Goal: Task Accomplishment & Management: Manage account settings

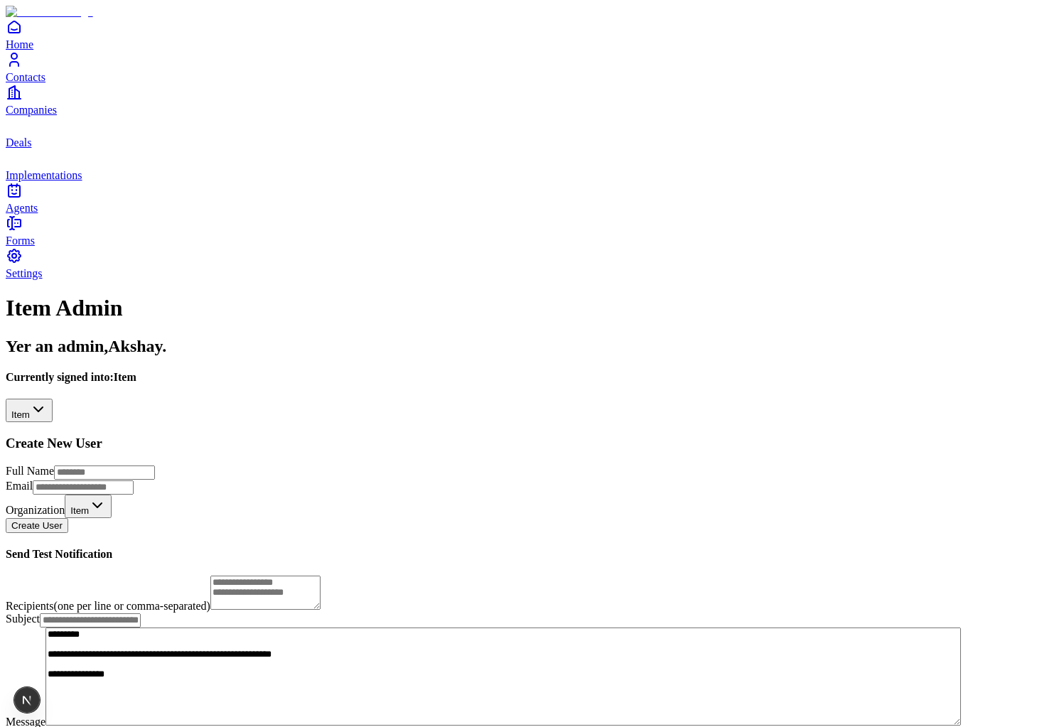
click at [344, 145] on html "**********" at bounding box center [529, 387] width 1059 height 774
click at [62, 295] on div "**********" at bounding box center [530, 519] width 1048 height 448
click at [23, 68] on icon "Contacts" at bounding box center [14, 59] width 17 height 17
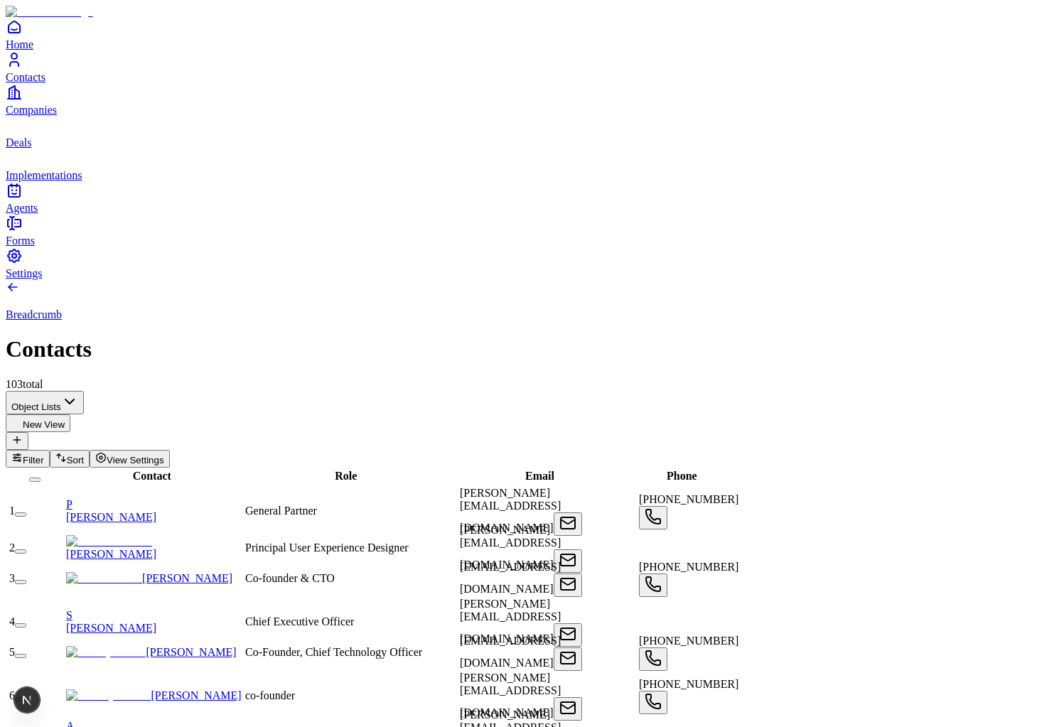
click at [36, 116] on link "Companies" at bounding box center [530, 100] width 1048 height 32
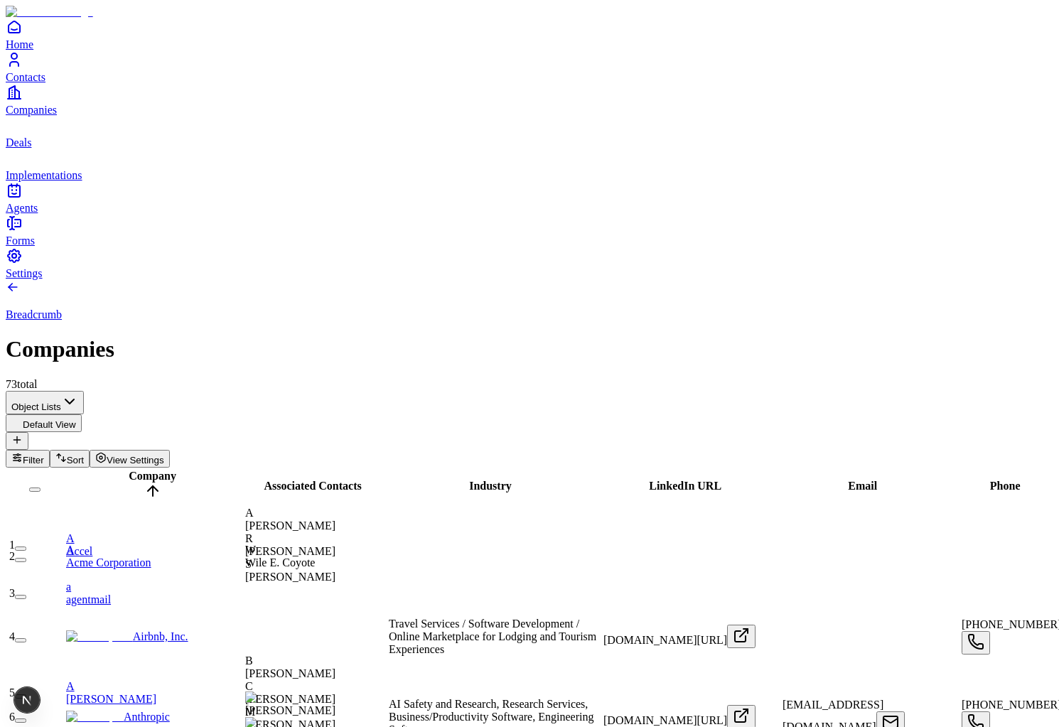
click at [6, 117] on use "deals" at bounding box center [6, 117] width 0 height 0
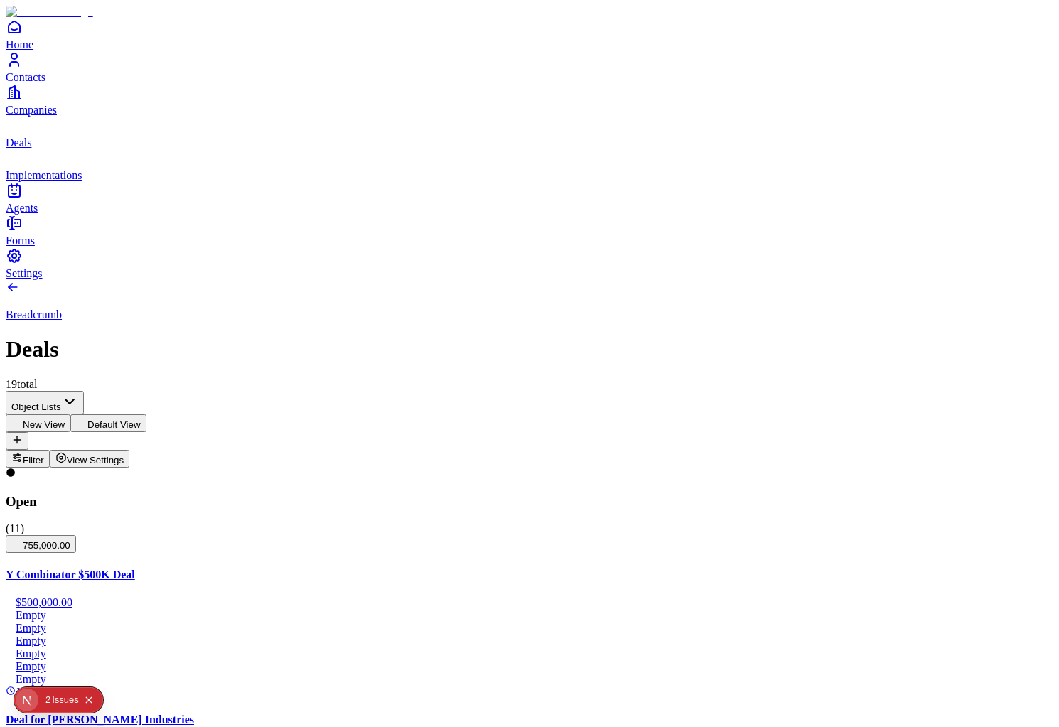
click at [40, 701] on div "1 2 Issue s" at bounding box center [70, 700] width 60 height 23
click at [52, 709] on div "Issue s" at bounding box center [65, 700] width 27 height 26
click at [37, 83] on link "Contacts" at bounding box center [530, 67] width 1048 height 32
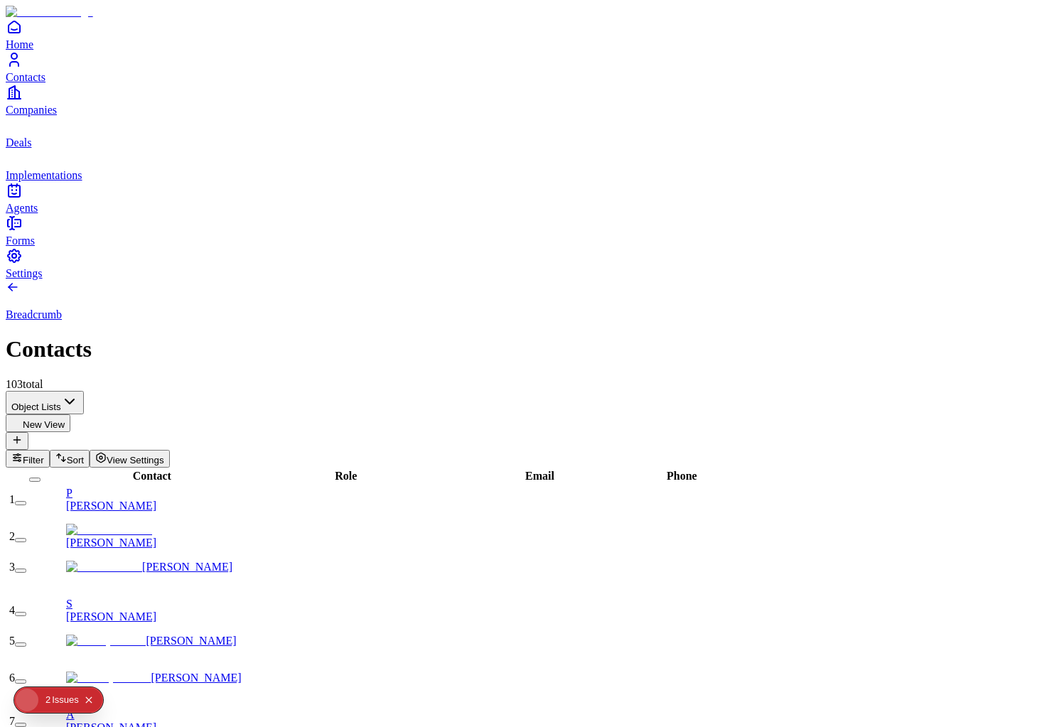
click at [31, 149] on span "Deals" at bounding box center [19, 142] width 26 height 12
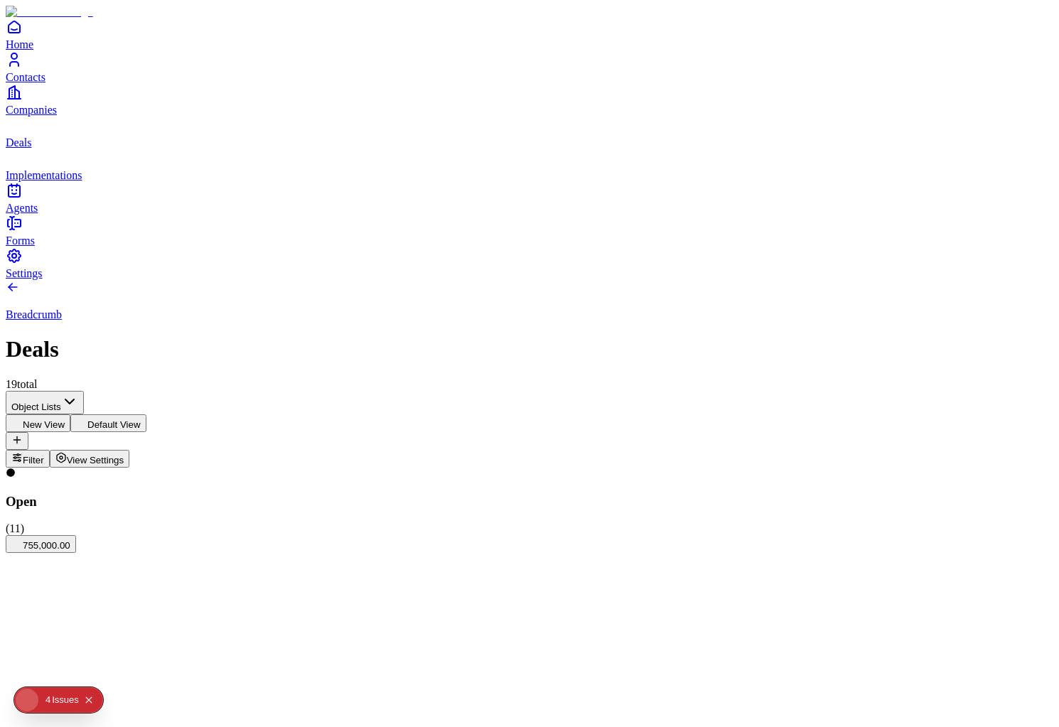
click at [43, 181] on link "Implementations" at bounding box center [530, 165] width 1048 height 32
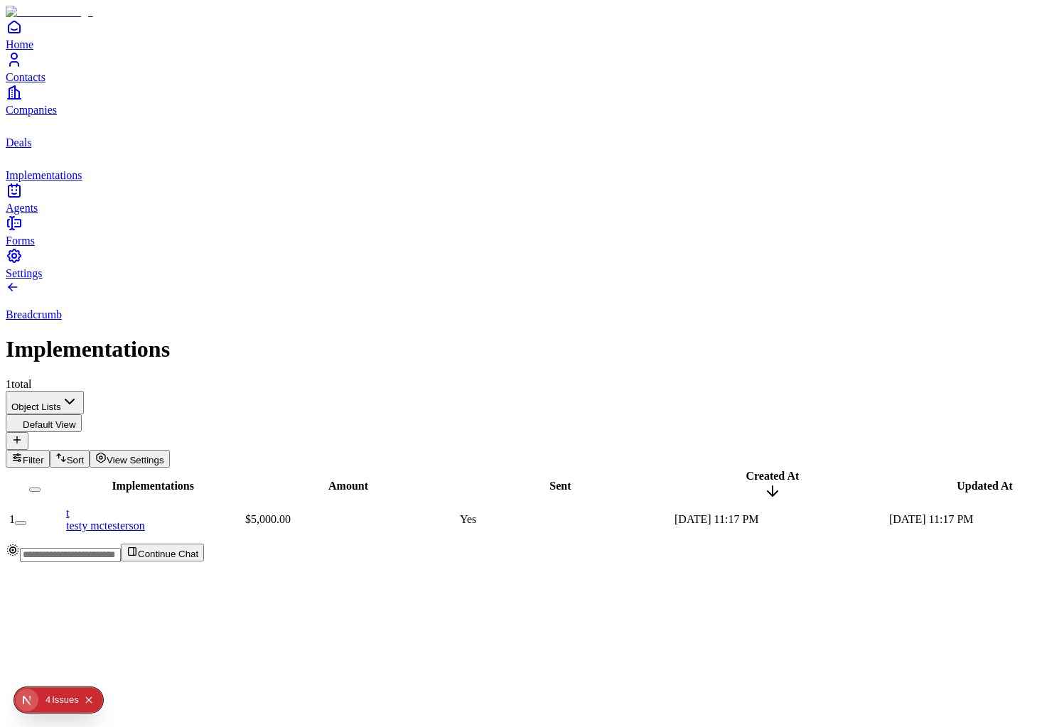
click at [20, 197] on icon "Agents" at bounding box center [14, 190] width 11 height 11
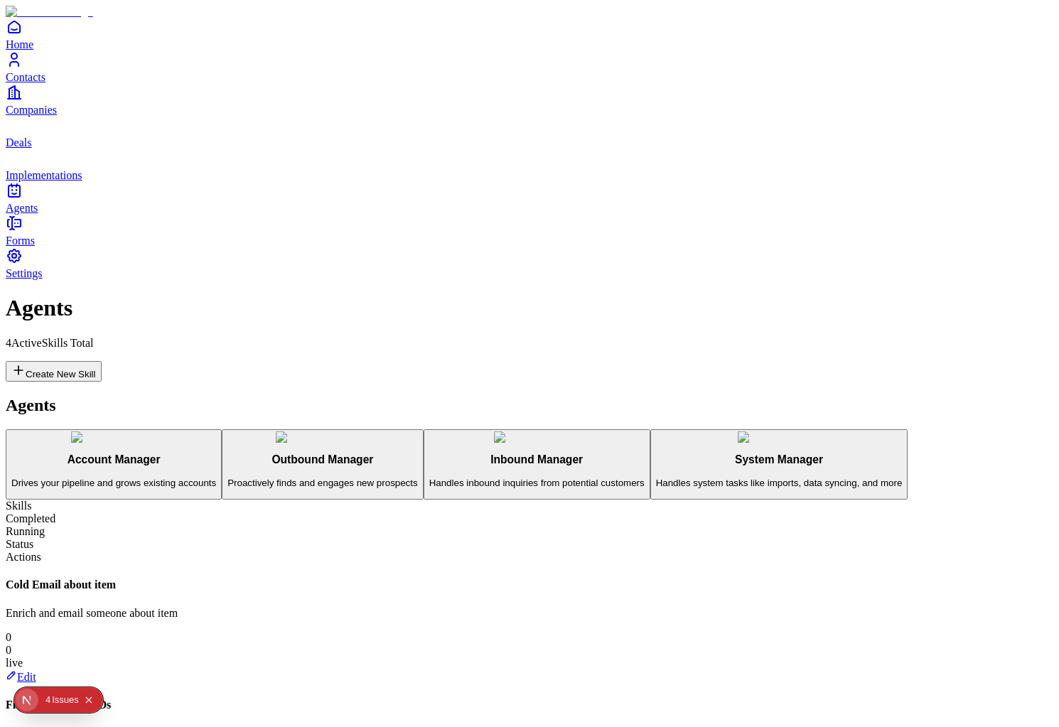
click at [36, 671] on link "Edit" at bounding box center [21, 677] width 31 height 12
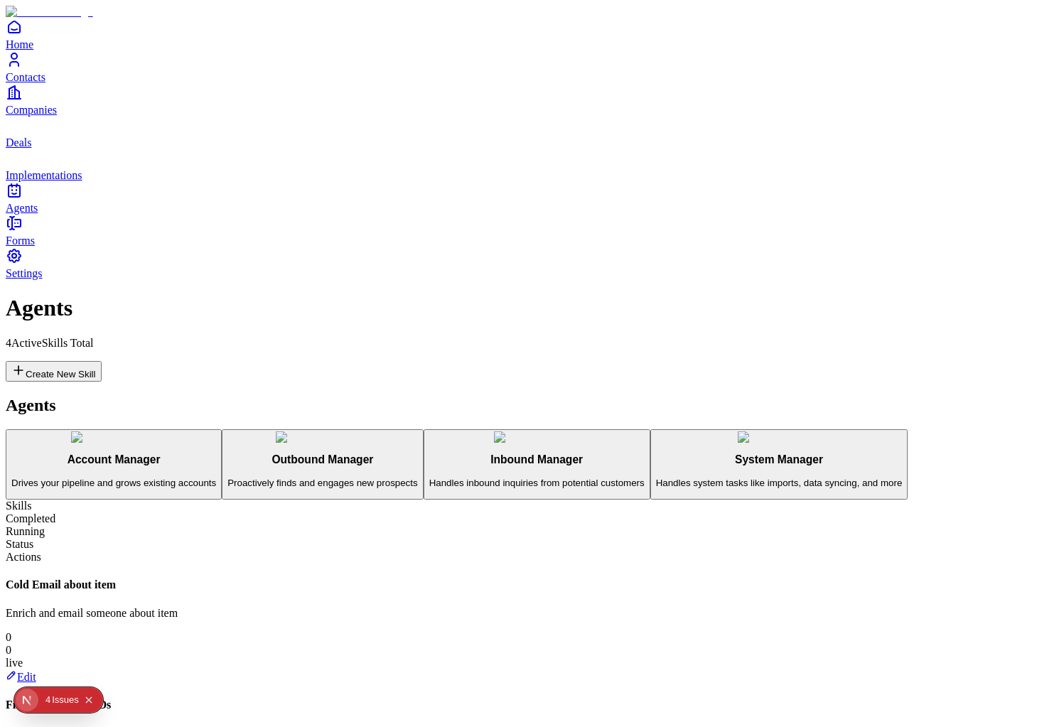
click at [429, 478] on p "Handles inbound inquiries from potential customers" at bounding box center [536, 483] width 215 height 11
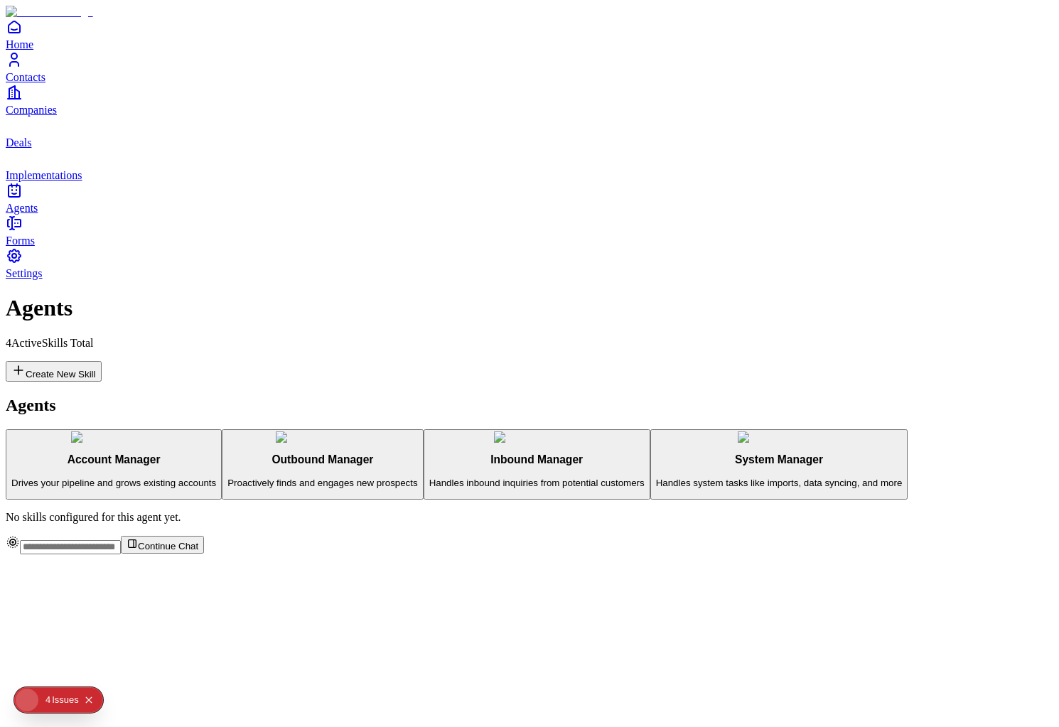
click at [212, 478] on p "Drives your pipeline and grows existing accounts" at bounding box center [113, 483] width 205 height 11
click at [227, 453] on h3 "Outbound Manager" at bounding box center [322, 459] width 190 height 13
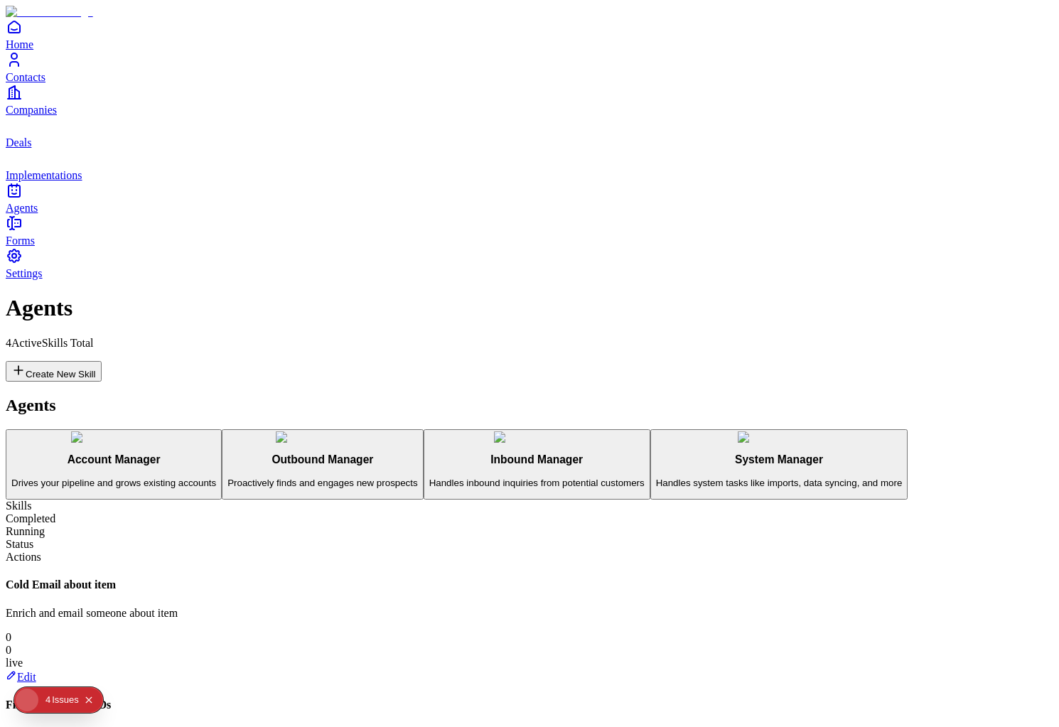
click at [656, 478] on p "Handles system tasks like imports, data syncing, and more" at bounding box center [779, 483] width 247 height 11
click at [429, 478] on p "Handles inbound inquiries from potential customers" at bounding box center [536, 483] width 215 height 11
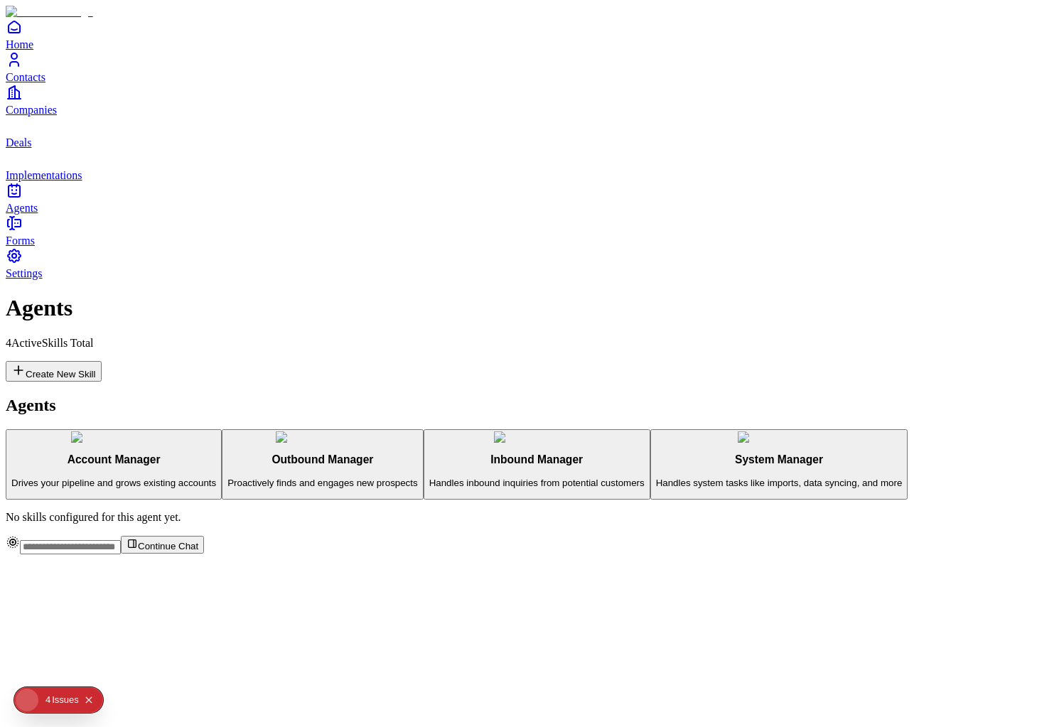
click at [227, 478] on p "Proactively finds and engages new prospects" at bounding box center [322, 483] width 190 height 11
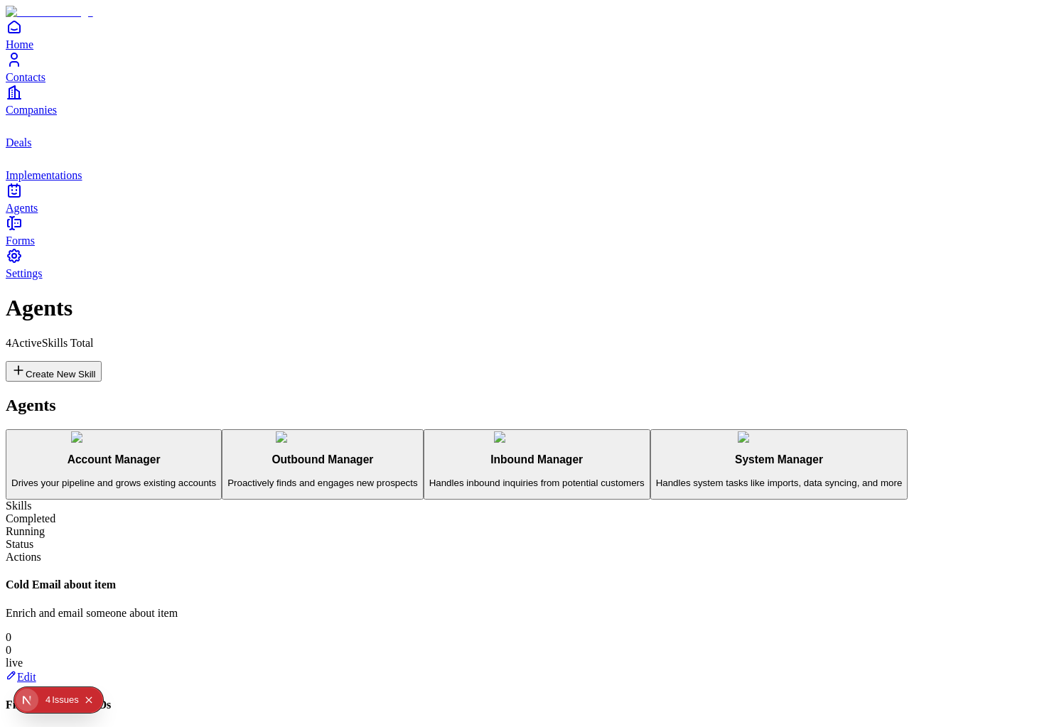
click at [36, 671] on link "Edit" at bounding box center [21, 677] width 31 height 12
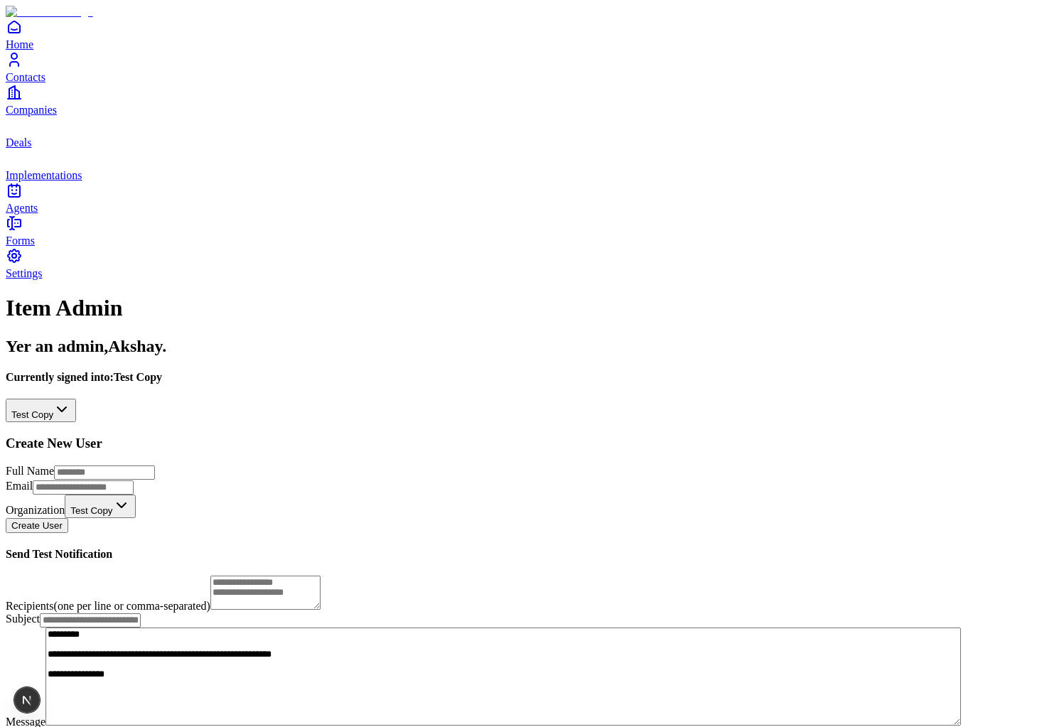
click at [333, 161] on html "**********" at bounding box center [529, 387] width 1059 height 774
click at [38, 214] on span "Agents" at bounding box center [22, 208] width 32 height 12
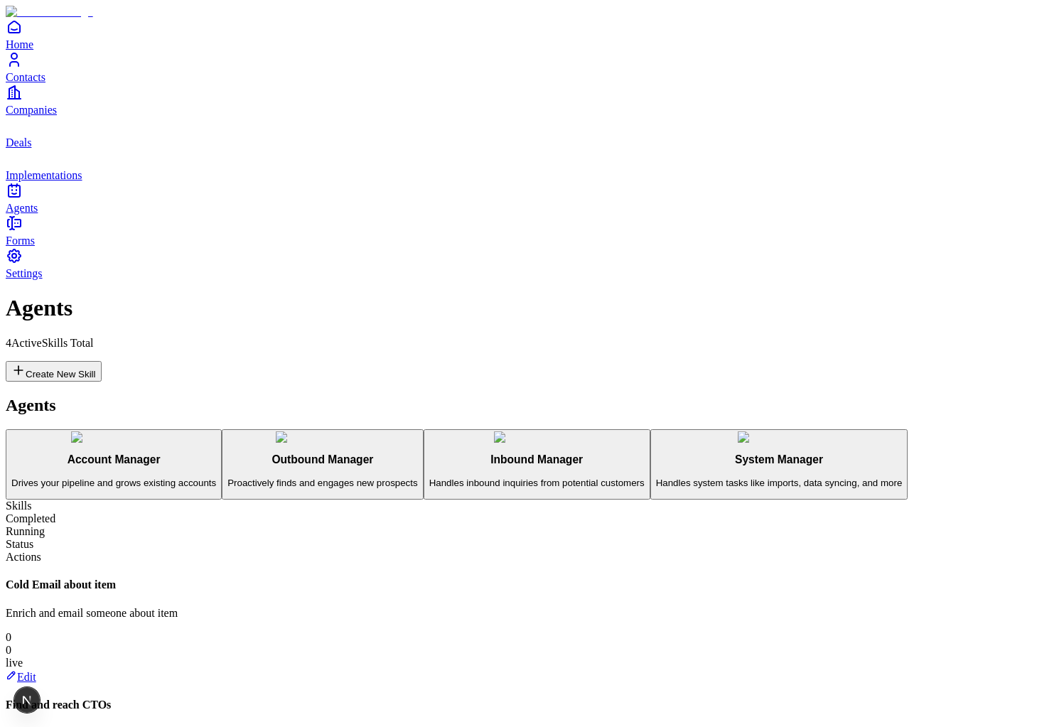
click at [36, 671] on link "Edit" at bounding box center [21, 677] width 31 height 12
click at [429, 453] on h3 "Inbound Manager" at bounding box center [536, 459] width 215 height 13
click at [157, 396] on div "Agents Account Manager Drives your pipeline and grows existing accounts Outboun…" at bounding box center [530, 448] width 1048 height 104
click at [167, 453] on h3 "Account Manager" at bounding box center [113, 459] width 205 height 13
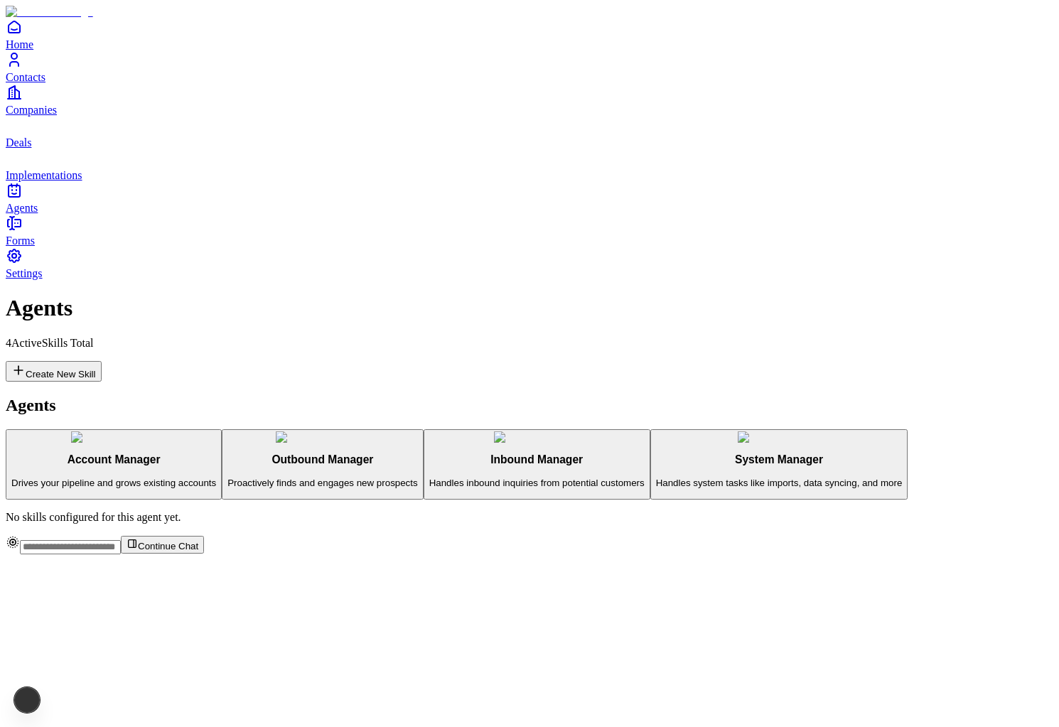
click at [656, 453] on h3 "System Manager" at bounding box center [779, 459] width 247 height 13
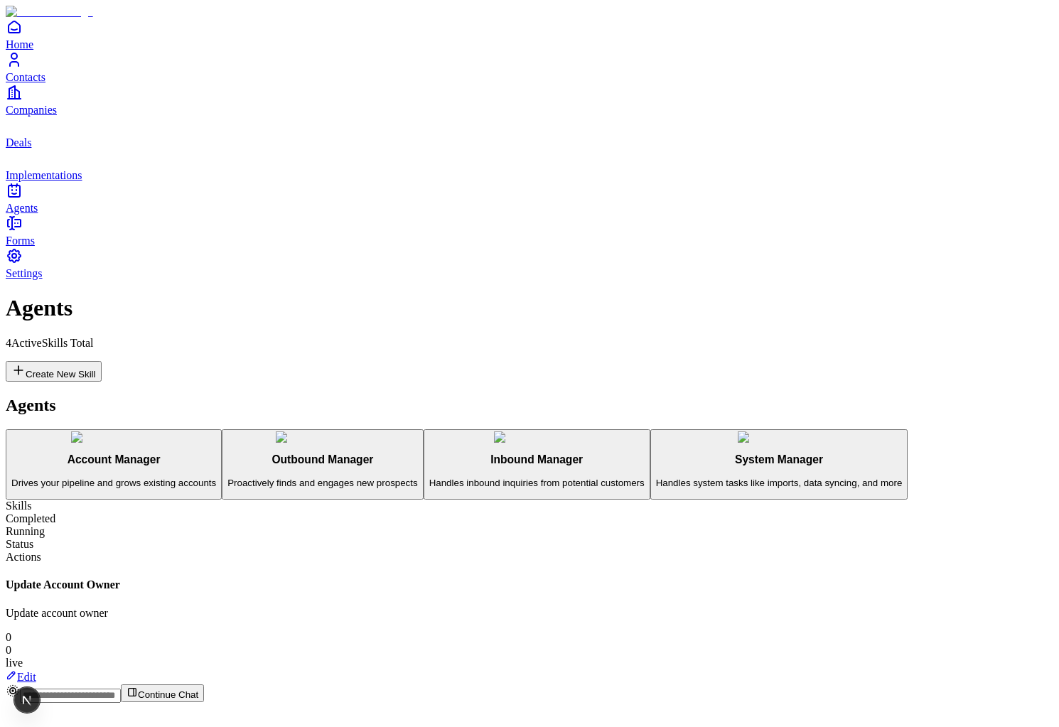
click at [36, 671] on link "Edit" at bounding box center [21, 677] width 31 height 12
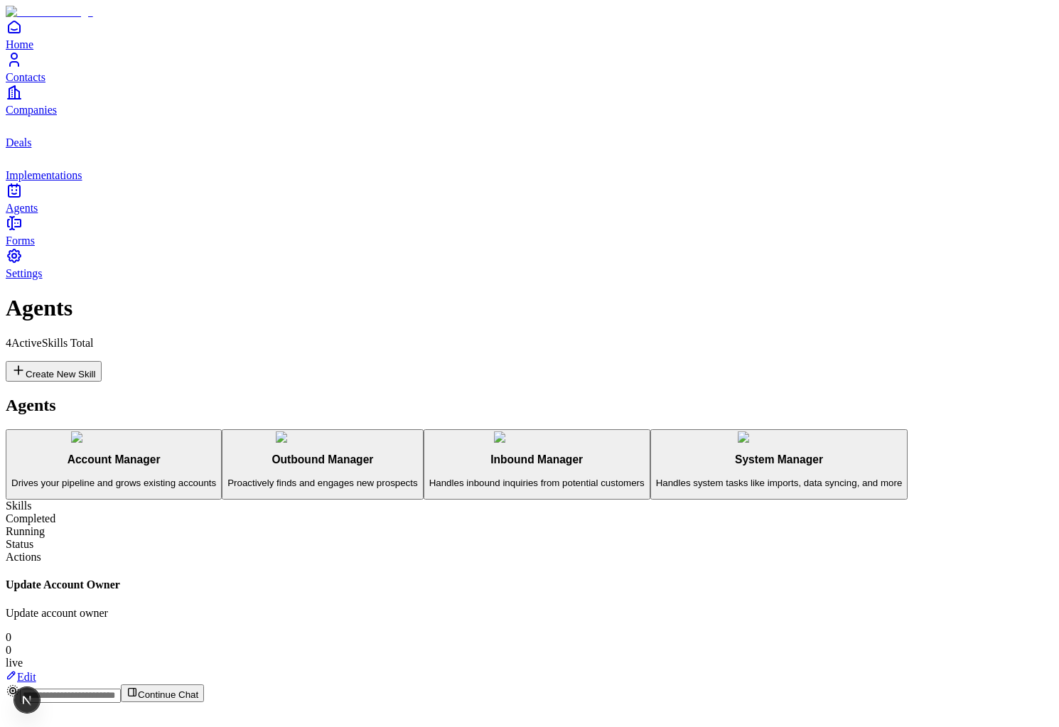
click at [61, 181] on link "Implementations" at bounding box center [530, 165] width 1048 height 32
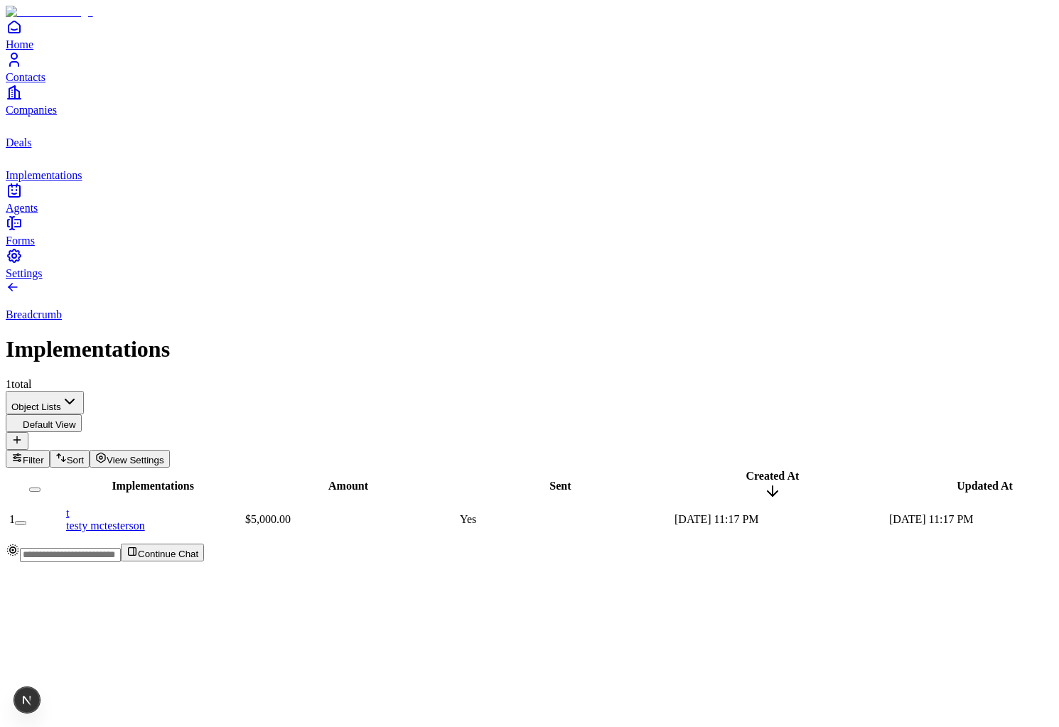
click at [26, 149] on link "Deals" at bounding box center [530, 133] width 1048 height 32
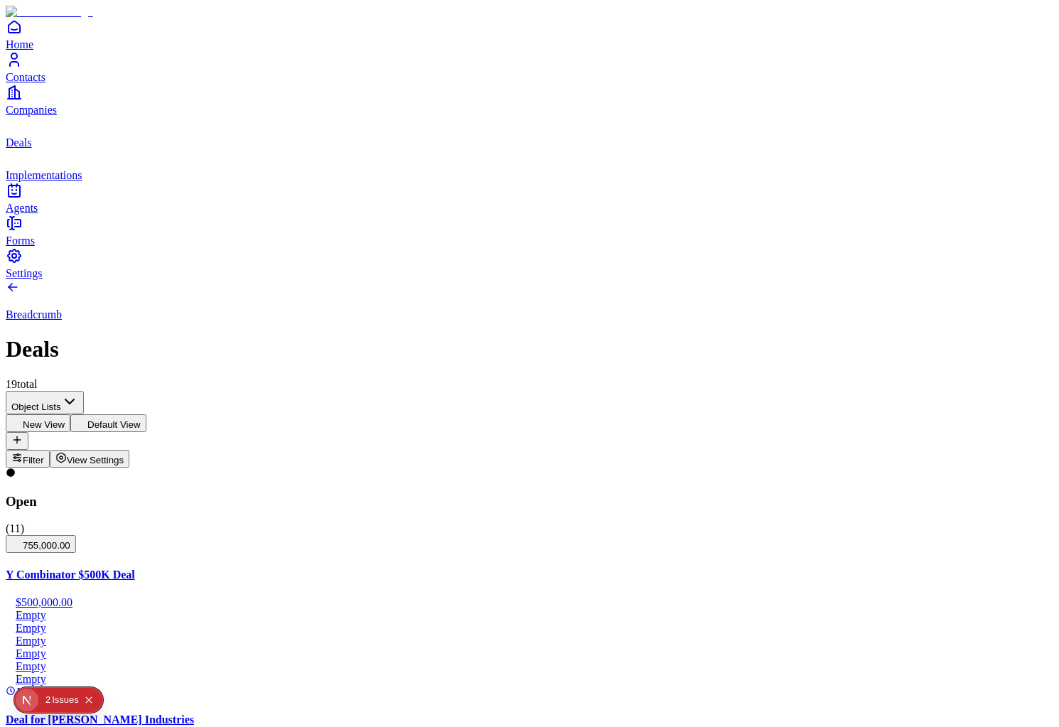
click at [43, 694] on div "1 2 Issue s" at bounding box center [70, 700] width 60 height 23
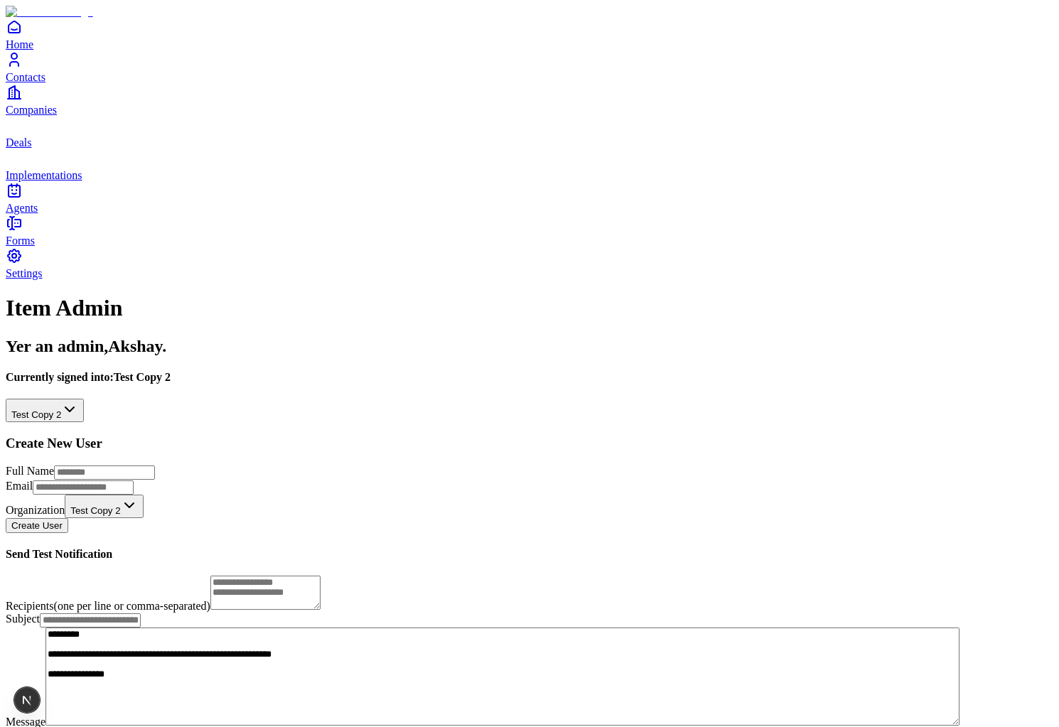
click at [195, 337] on div "**********" at bounding box center [530, 540] width 1048 height 407
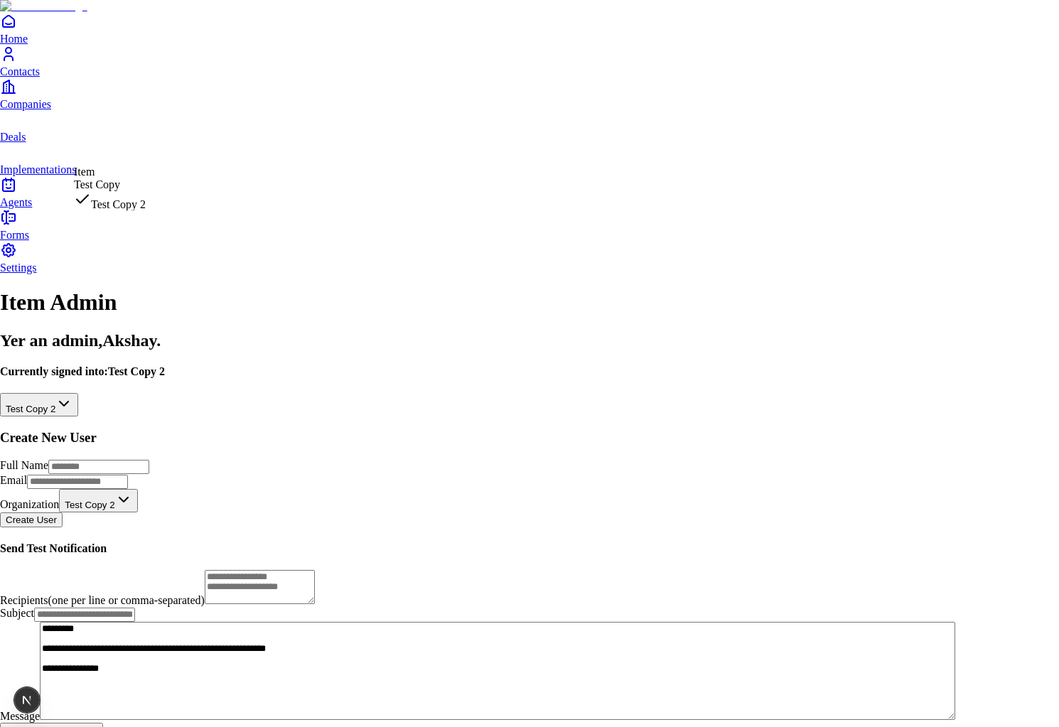
click at [188, 151] on html "**********" at bounding box center [529, 384] width 1059 height 768
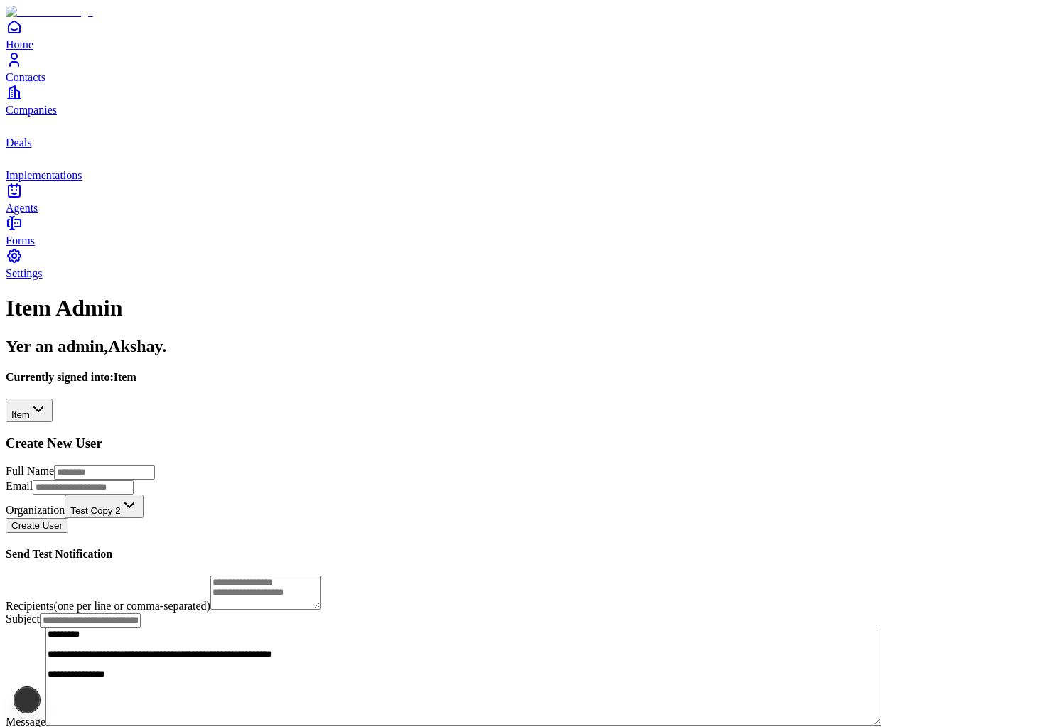
click at [38, 149] on link "Deals" at bounding box center [530, 133] width 1048 height 32
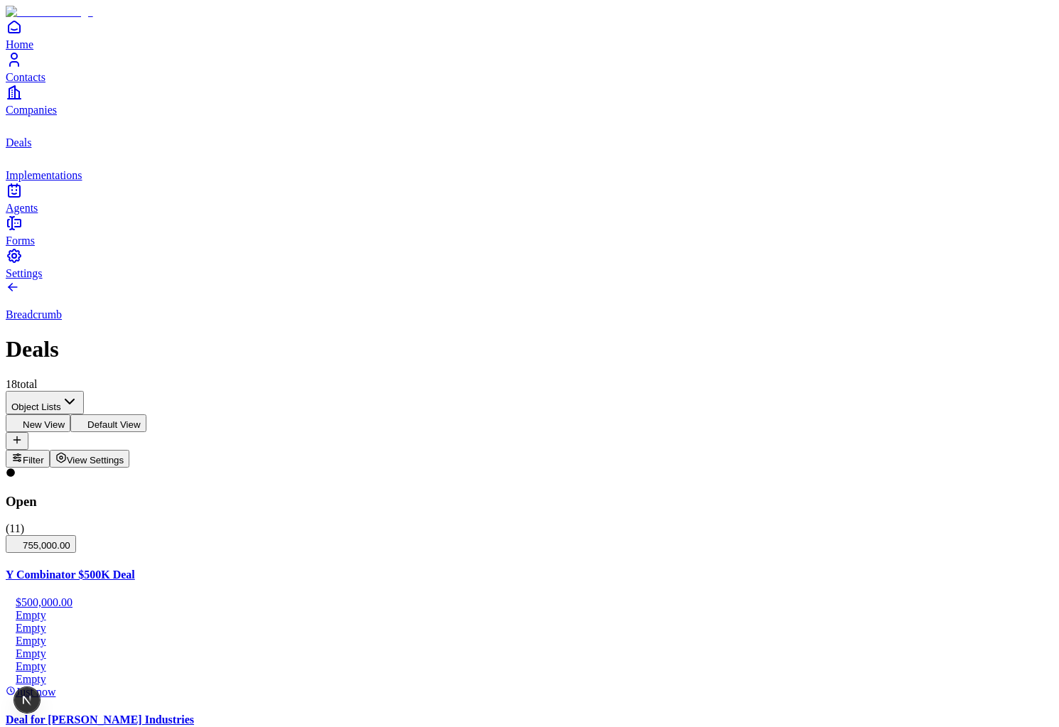
scroll to position [565, 0]
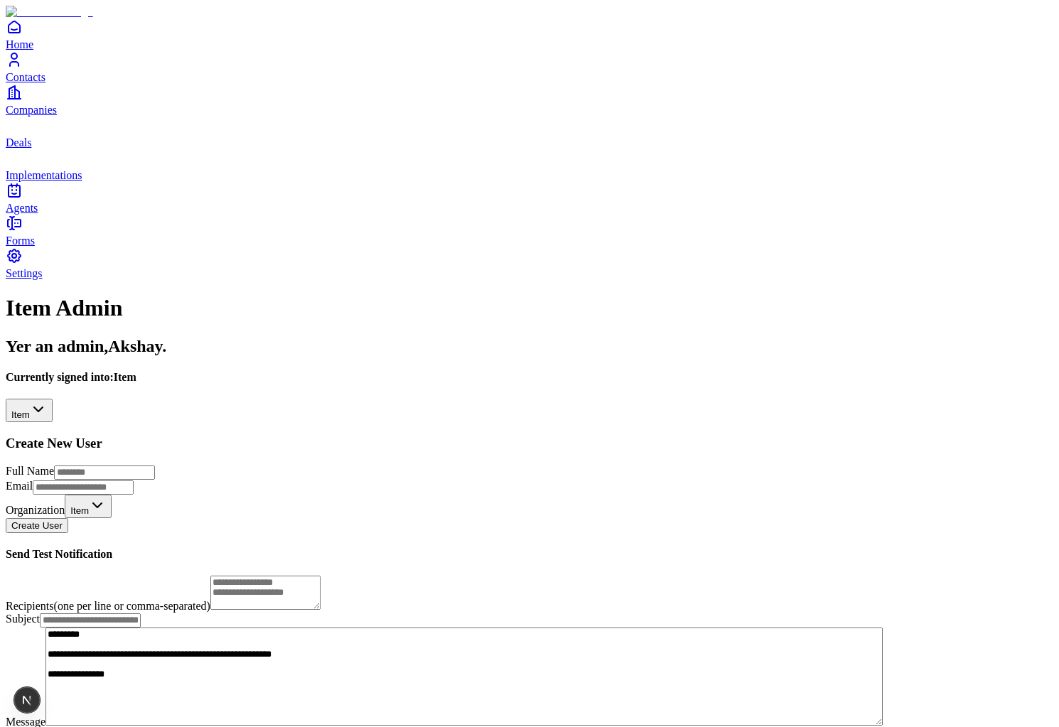
click at [45, 83] on span "Contacts" at bounding box center [26, 77] width 40 height 12
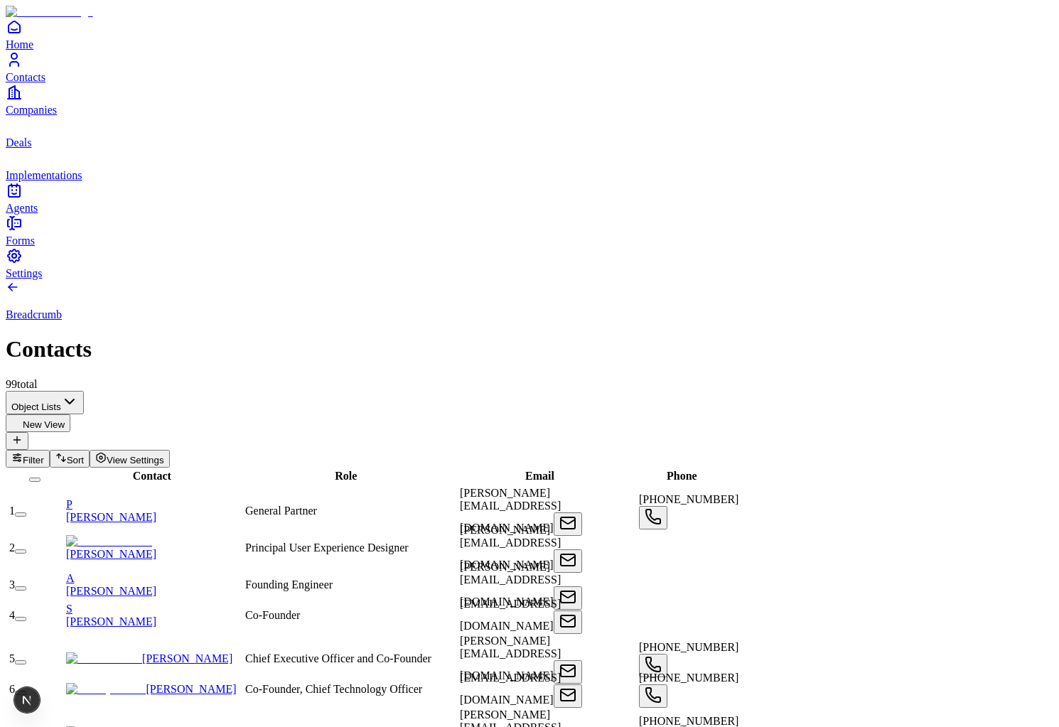
click at [23, 101] on icon "Companies" at bounding box center [14, 92] width 17 height 17
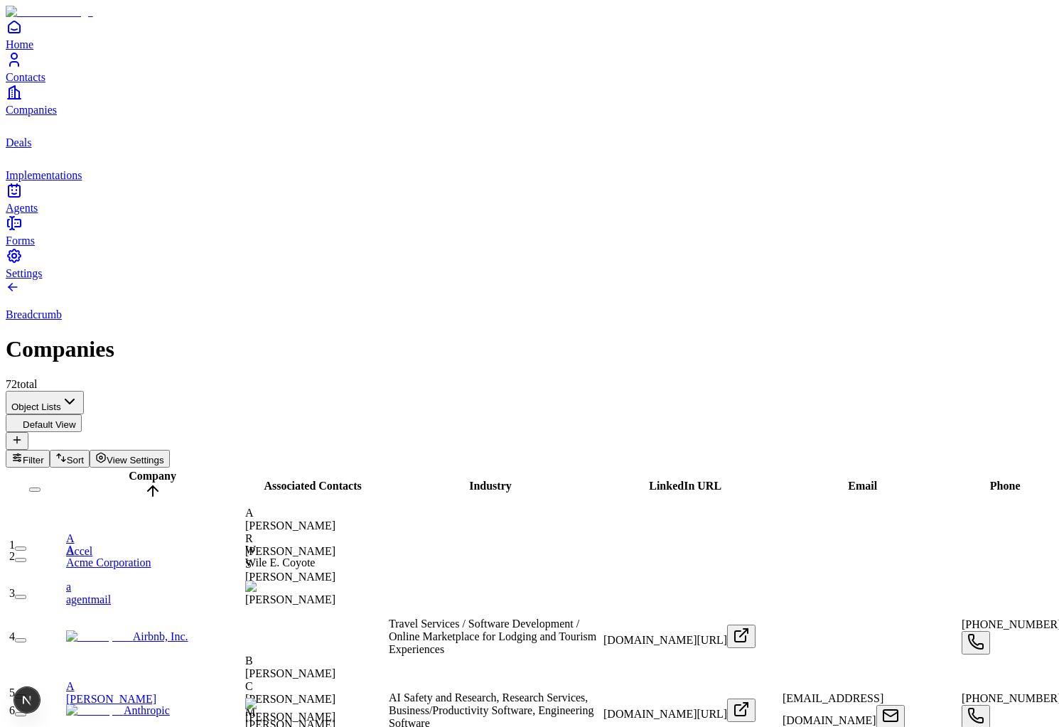
scroll to position [2106, 0]
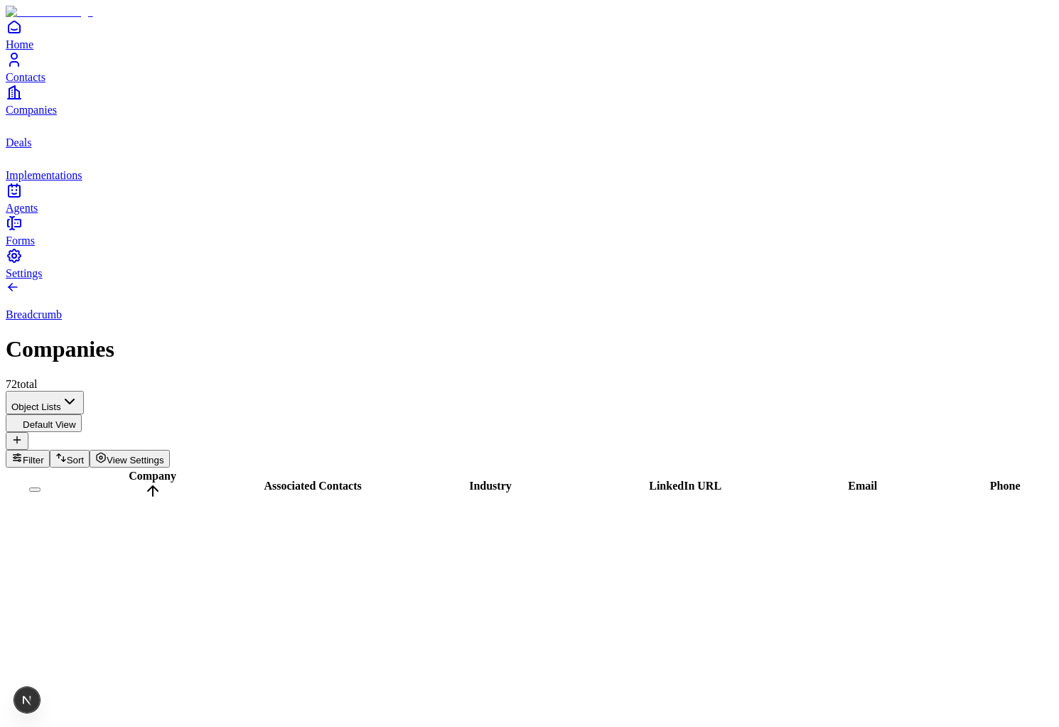
click at [34, 149] on link "Deals" at bounding box center [530, 133] width 1048 height 32
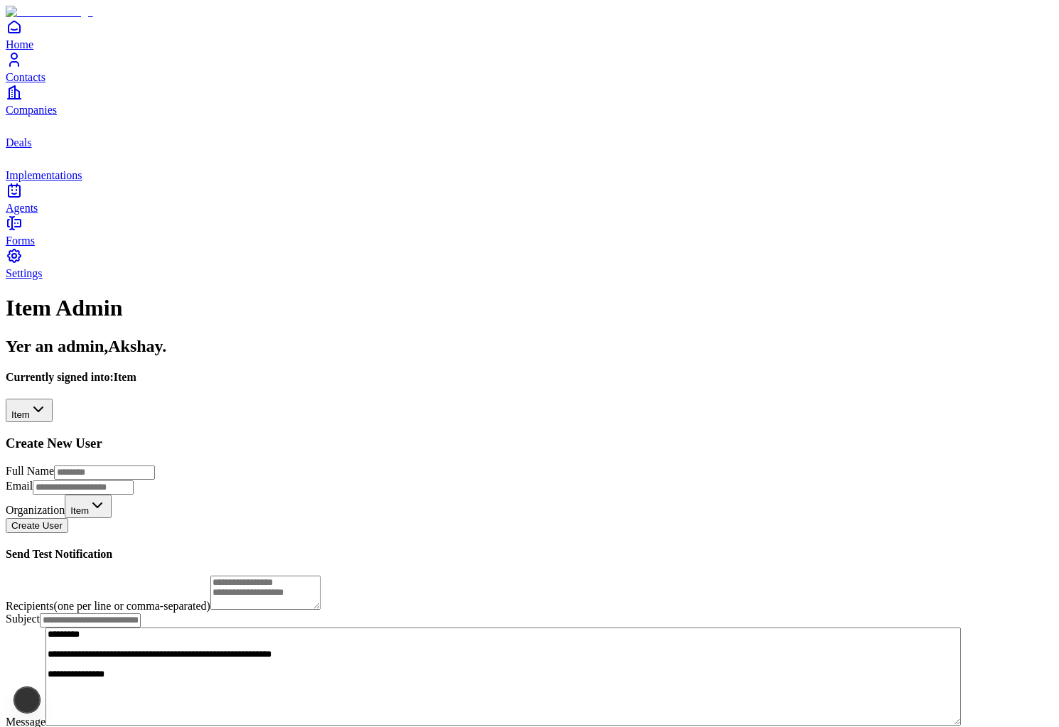
click at [140, 162] on html "**********" at bounding box center [529, 387] width 1059 height 774
click at [45, 83] on span "Contacts" at bounding box center [26, 77] width 40 height 12
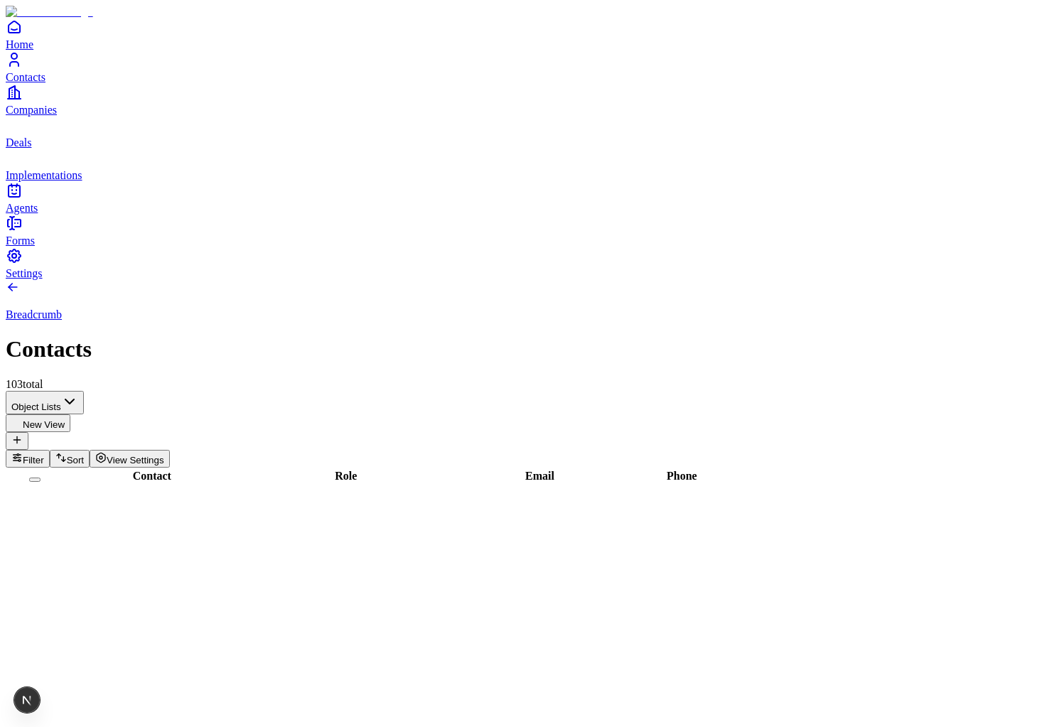
scroll to position [123, 0]
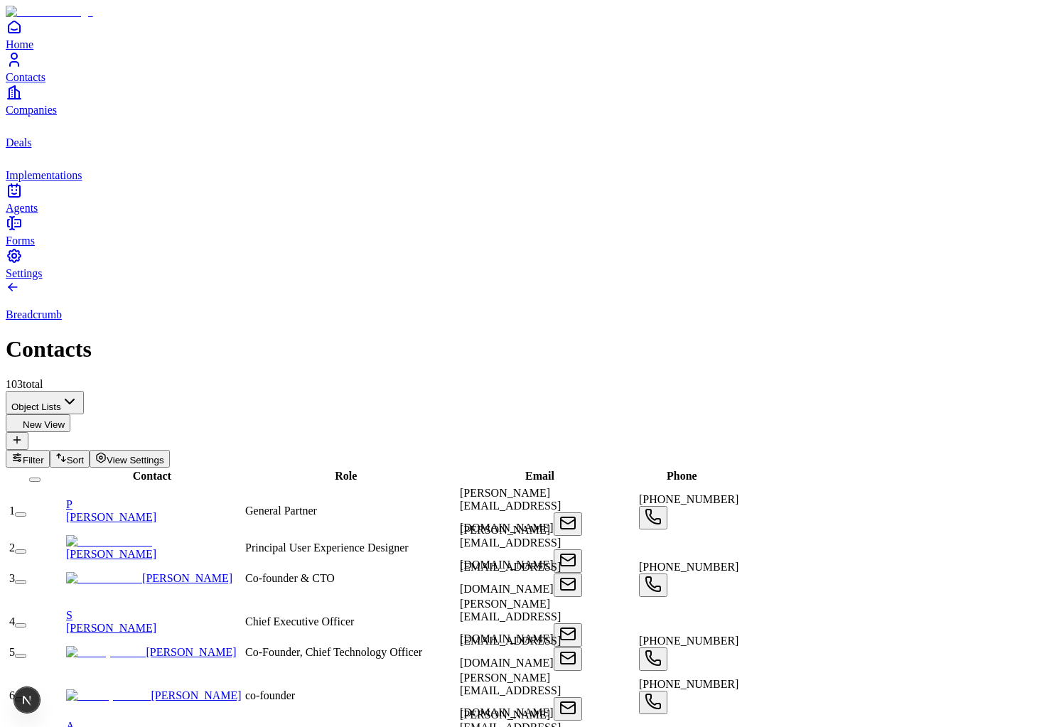
click at [23, 134] on icon "deals" at bounding box center [14, 125] width 17 height 17
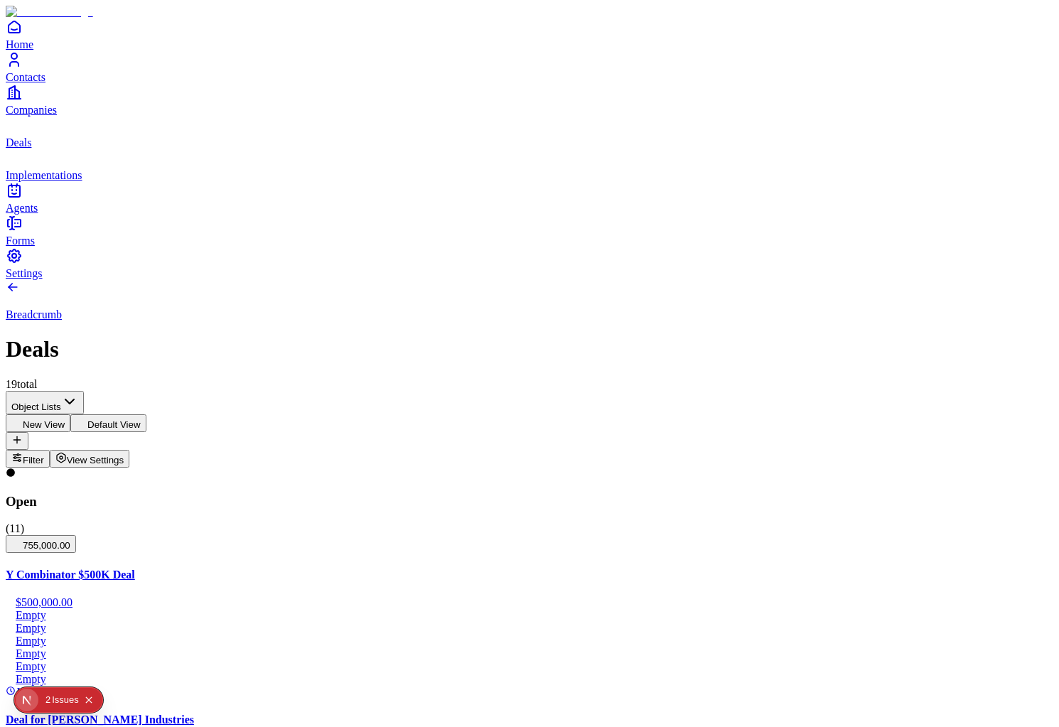
click at [33, 116] on link "Companies" at bounding box center [530, 100] width 1048 height 32
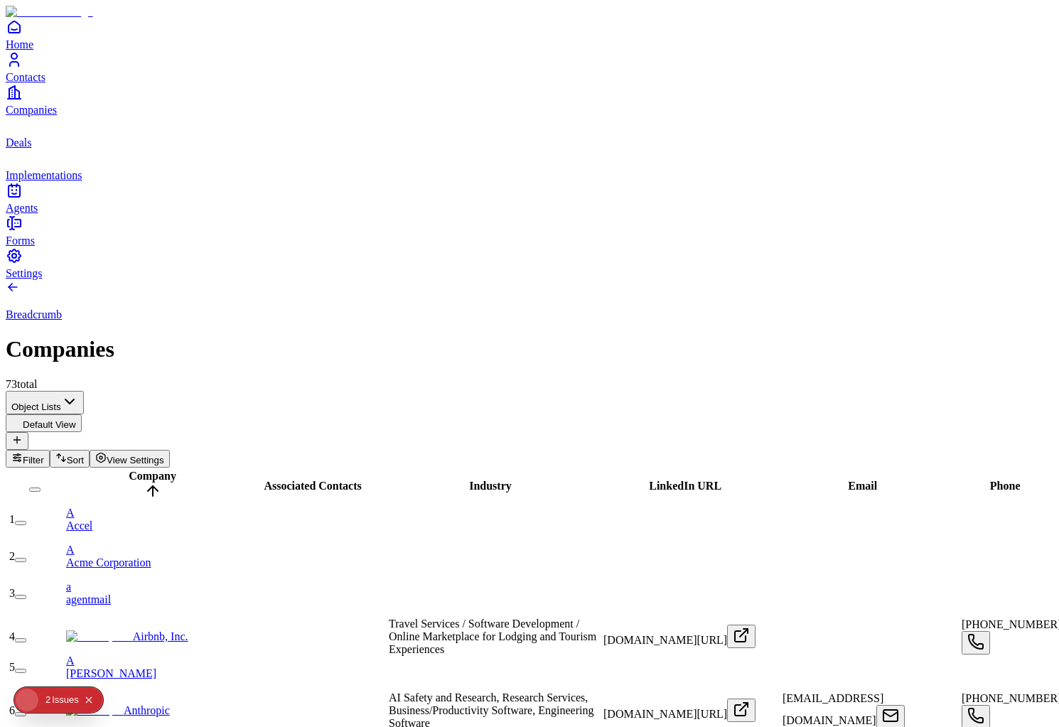
click at [38, 149] on link "Deals" at bounding box center [530, 133] width 1048 height 32
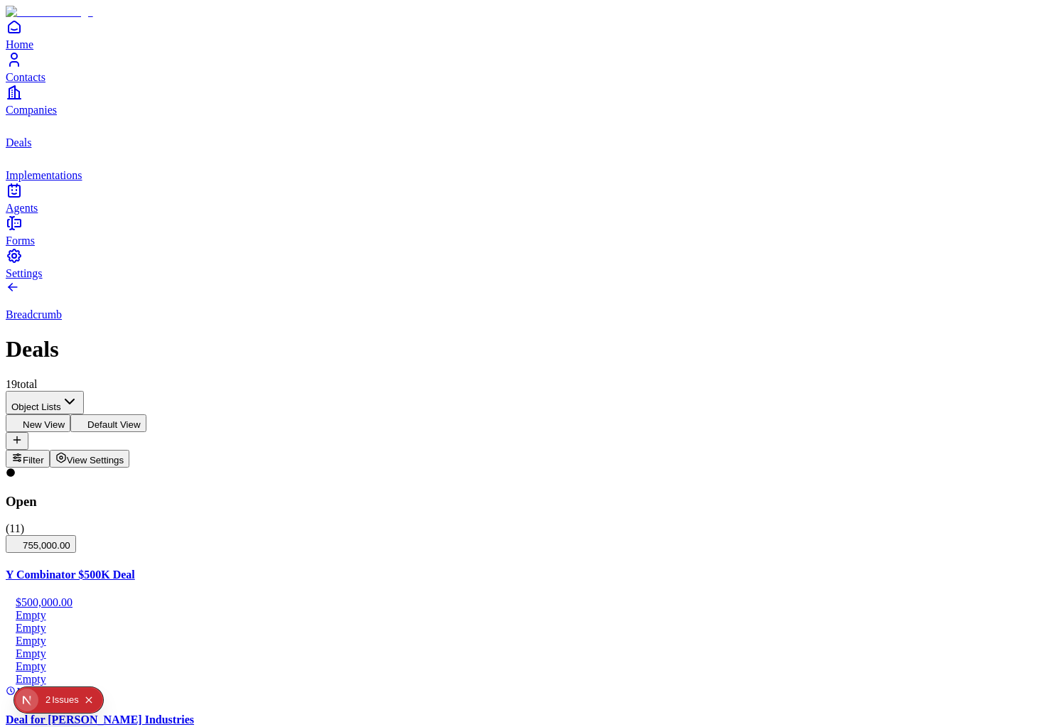
click at [55, 698] on div "Issue s" at bounding box center [65, 700] width 27 height 26
click at [48, 701] on div "2" at bounding box center [47, 700] width 5 height 26
click at [67, 694] on div "Issue s" at bounding box center [65, 700] width 27 height 26
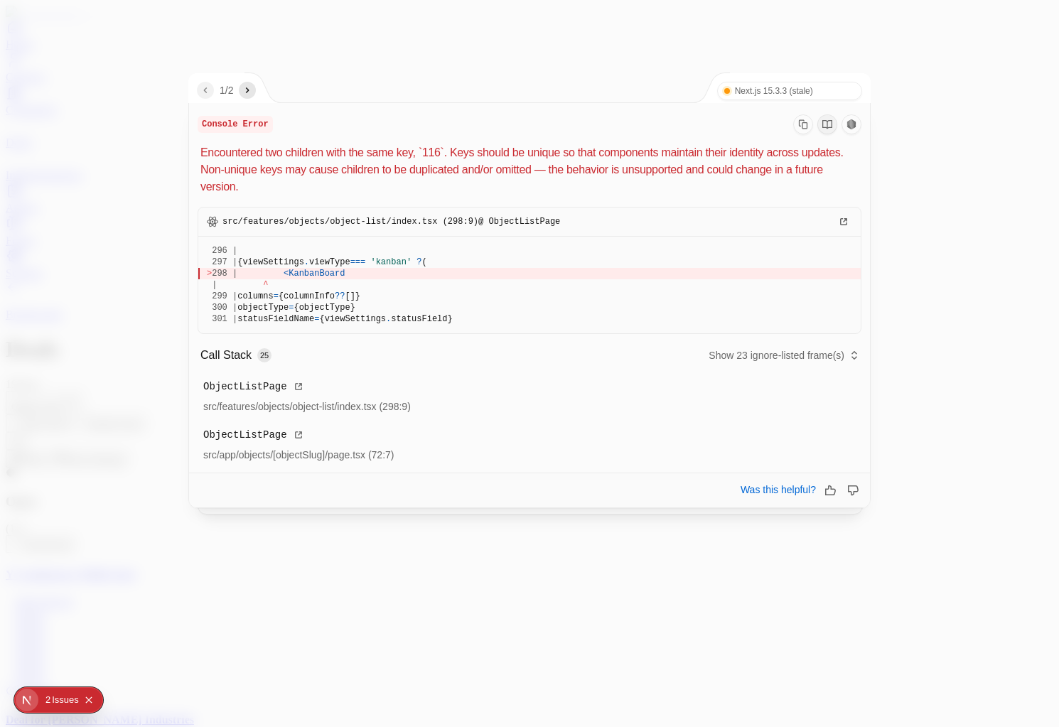
click at [301, 158] on p "Encountered two children with the same key, `116`. Keys should be unique so tha…" at bounding box center [530, 169] width 661 height 51
drag, startPoint x: 301, startPoint y: 158, endPoint x: 409, endPoint y: 320, distance: 194.3
click at [409, 320] on div "Console Error Encountered two children with the same key, `116`. Keys should be…" at bounding box center [529, 291] width 681 height 376
click at [473, 310] on div "300 | objectType = {objectType}" at bounding box center [529, 307] width 645 height 11
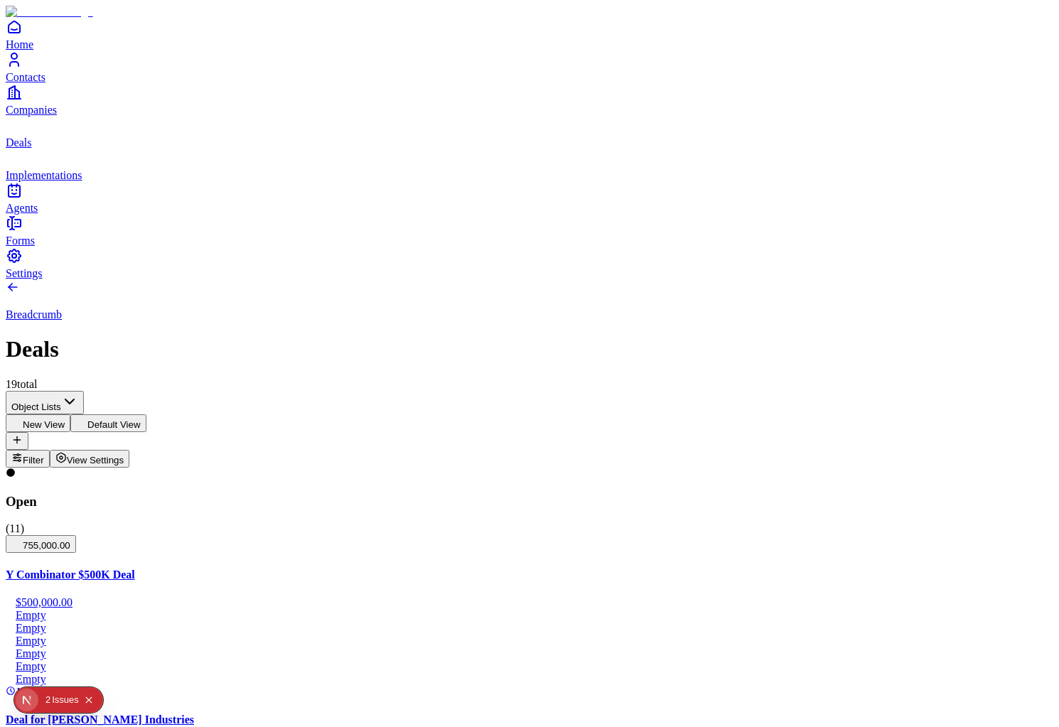
click at [36, 181] on link "Implementations" at bounding box center [530, 165] width 1048 height 32
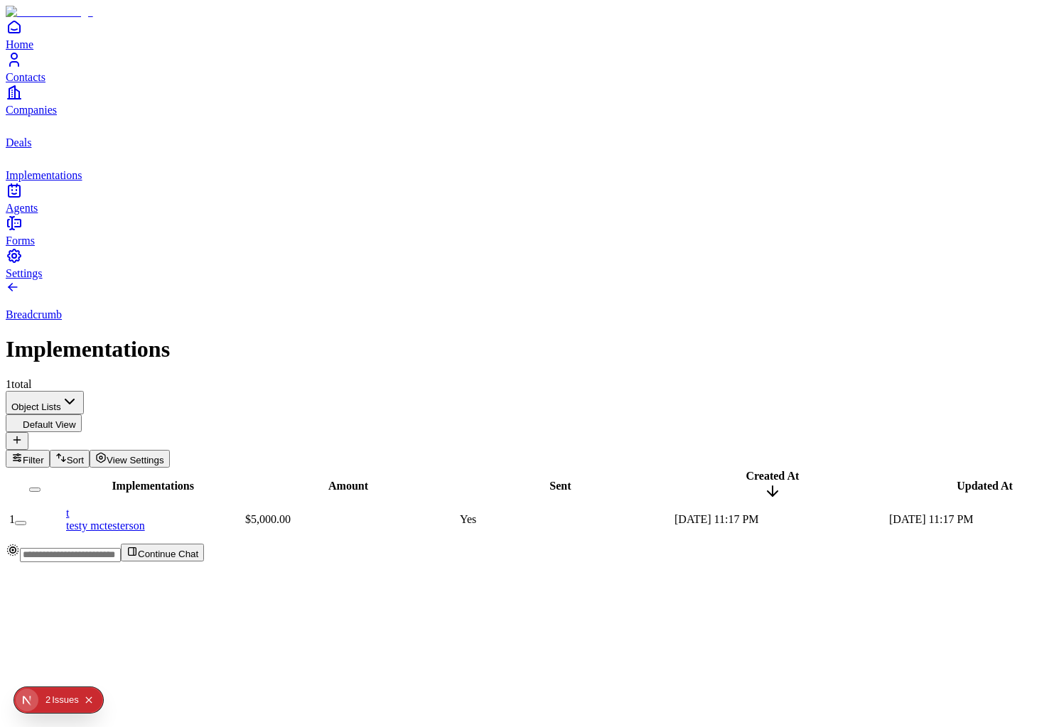
click at [173, 507] on link "t testy mctesterson" at bounding box center [154, 519] width 176 height 25
click at [54, 695] on div "Issue s" at bounding box center [65, 700] width 27 height 26
click at [23, 134] on icon "deals" at bounding box center [14, 125] width 17 height 17
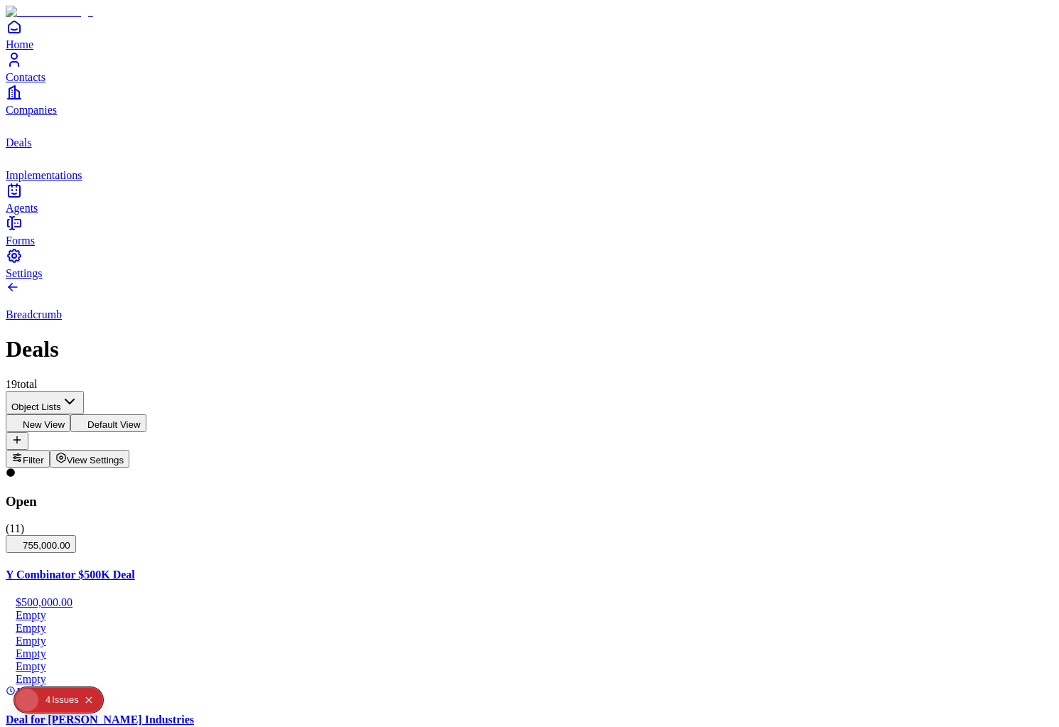
click at [197, 569] on div "Y Combinator $500K Deal $500,000.00 Empty Empty Empty Empty Empty Empty Just now" at bounding box center [530, 634] width 1048 height 130
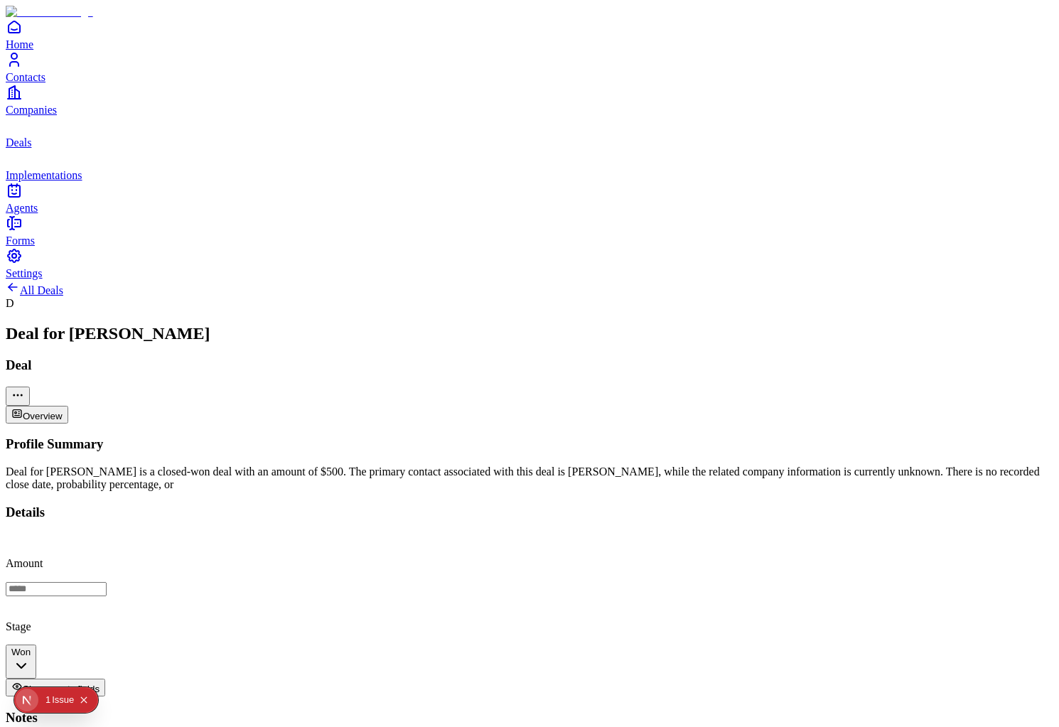
scroll to position [284, 0]
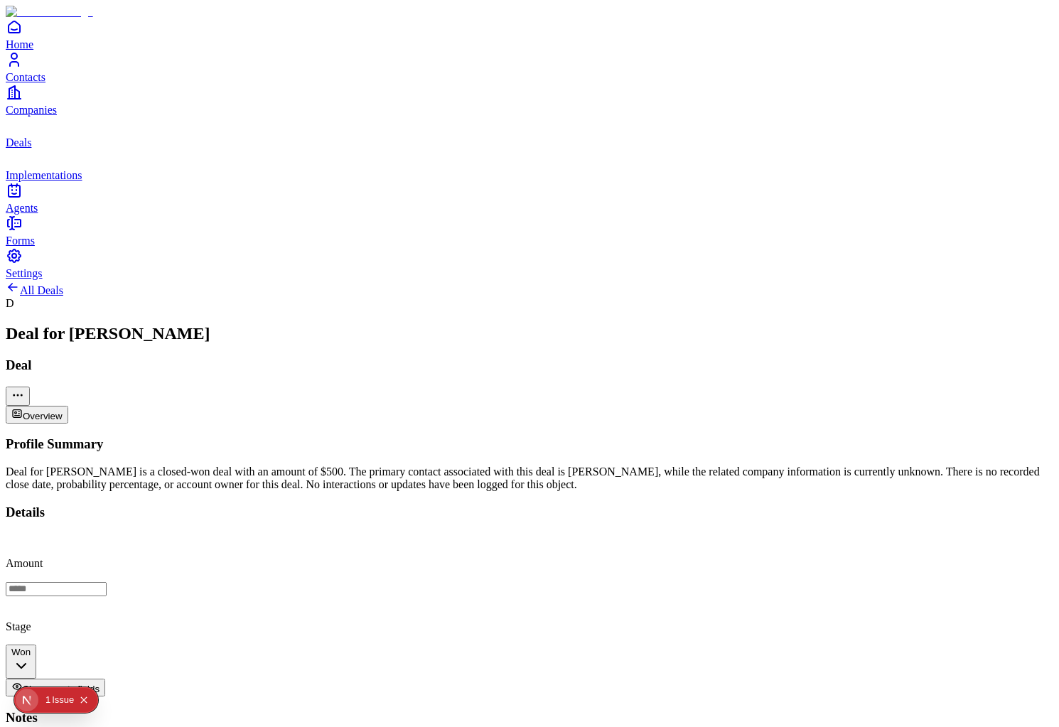
click at [83, 696] on icon "Collapse issues badge" at bounding box center [84, 700] width 9 height 9
click at [64, 279] on link "Settings" at bounding box center [530, 263] width 1048 height 32
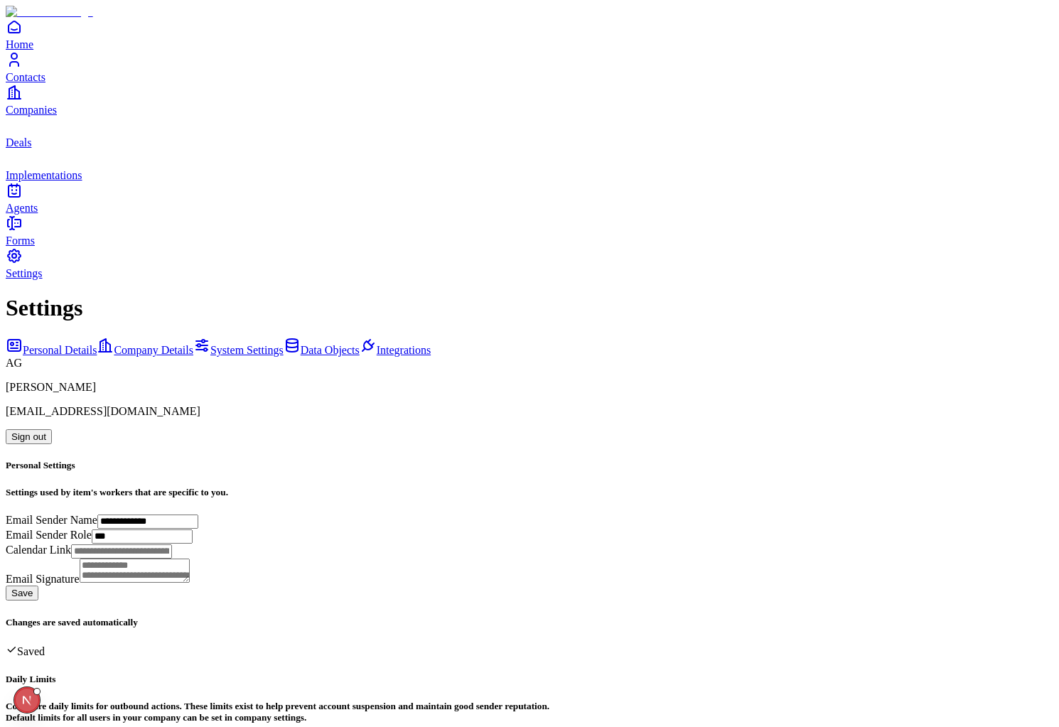
click at [173, 344] on span "Company Details" at bounding box center [154, 350] width 80 height 12
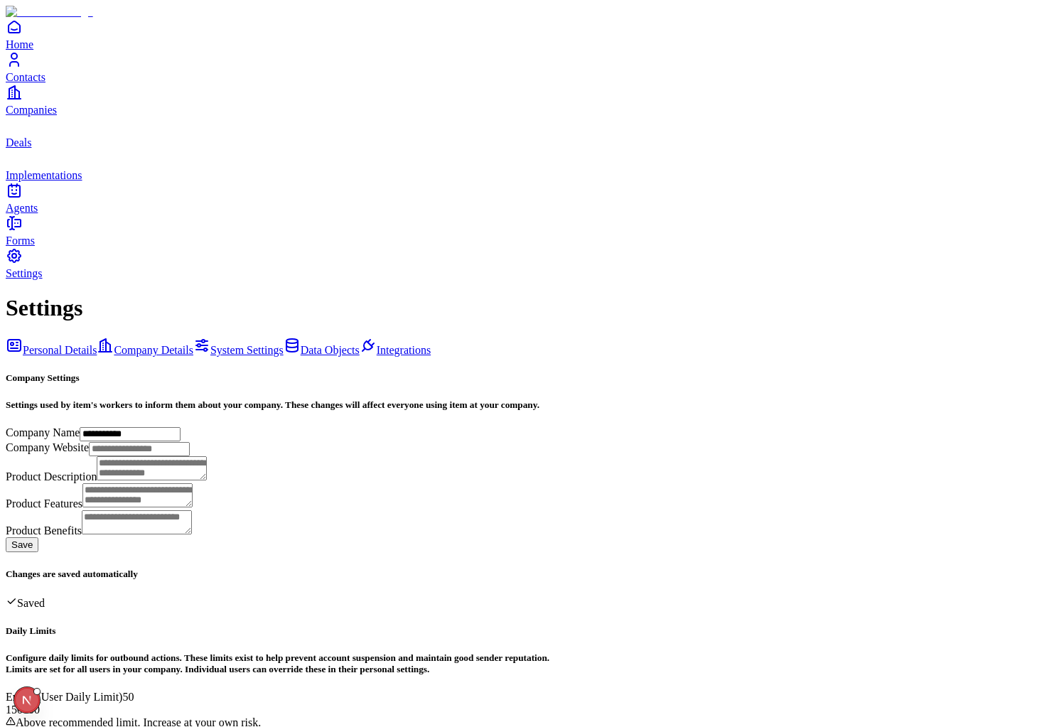
click at [161, 337] on div "Personal Details Company Details System Settings Data Objects Integrations" at bounding box center [530, 347] width 1048 height 20
click at [210, 344] on span "System Settings" at bounding box center [246, 350] width 73 height 12
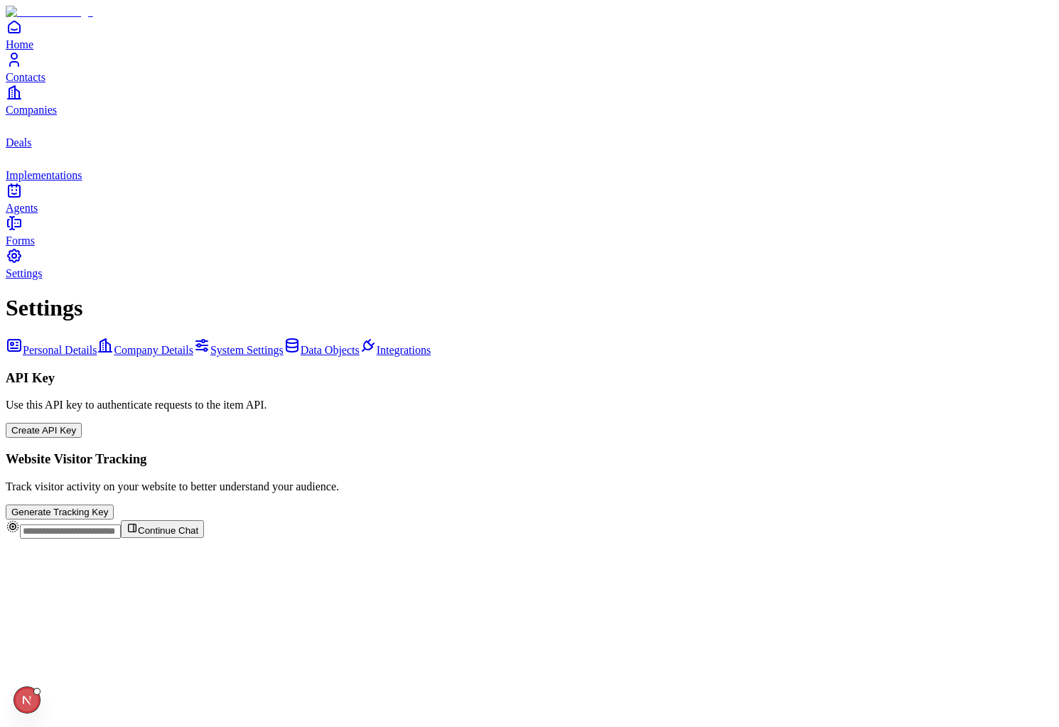
click at [284, 344] on link "Data Objects" at bounding box center [322, 350] width 76 height 12
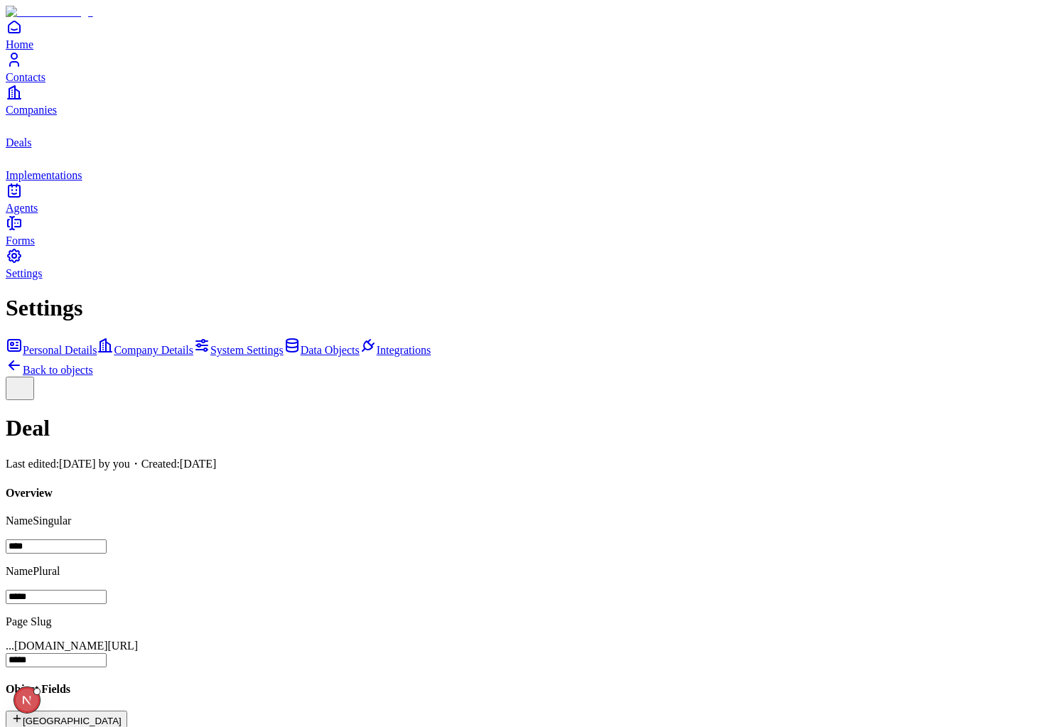
scroll to position [244, 0]
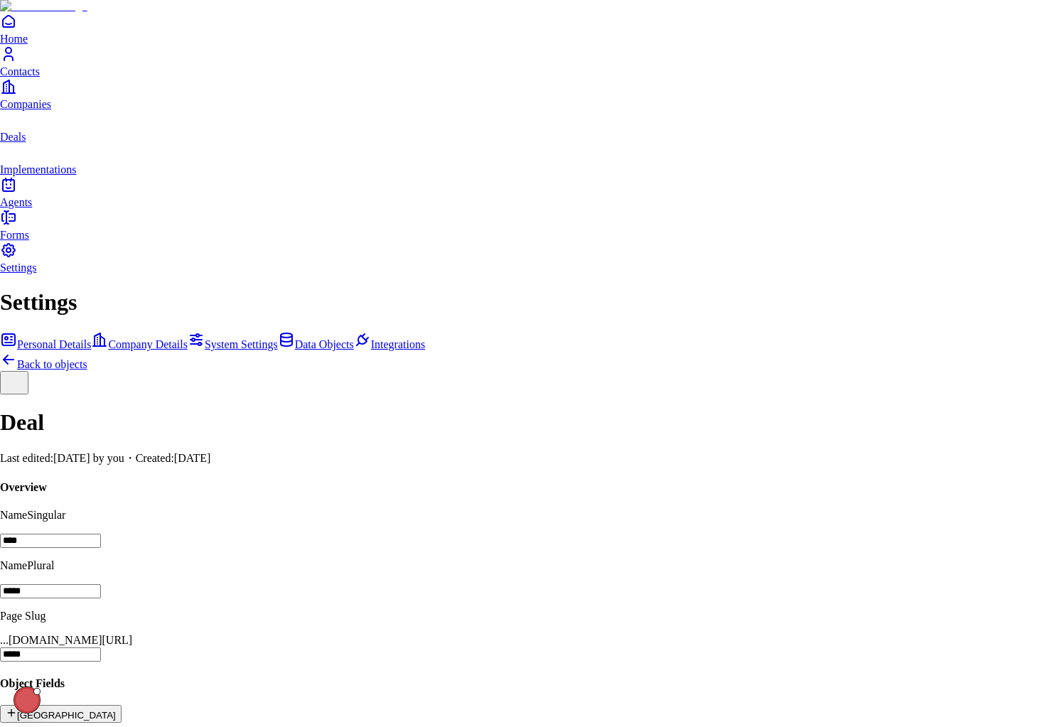
type input "****"
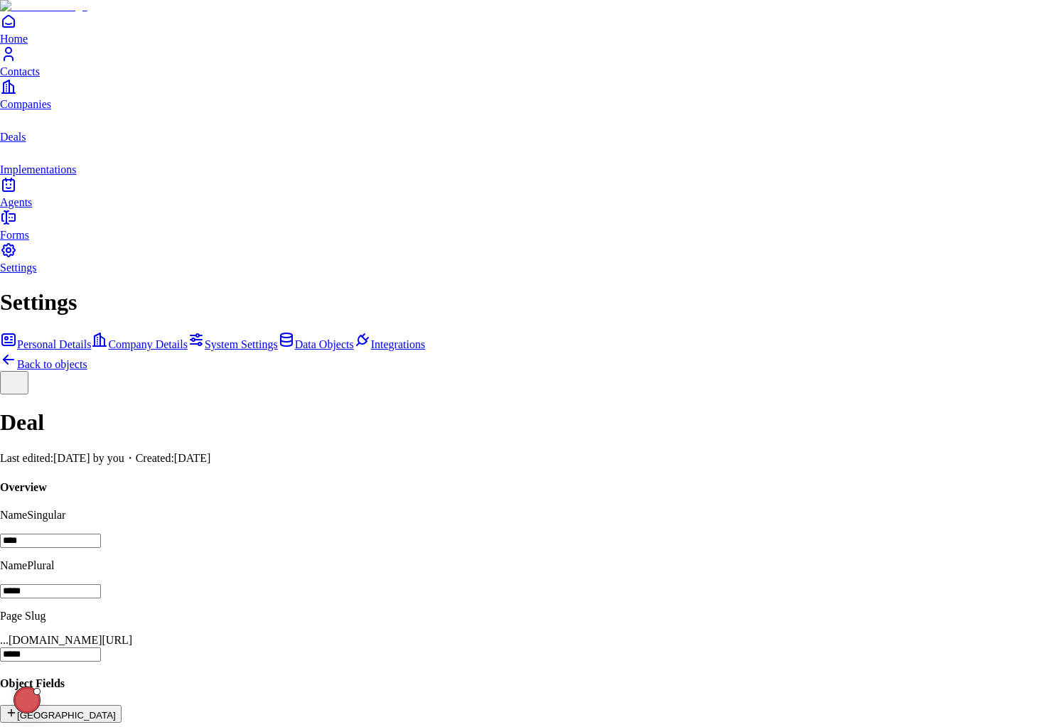
type input "*****"
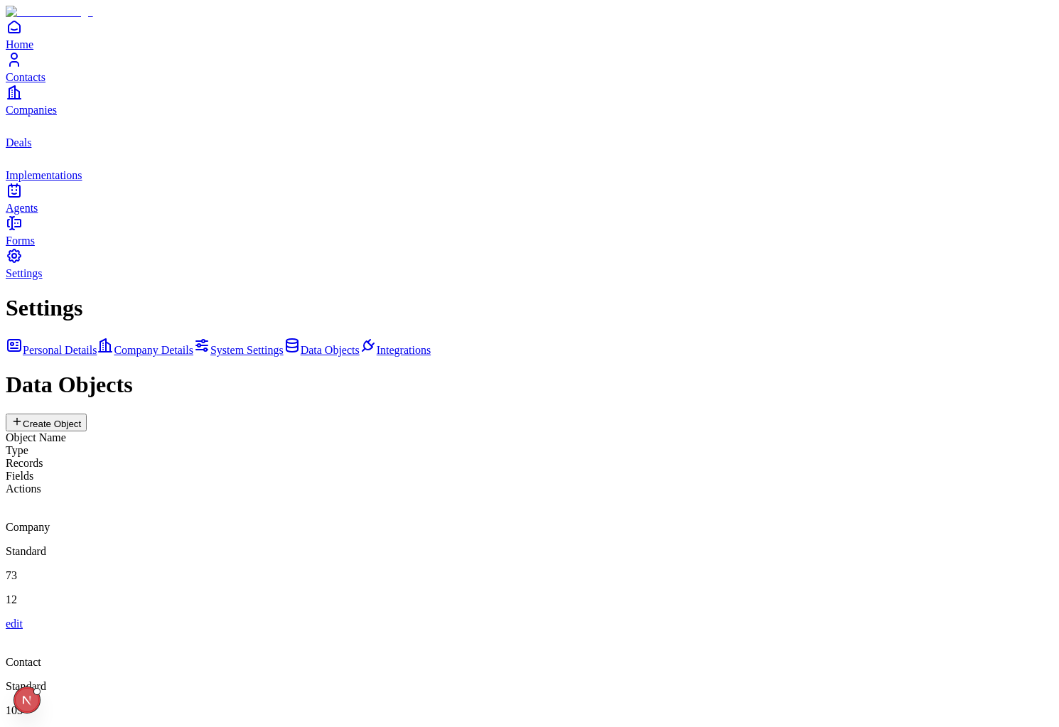
click at [471, 630] on div "Contact" at bounding box center [530, 649] width 1048 height 38
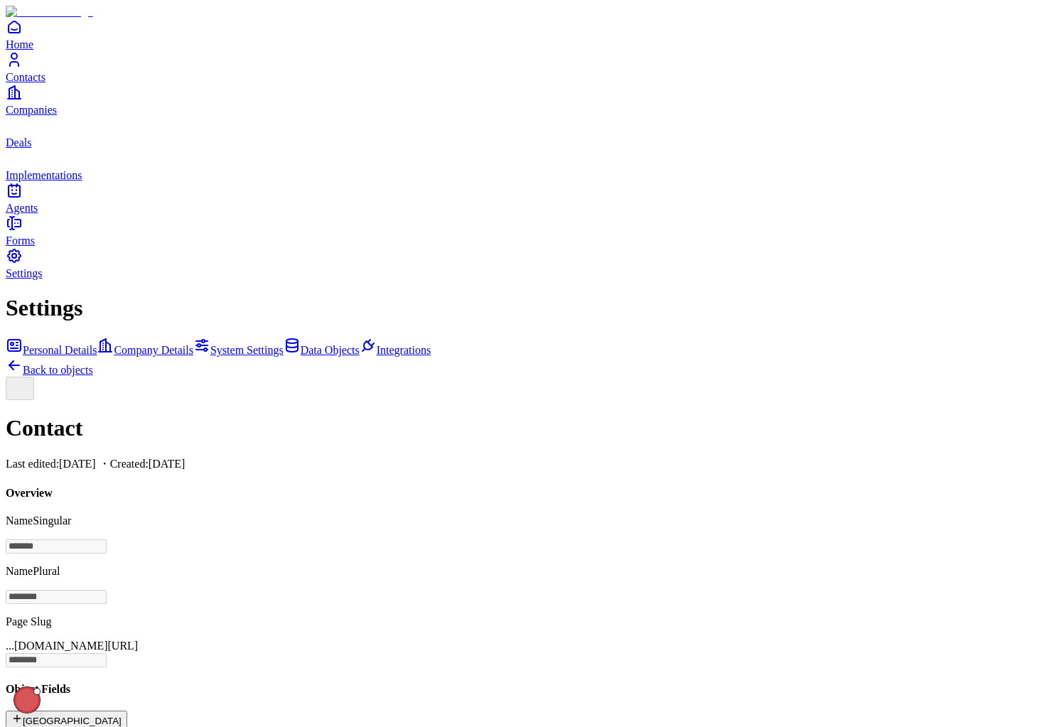
scroll to position [249, 0]
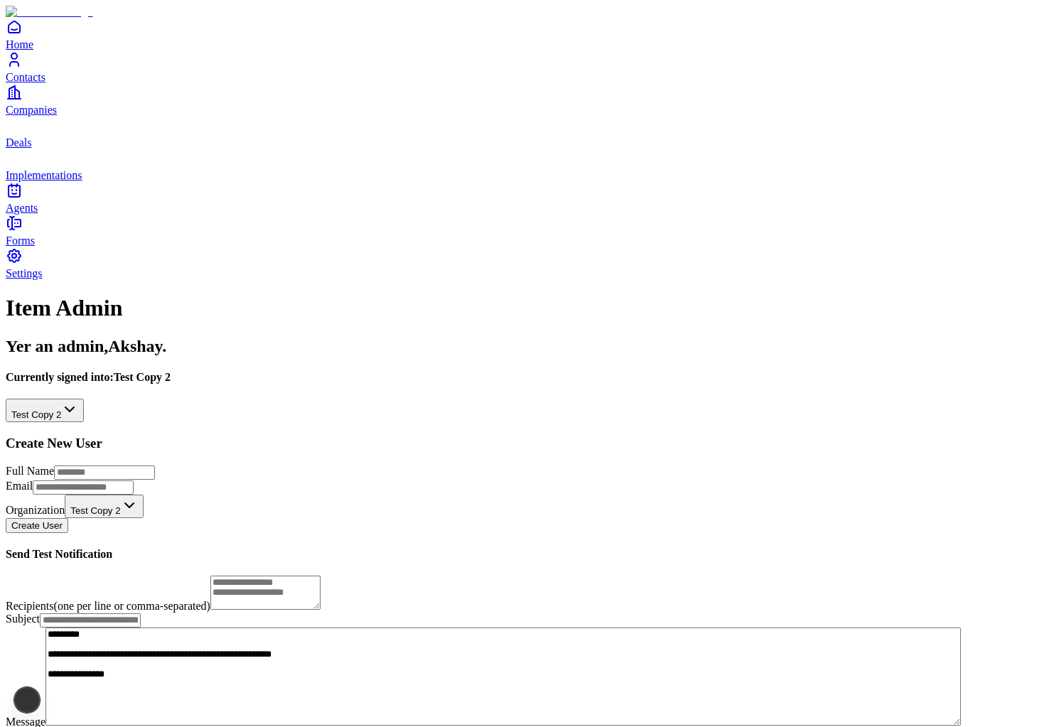
click at [535, 150] on html "**********" at bounding box center [529, 387] width 1059 height 774
click at [41, 83] on link "Contacts" at bounding box center [530, 67] width 1048 height 32
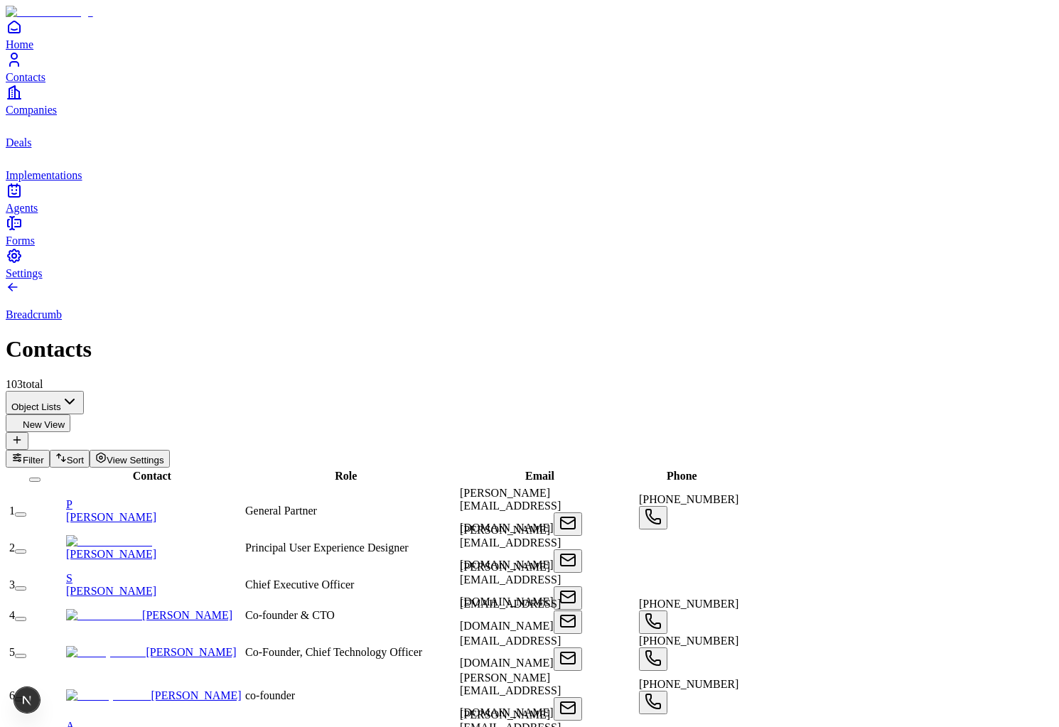
click at [32, 149] on link "Deals" at bounding box center [530, 133] width 1048 height 32
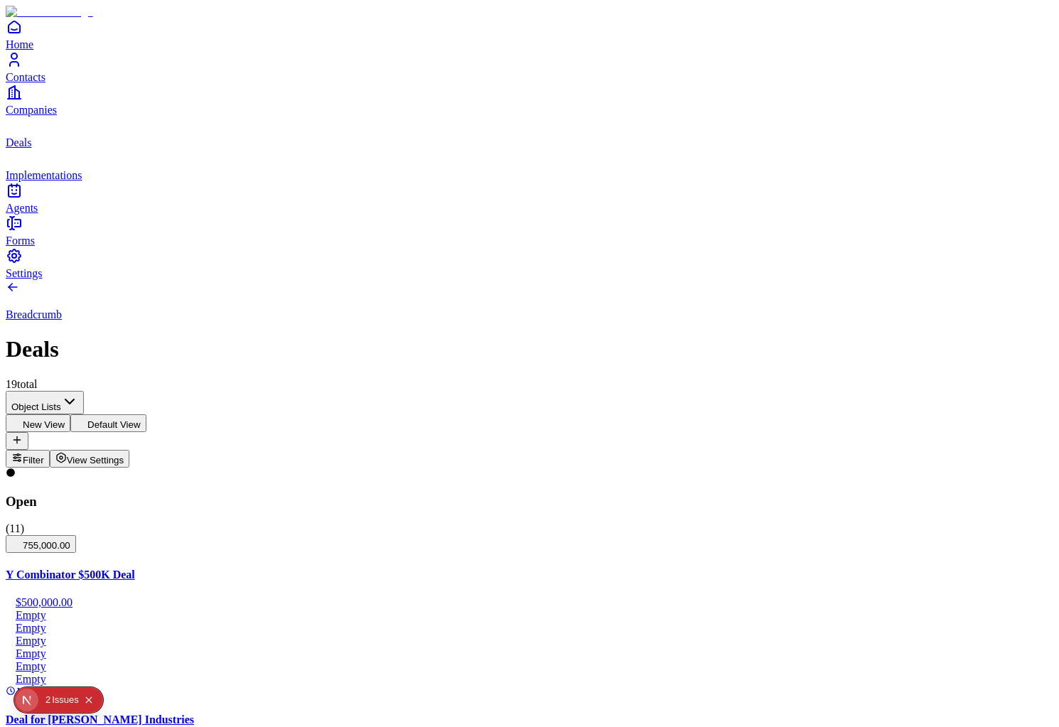
scroll to position [178, 0]
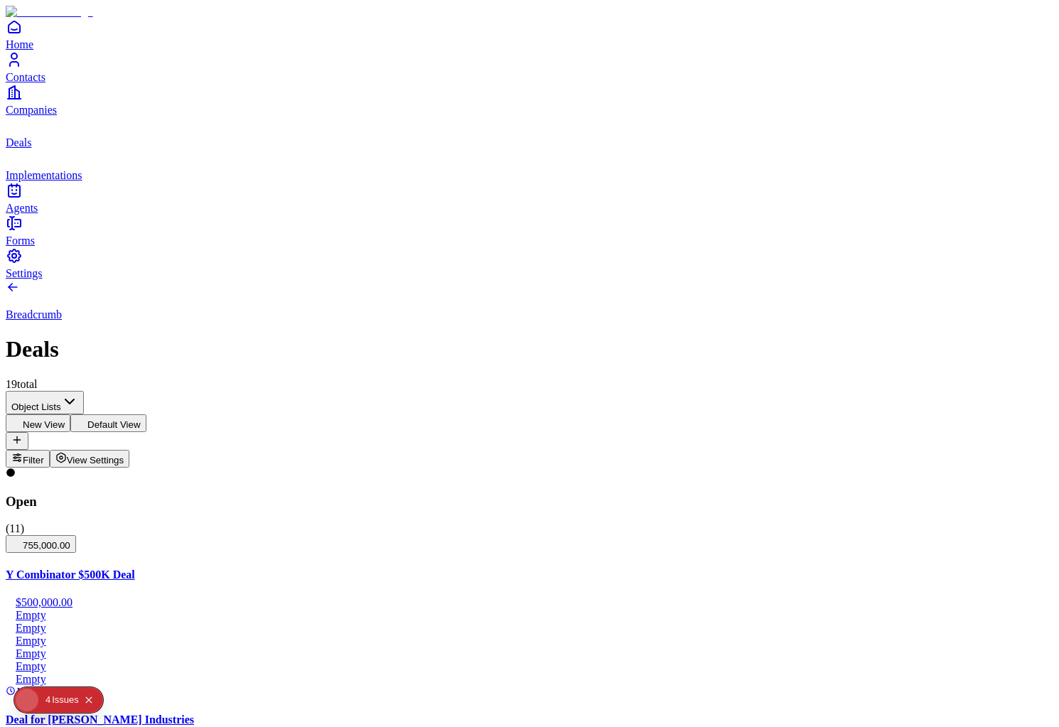
scroll to position [332, 0]
click at [122, 569] on div "Y Combinator $500K Deal $500,000.00 Empty Empty Empty Empty Empty Empty Just now" at bounding box center [530, 634] width 1048 height 130
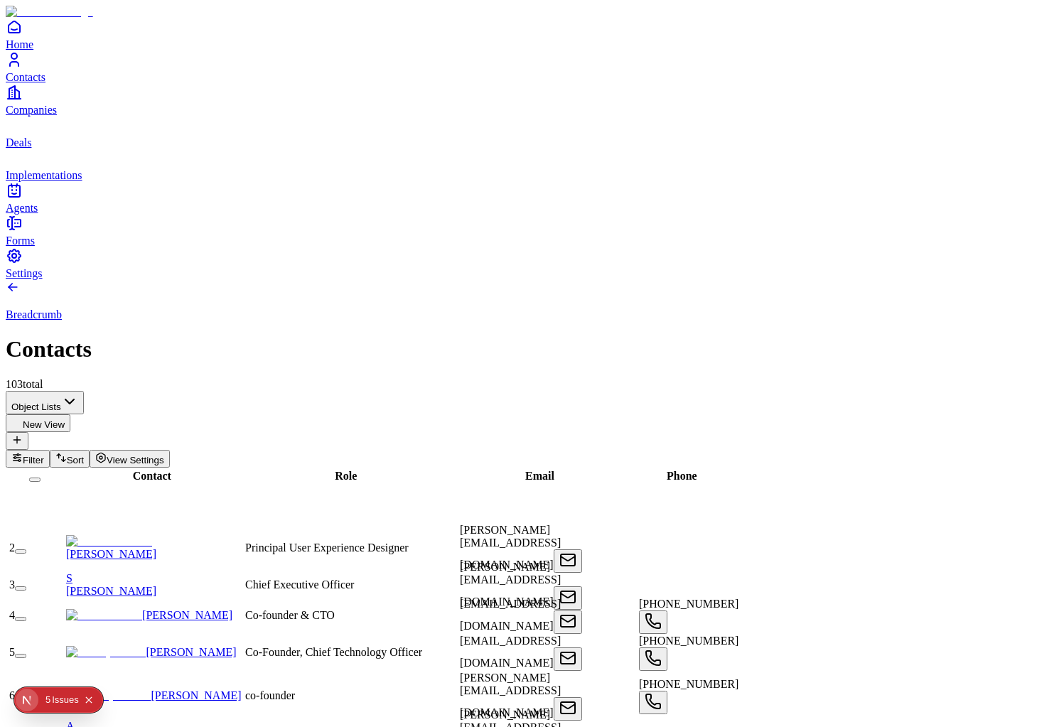
scroll to position [584, 0]
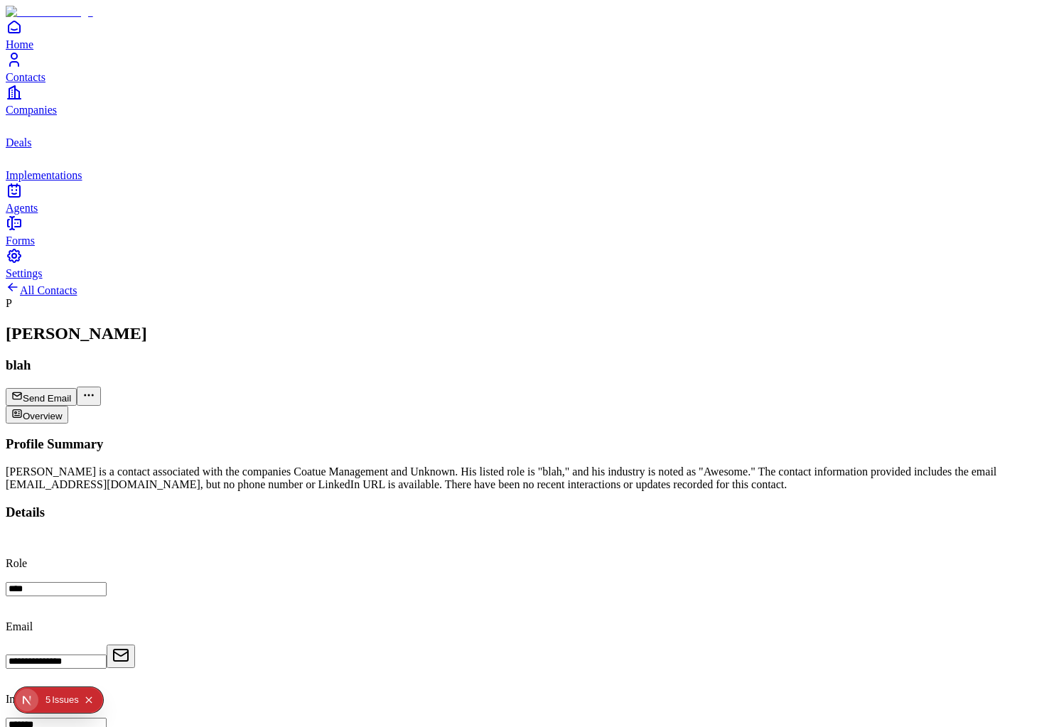
click at [37, 214] on link "Agents" at bounding box center [530, 198] width 1048 height 32
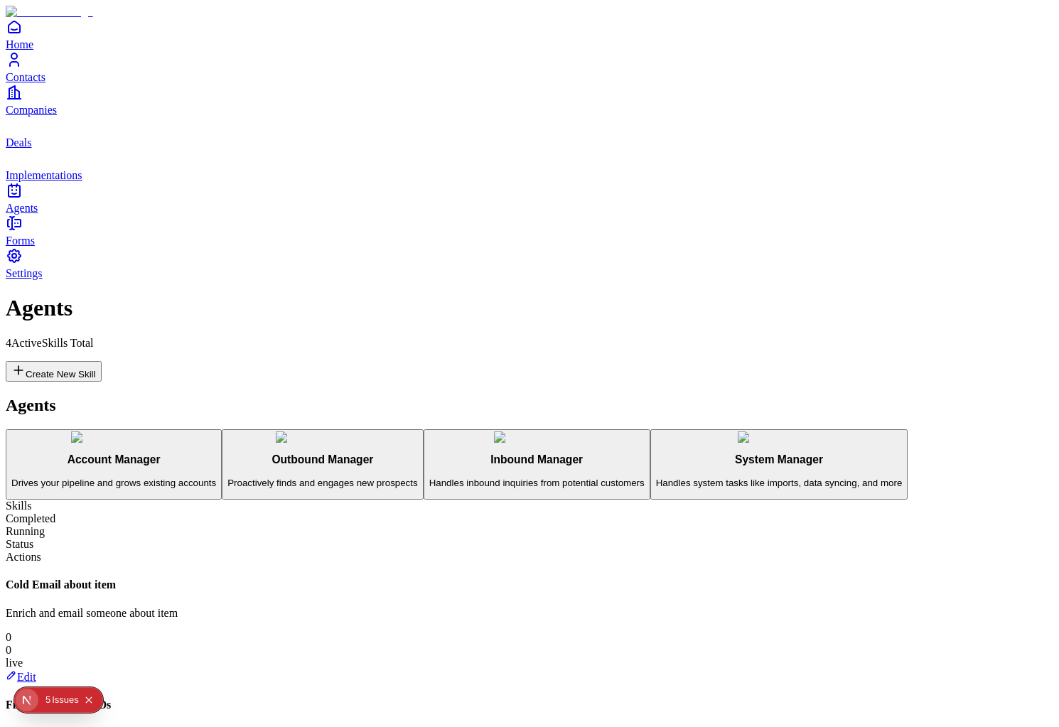
click at [227, 453] on h3 "Outbound Manager" at bounding box center [322, 459] width 190 height 13
click at [212, 429] on button "Account Manager Drives your pipeline and grows existing accounts" at bounding box center [114, 464] width 216 height 71
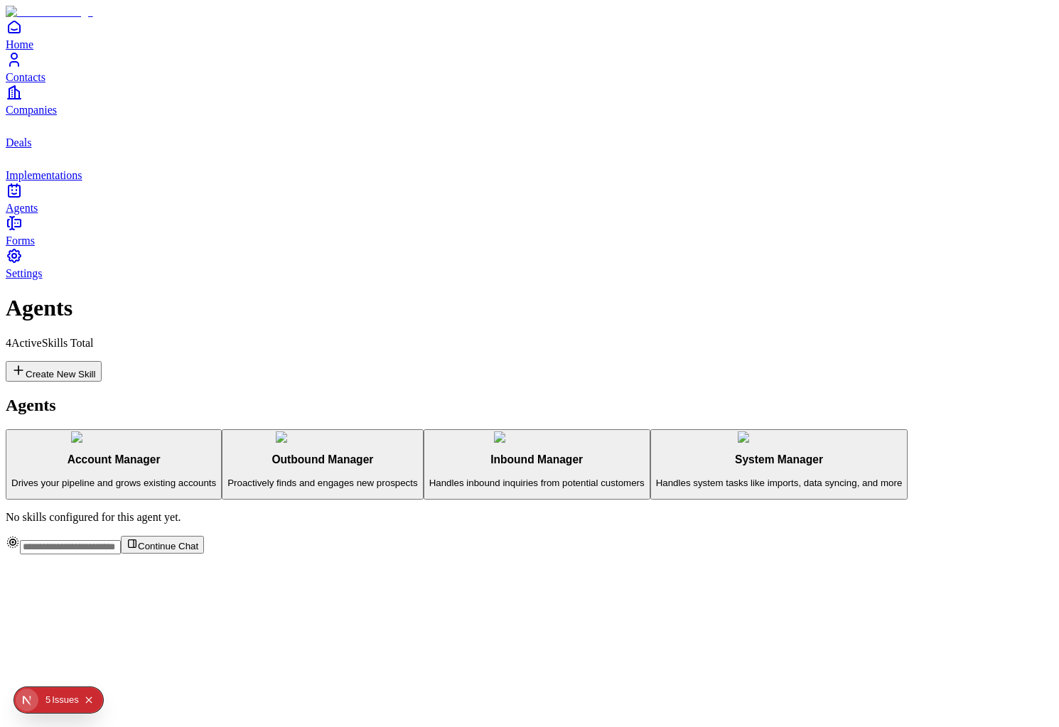
click at [429, 453] on div "Inbound Manager Handles inbound inquiries from potential customers" at bounding box center [536, 470] width 215 height 35
click at [227, 478] on p "Proactively finds and engages new prospects" at bounding box center [322, 483] width 190 height 11
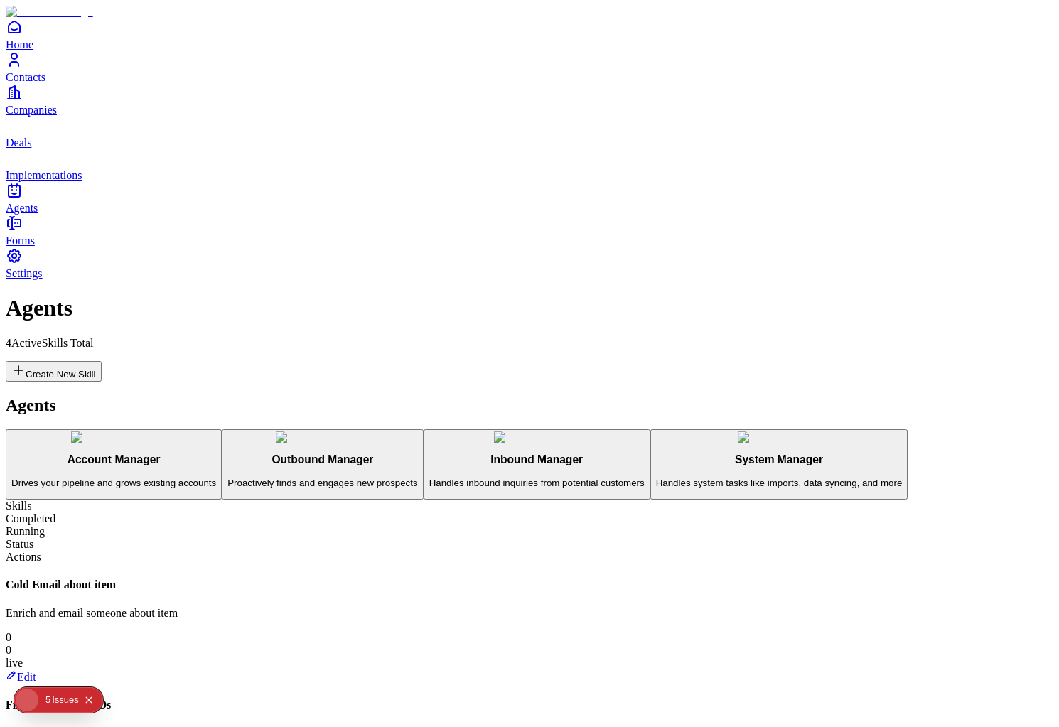
click at [203, 429] on div "Account Manager Drives your pipeline and grows existing accounts Outbound Manag…" at bounding box center [530, 464] width 1048 height 71
click at [656, 478] on p "Handles system tasks like imports, data syncing, and more" at bounding box center [779, 483] width 247 height 11
click at [429, 478] on p "Handles inbound inquiries from potential customers" at bounding box center [536, 483] width 215 height 11
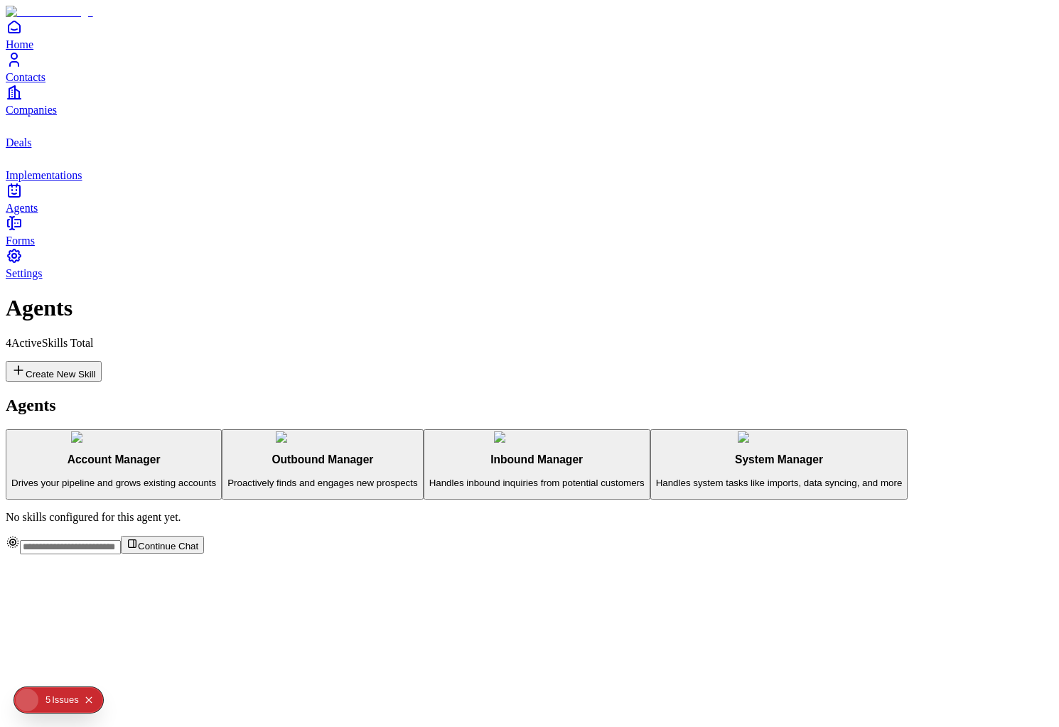
click at [227, 478] on p "Proactively finds and engages new prospects" at bounding box center [322, 483] width 190 height 11
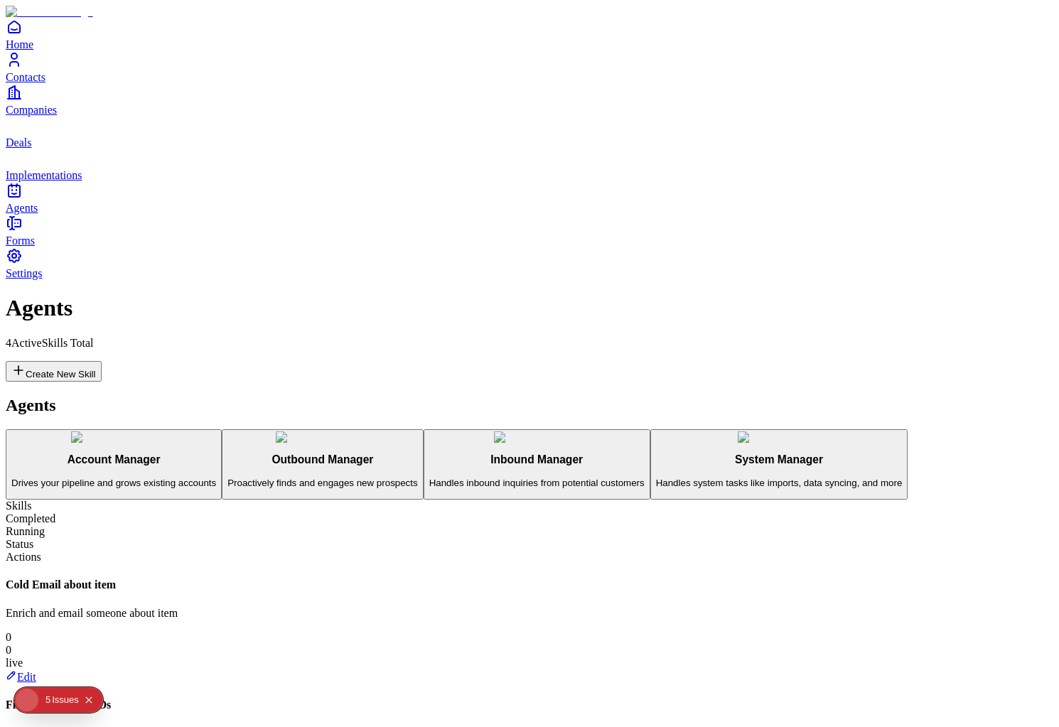
click at [47, 693] on div "5" at bounding box center [47, 700] width 5 height 26
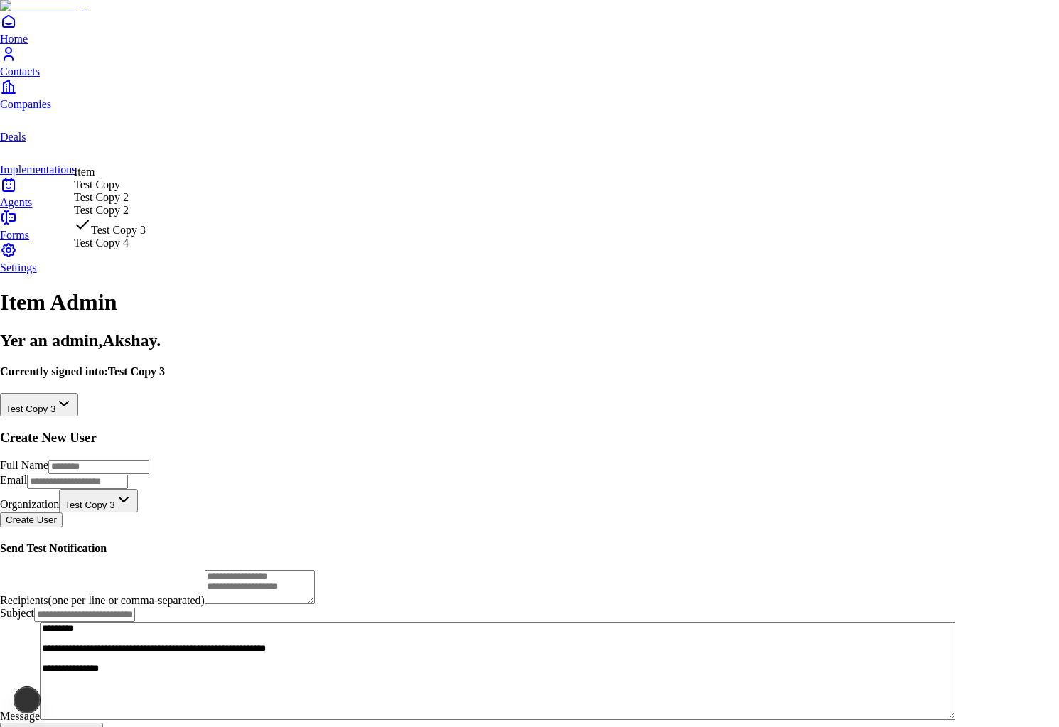
click at [375, 146] on html "**********" at bounding box center [529, 384] width 1059 height 768
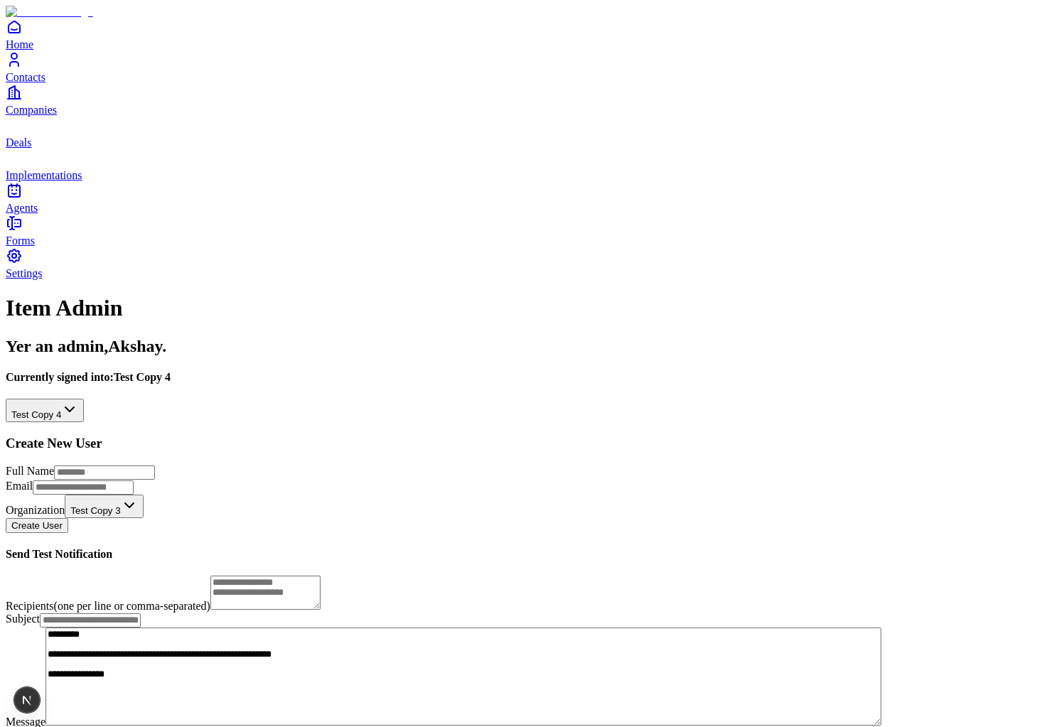
click at [31, 149] on span "Deals" at bounding box center [19, 142] width 26 height 12
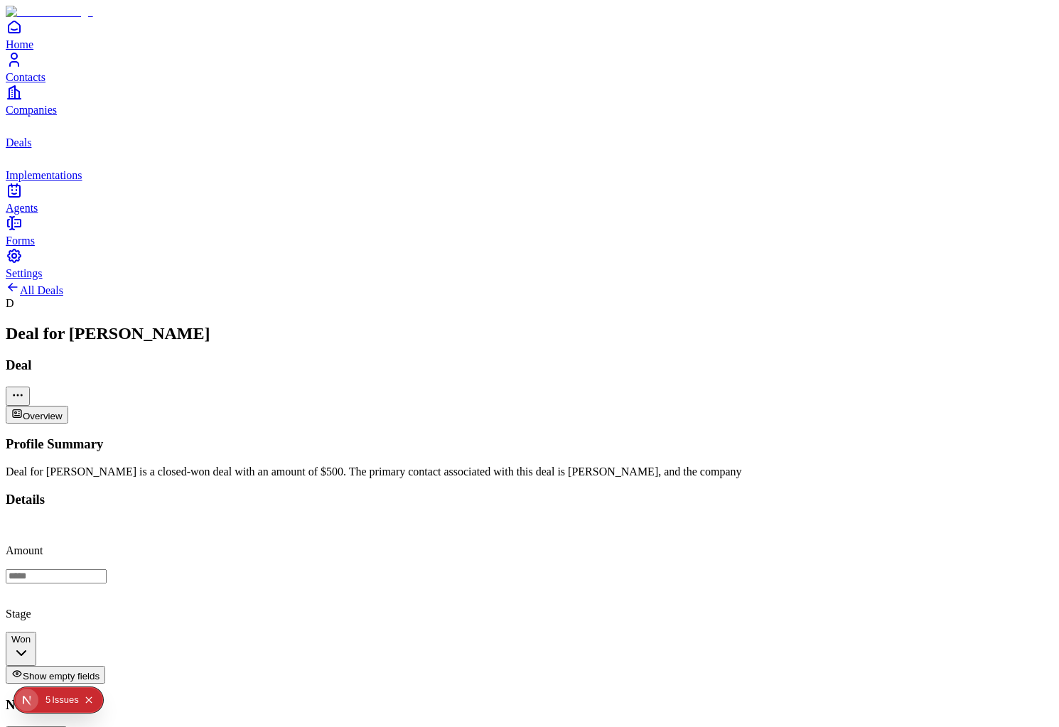
scroll to position [284, 0]
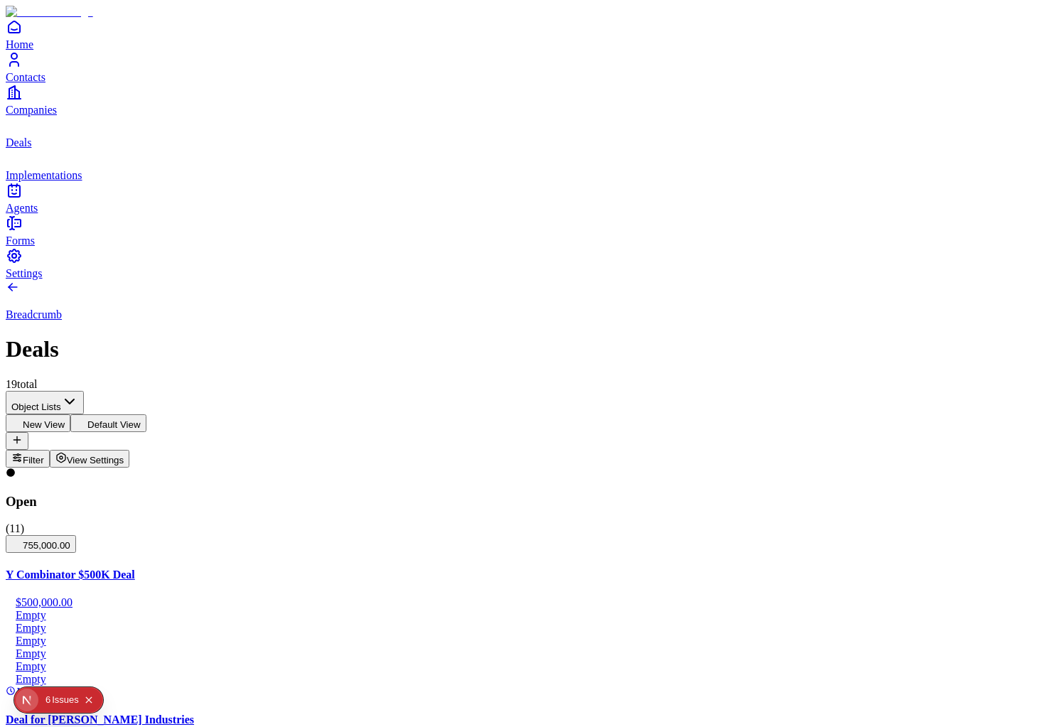
scroll to position [63, 0]
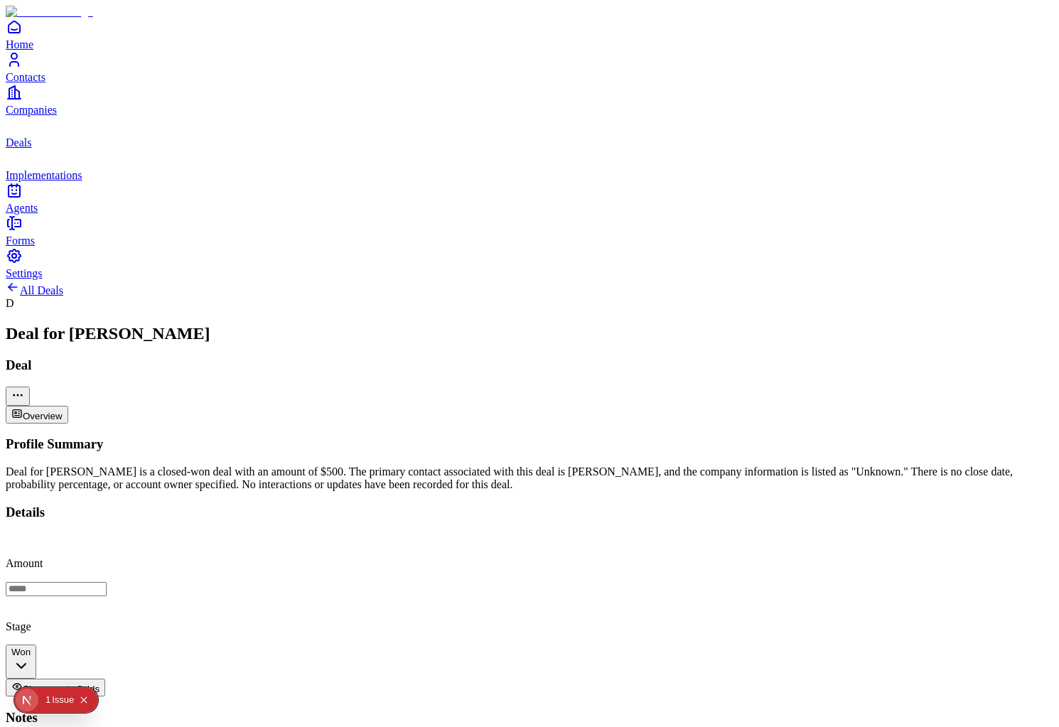
scroll to position [45, 0]
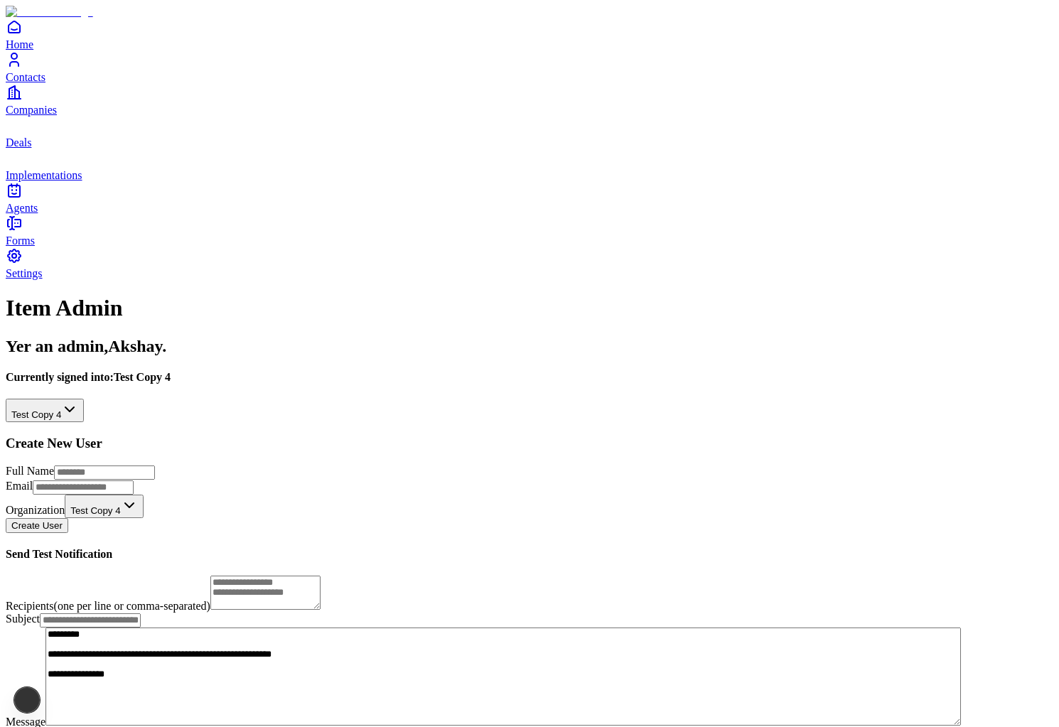
click at [129, 145] on html "**********" at bounding box center [529, 387] width 1059 height 774
click at [33, 83] on link "Contacts" at bounding box center [530, 67] width 1048 height 32
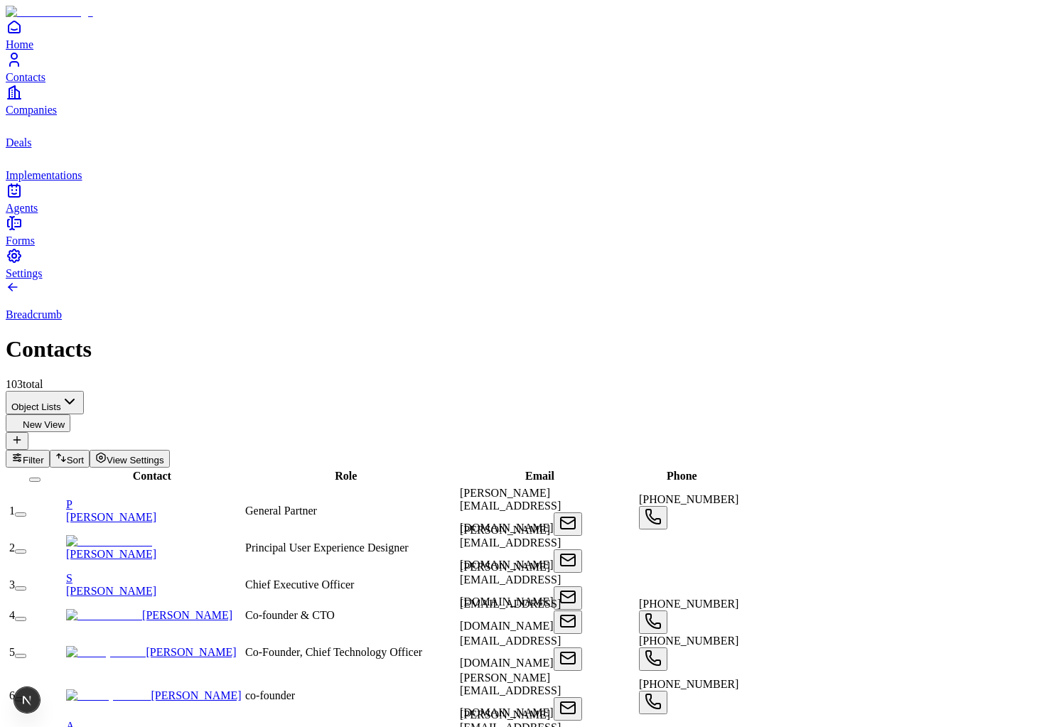
click at [57, 116] on span "Companies" at bounding box center [31, 110] width 51 height 12
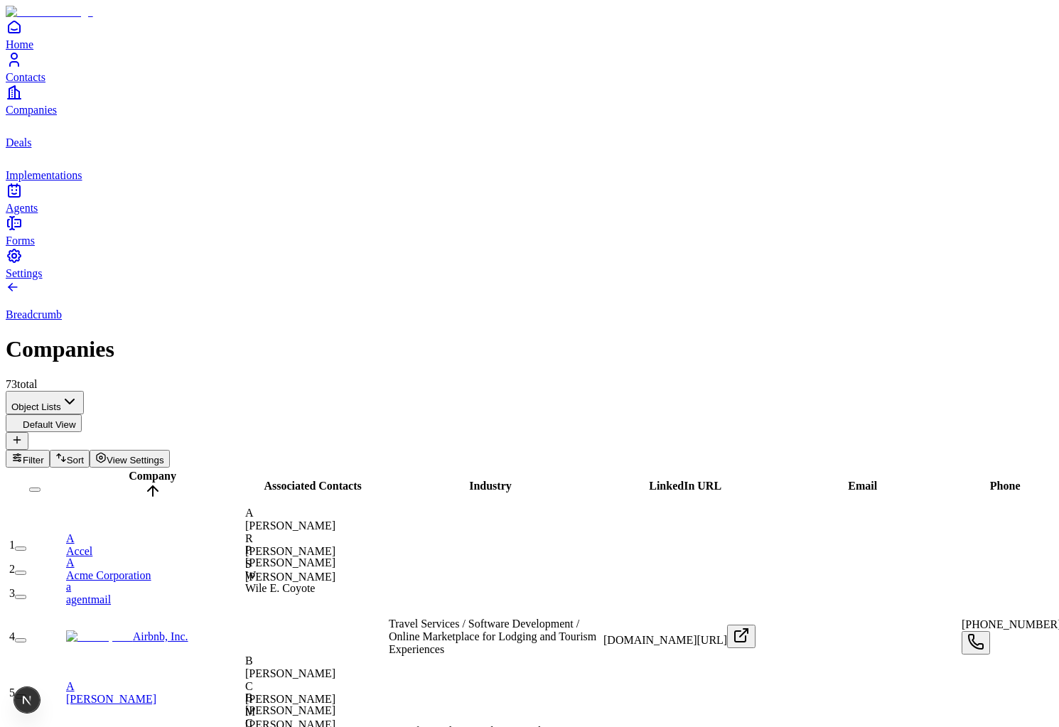
type input "********"
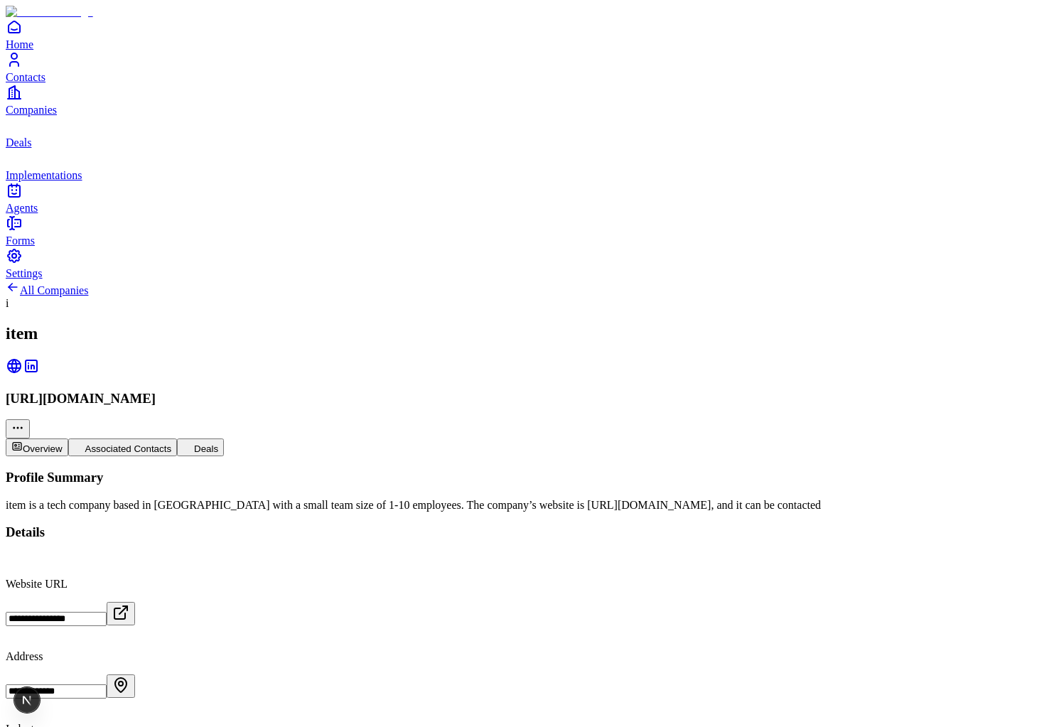
click at [224, 438] on button "Deals" at bounding box center [200, 447] width 47 height 18
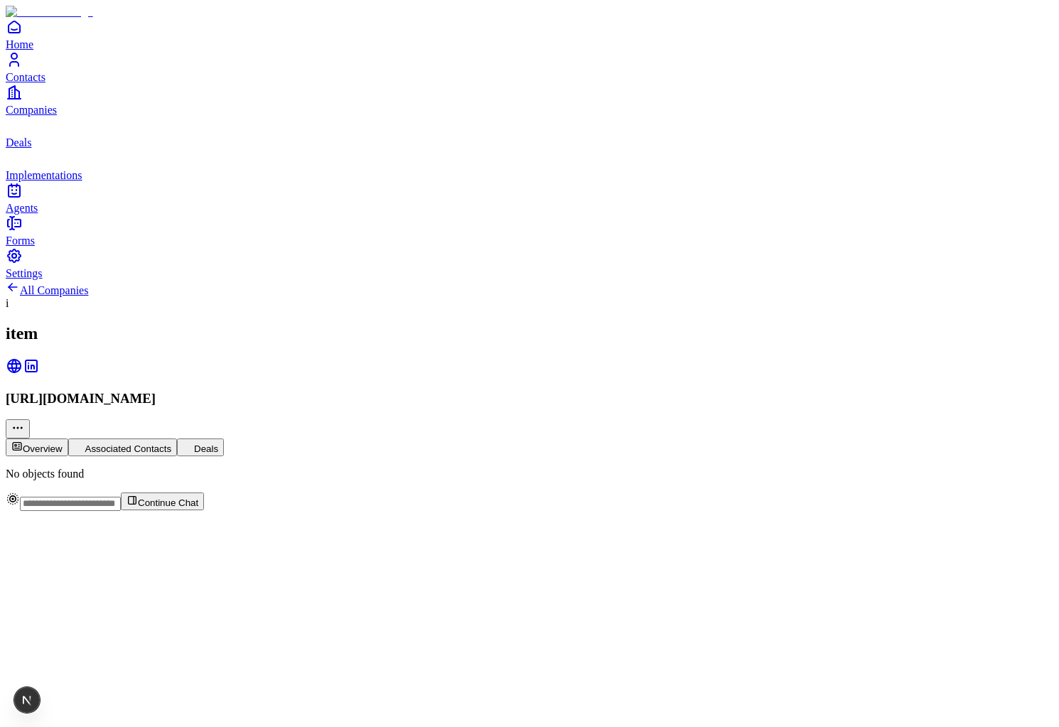
click at [178, 438] on button "Associated Contacts" at bounding box center [122, 447] width 109 height 18
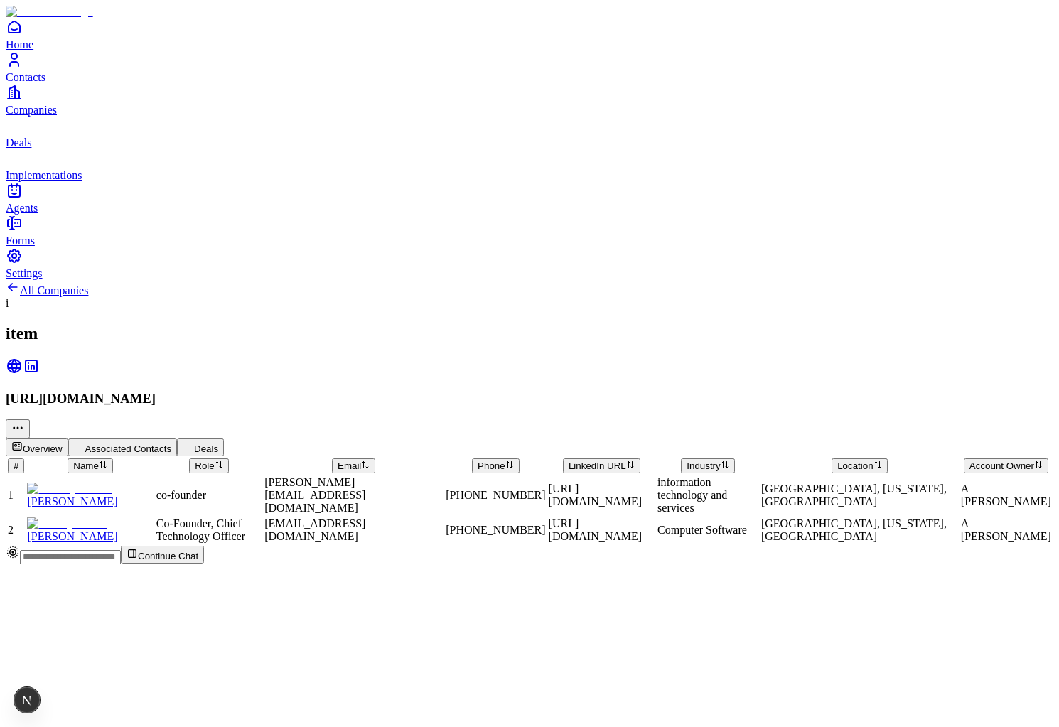
click at [117, 495] on span "andres jaramillo" at bounding box center [72, 501] width 90 height 12
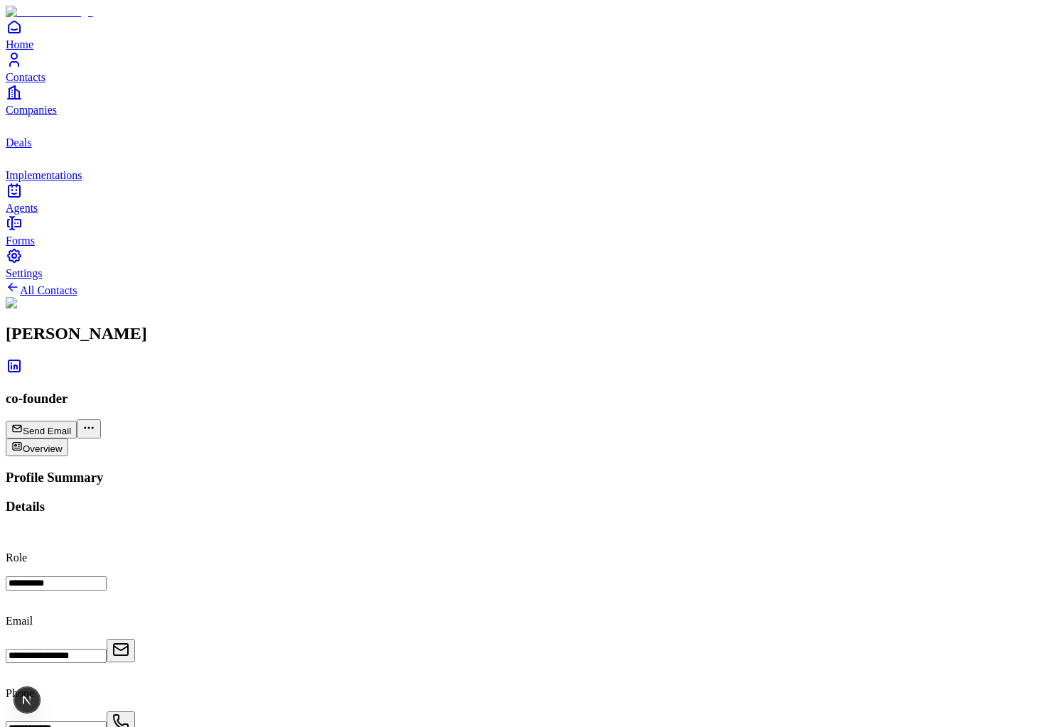
scroll to position [441, 0]
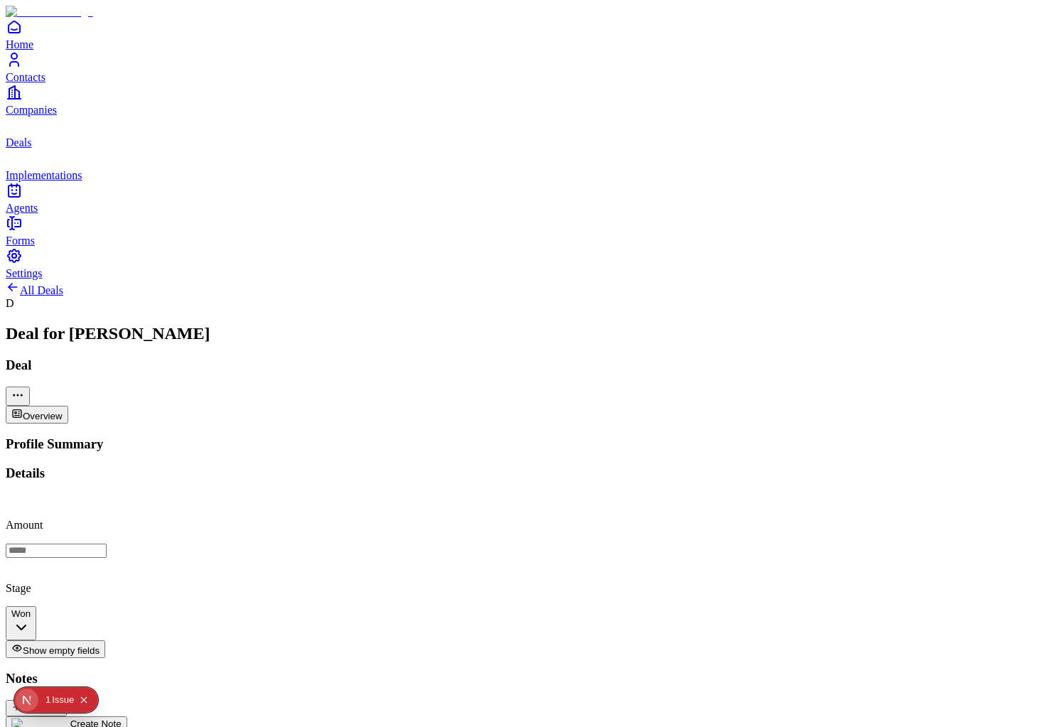
click at [47, 694] on div "1" at bounding box center [47, 700] width 5 height 26
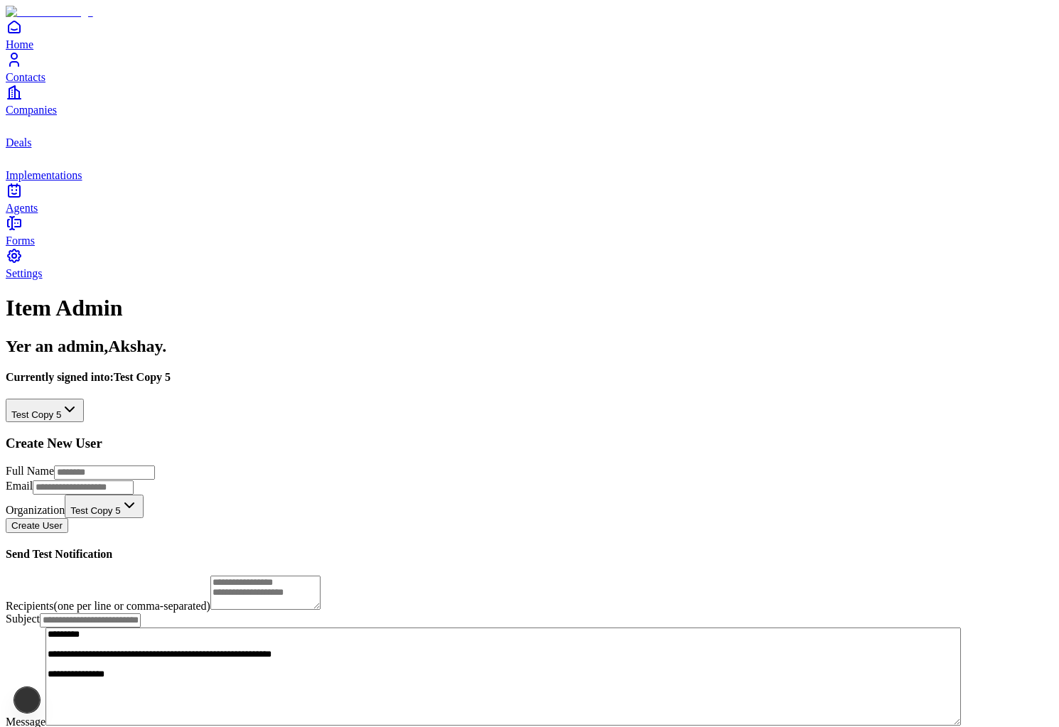
click at [141, 371] on div "Currently signed into: Test Copy 5 Test Copy 5" at bounding box center [530, 396] width 1048 height 51
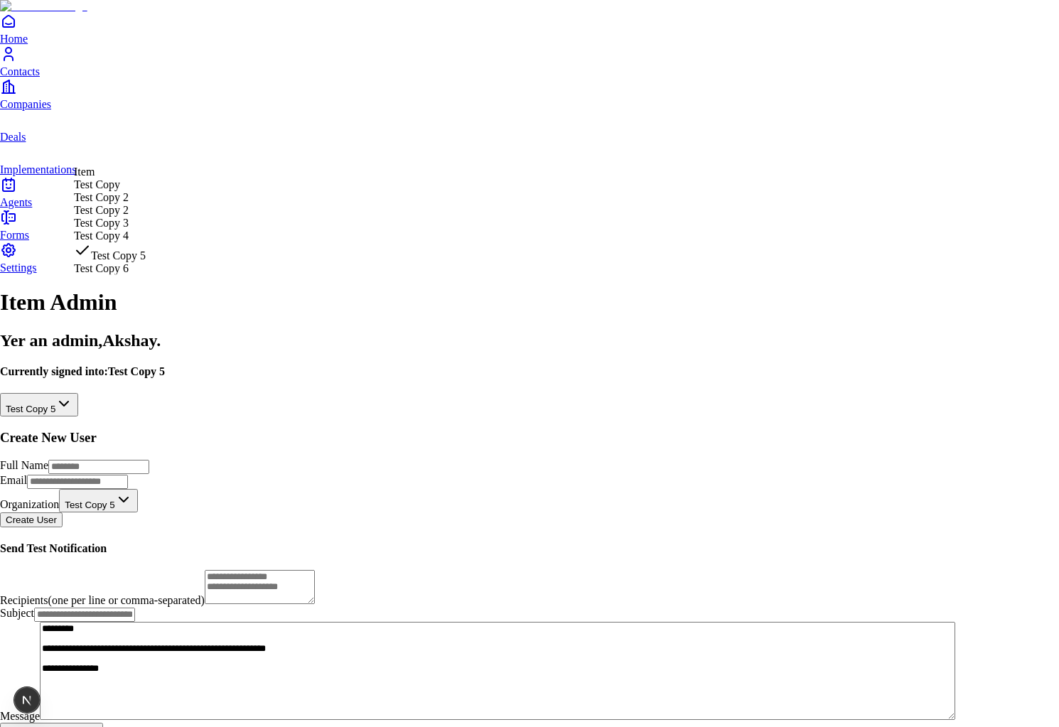
click at [141, 151] on html "**********" at bounding box center [529, 384] width 1059 height 768
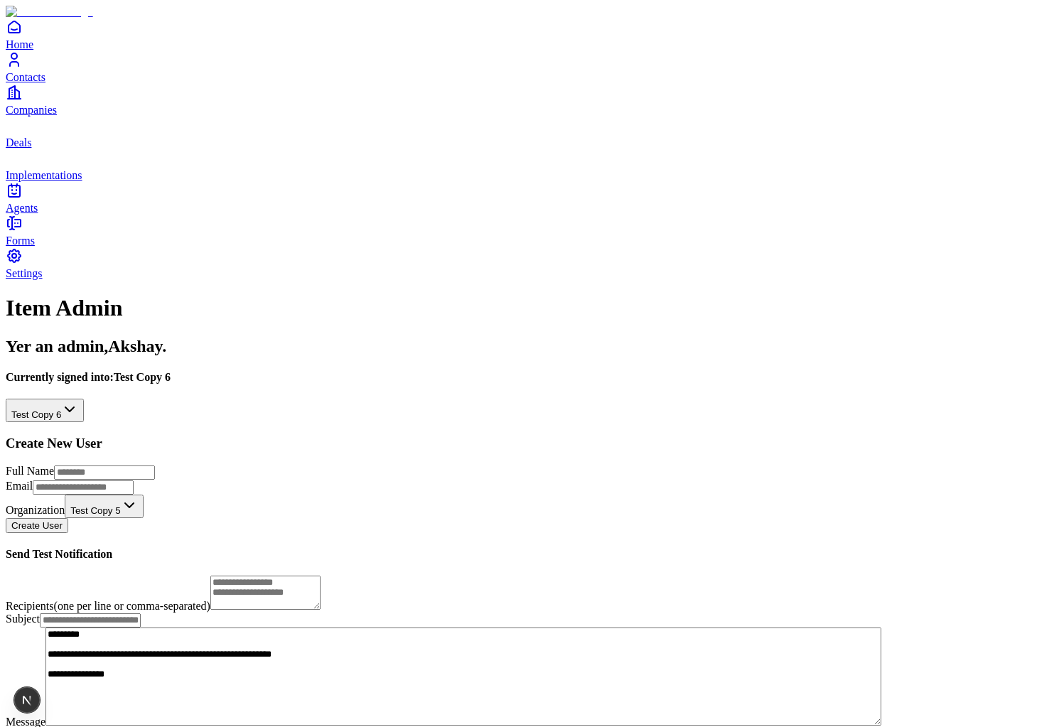
click at [31, 149] on span "Deals" at bounding box center [19, 142] width 26 height 12
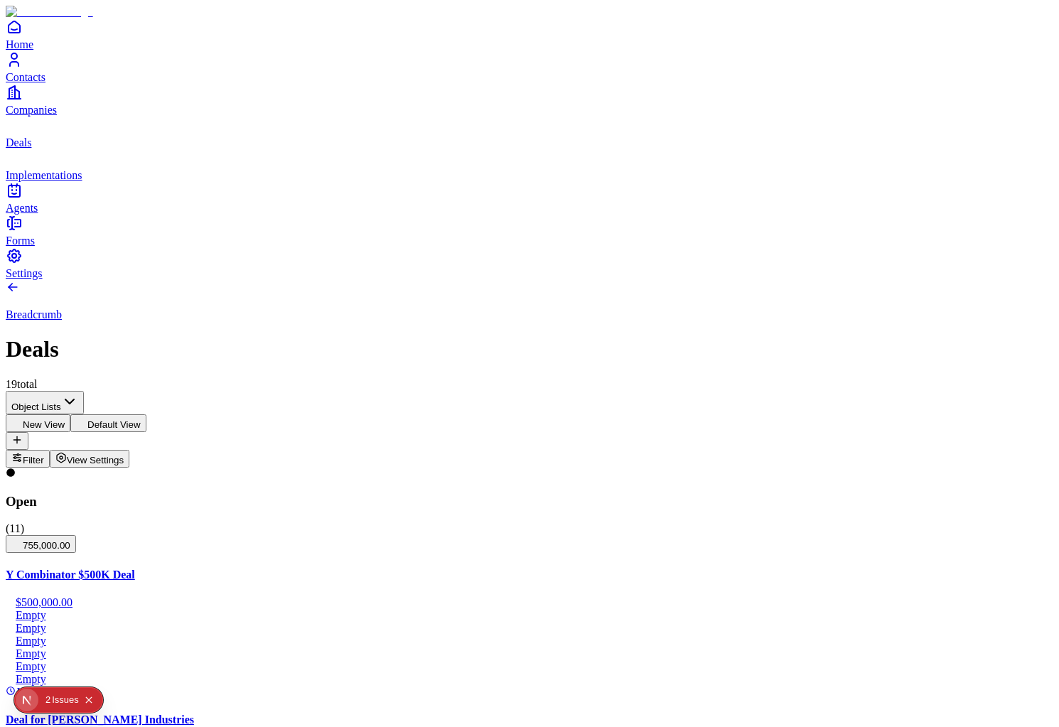
scroll to position [293, 0]
click at [41, 181] on span "Implementations" at bounding box center [44, 175] width 77 height 12
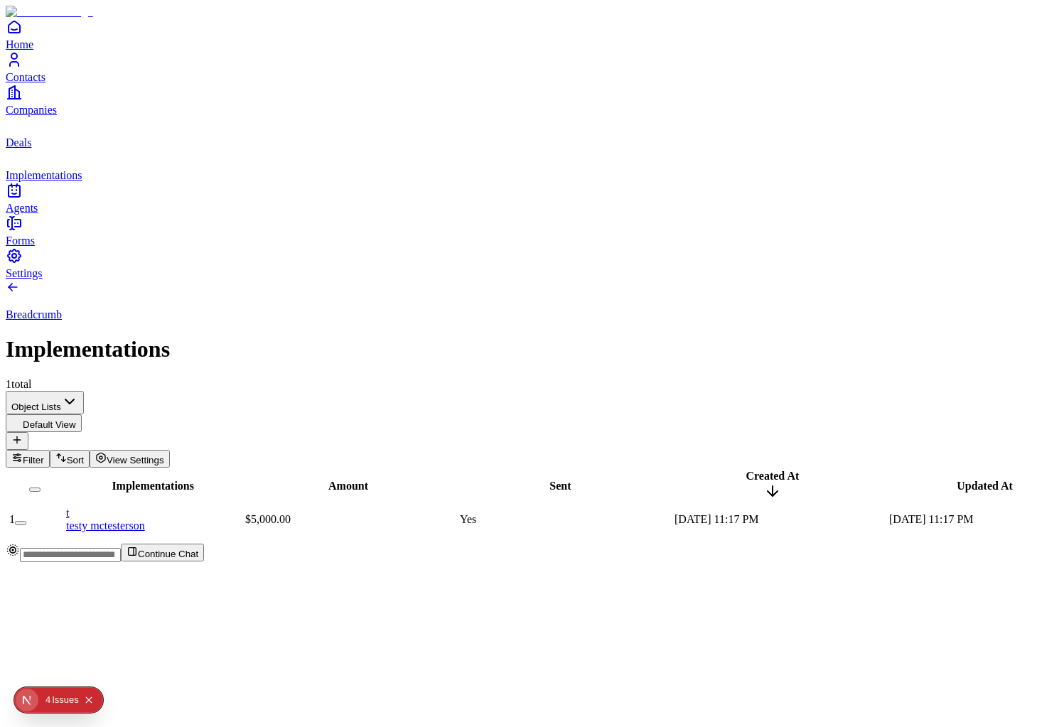
click at [23, 134] on icon "deals" at bounding box center [14, 125] width 17 height 17
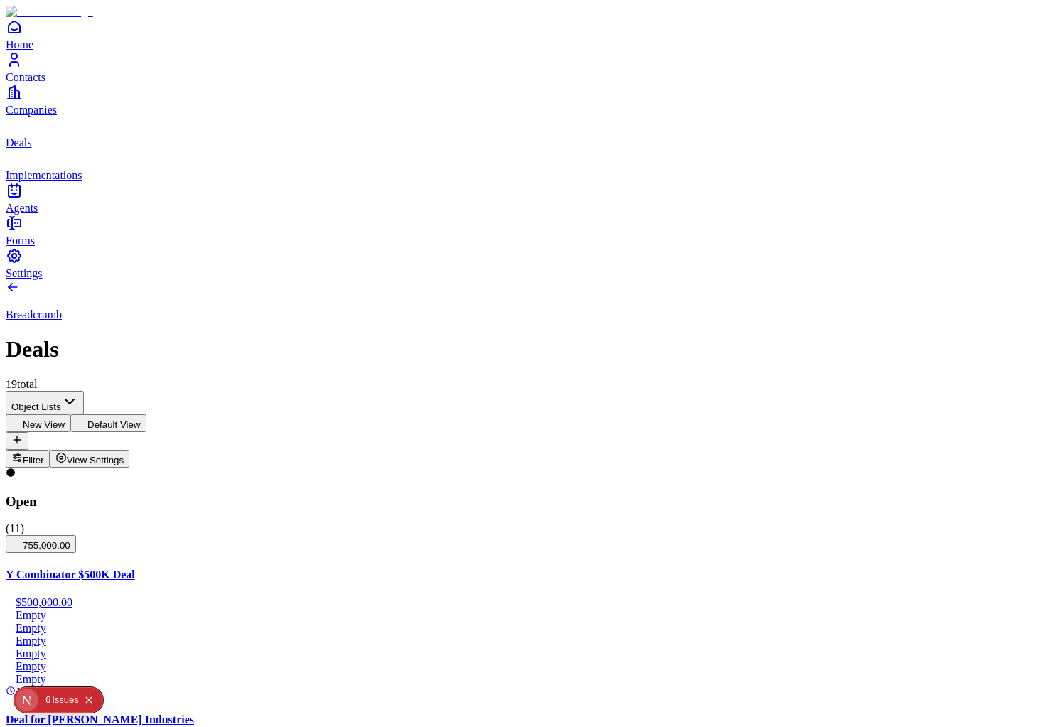
scroll to position [479, 0]
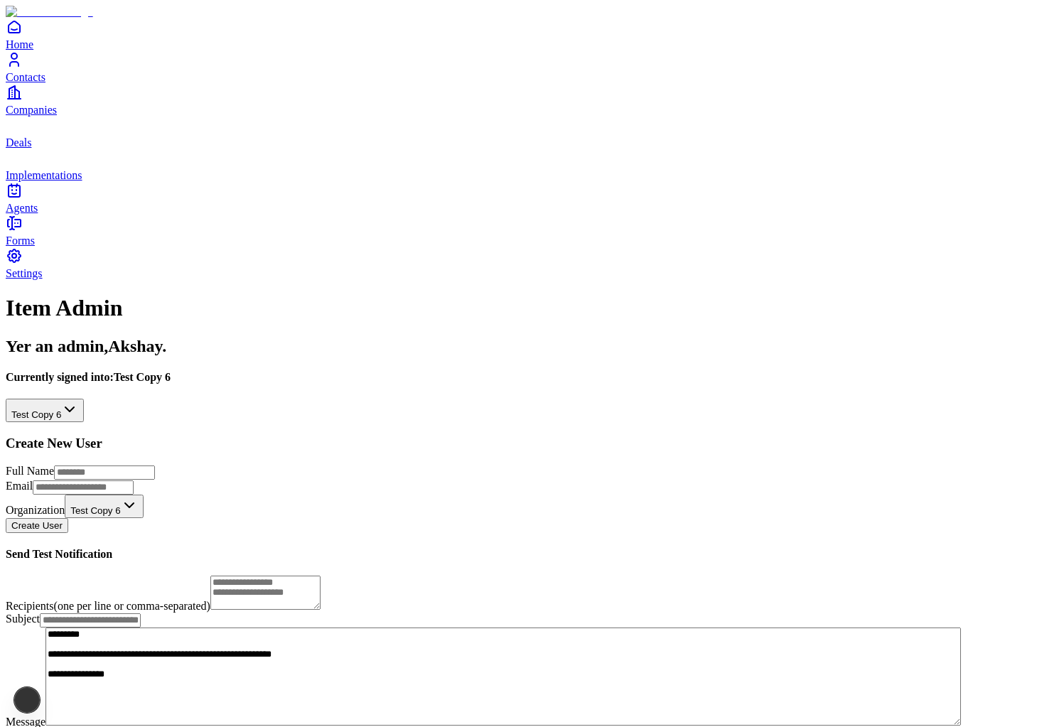
click at [251, 163] on html "**********" at bounding box center [529, 387] width 1059 height 774
click at [31, 149] on span "Deals" at bounding box center [19, 142] width 26 height 12
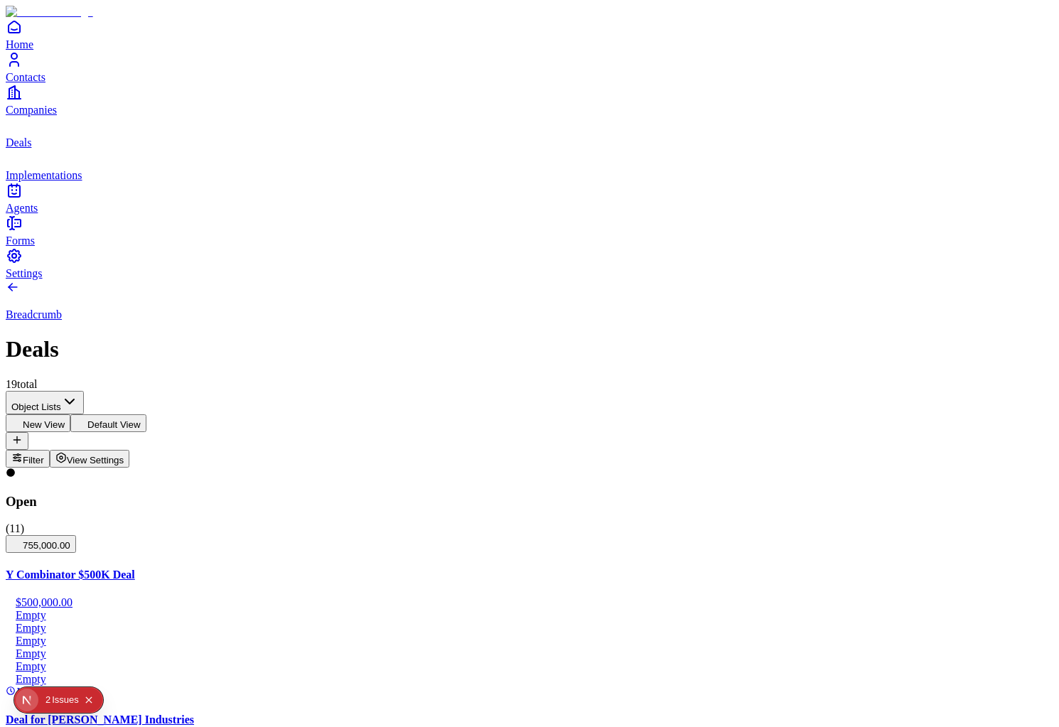
scroll to position [217, 0]
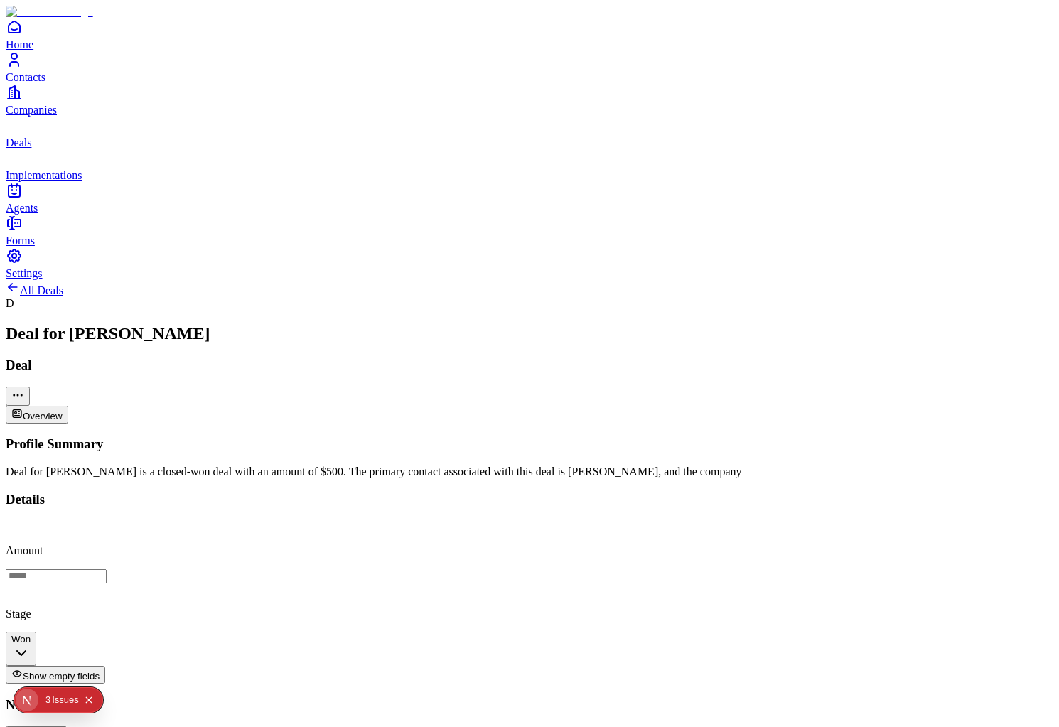
scroll to position [280, 0]
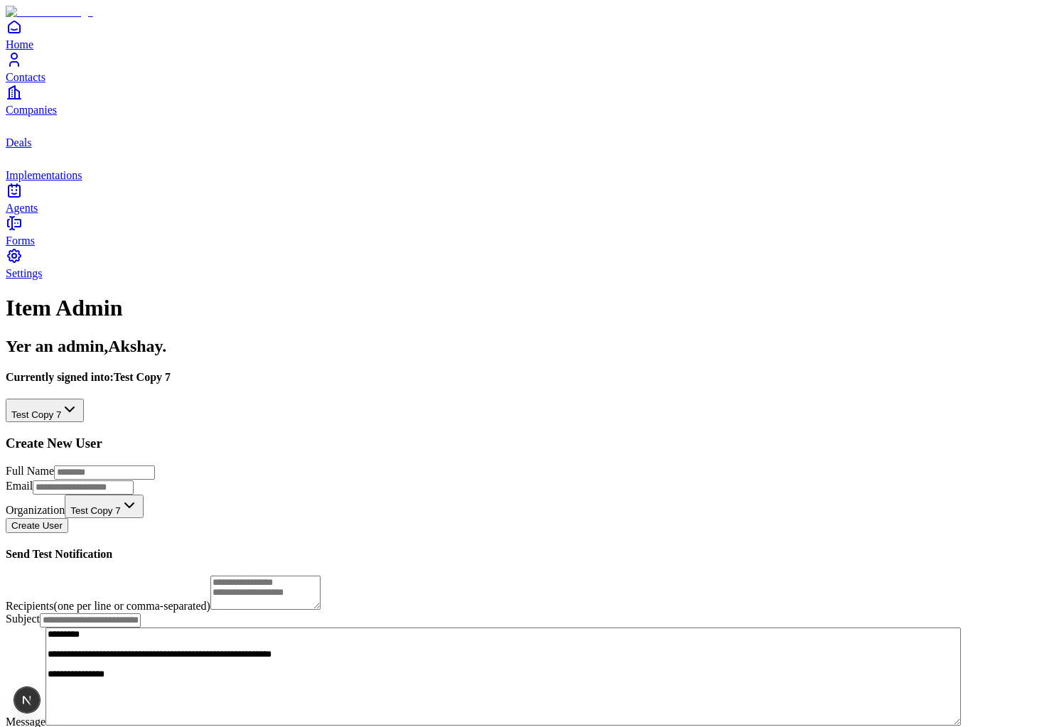
click at [312, 153] on html "**********" at bounding box center [529, 387] width 1059 height 774
click at [36, 83] on link "Contacts" at bounding box center [530, 67] width 1048 height 32
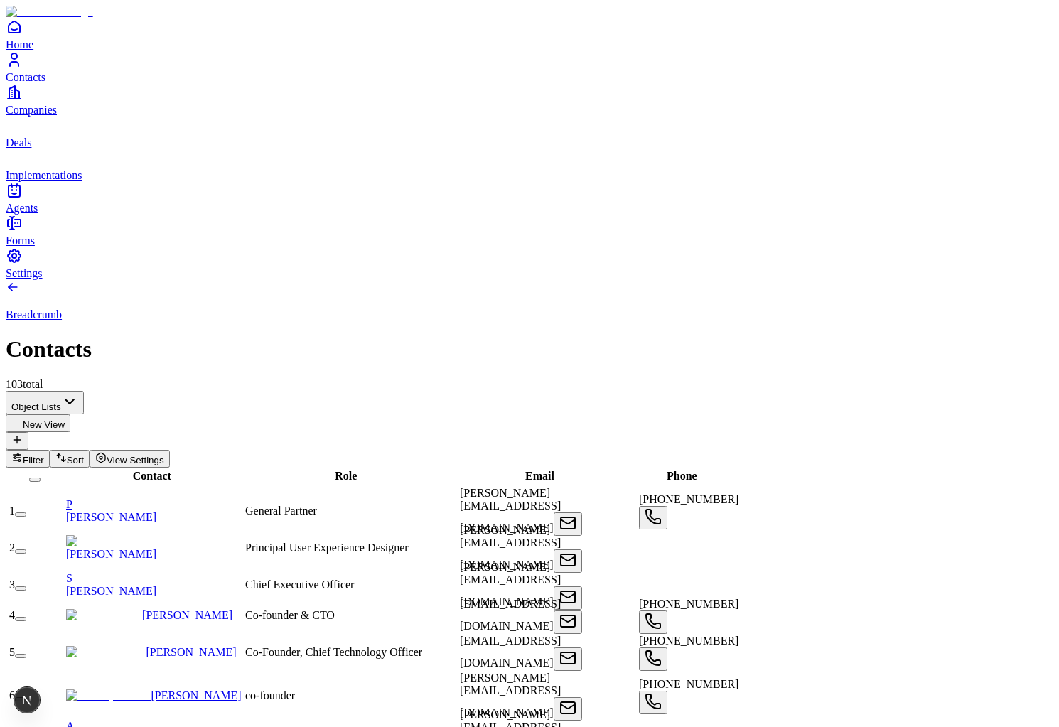
click at [45, 116] on link "Companies" at bounding box center [530, 100] width 1048 height 32
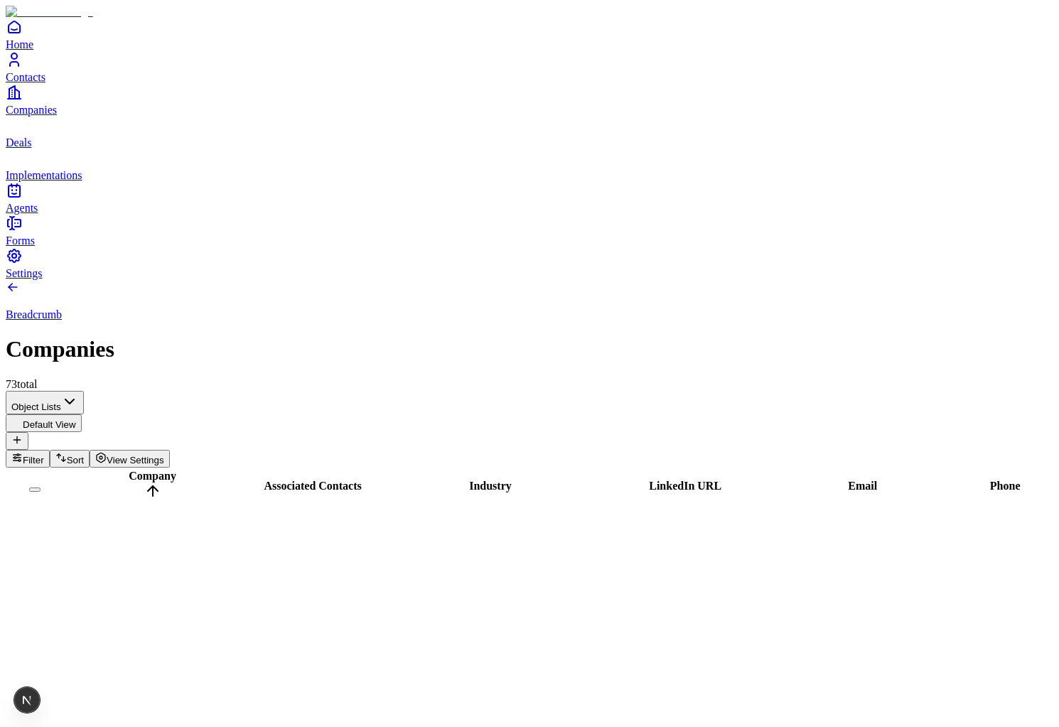
scroll to position [663, 0]
click at [36, 149] on link "Deals" at bounding box center [530, 133] width 1048 height 32
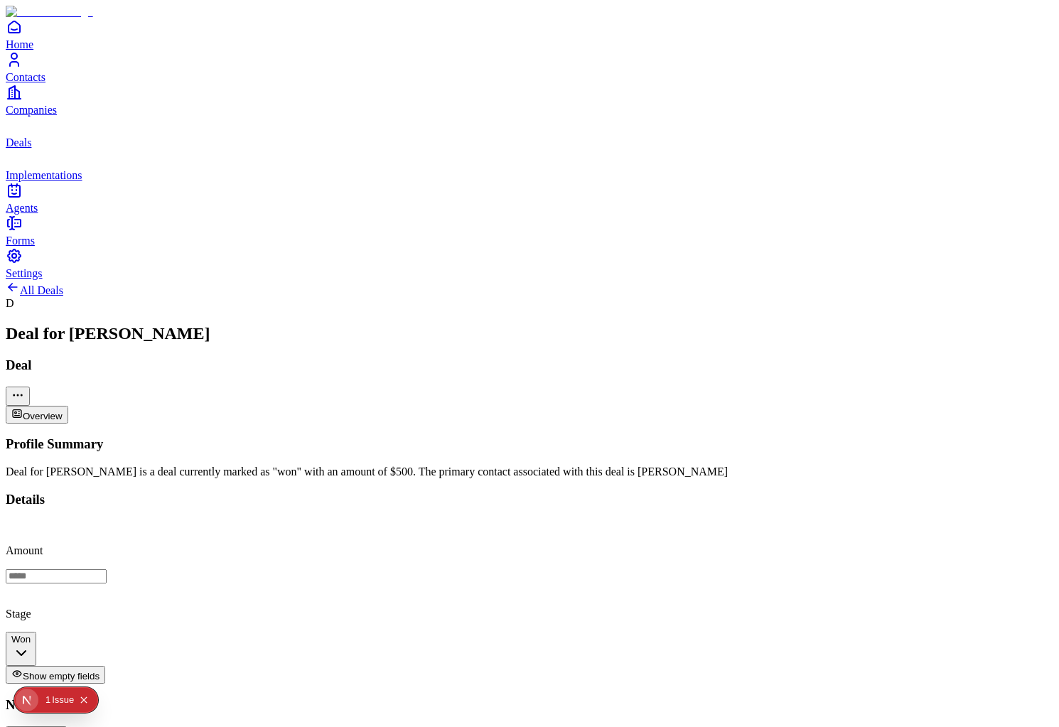
scroll to position [284, 0]
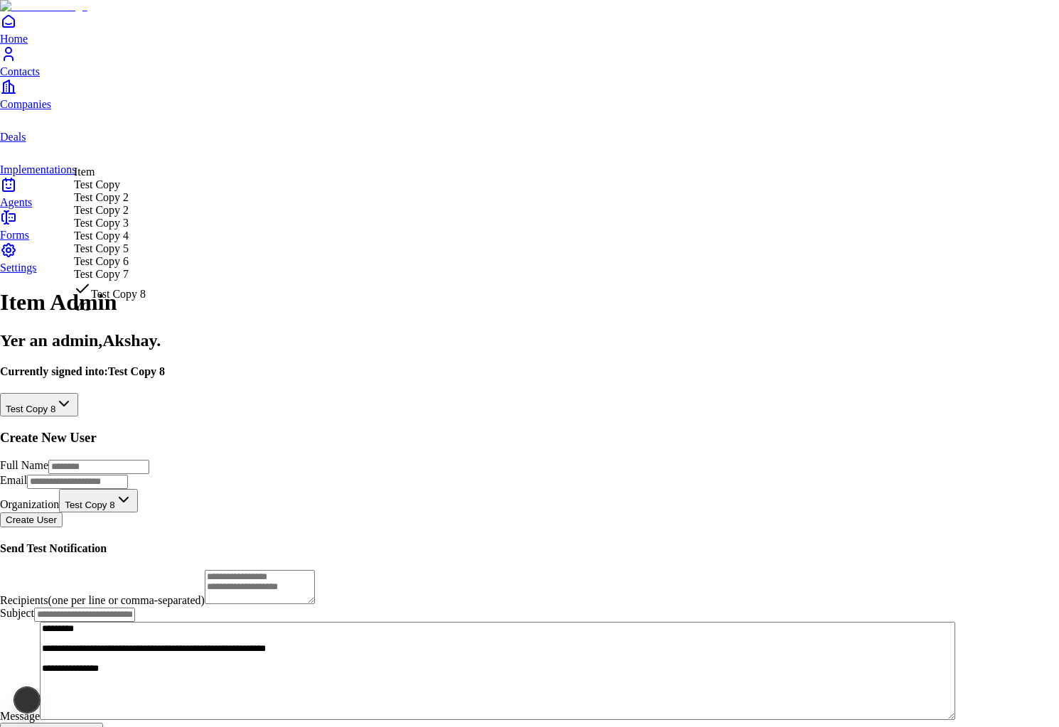
click at [241, 140] on html "**********" at bounding box center [529, 384] width 1059 height 768
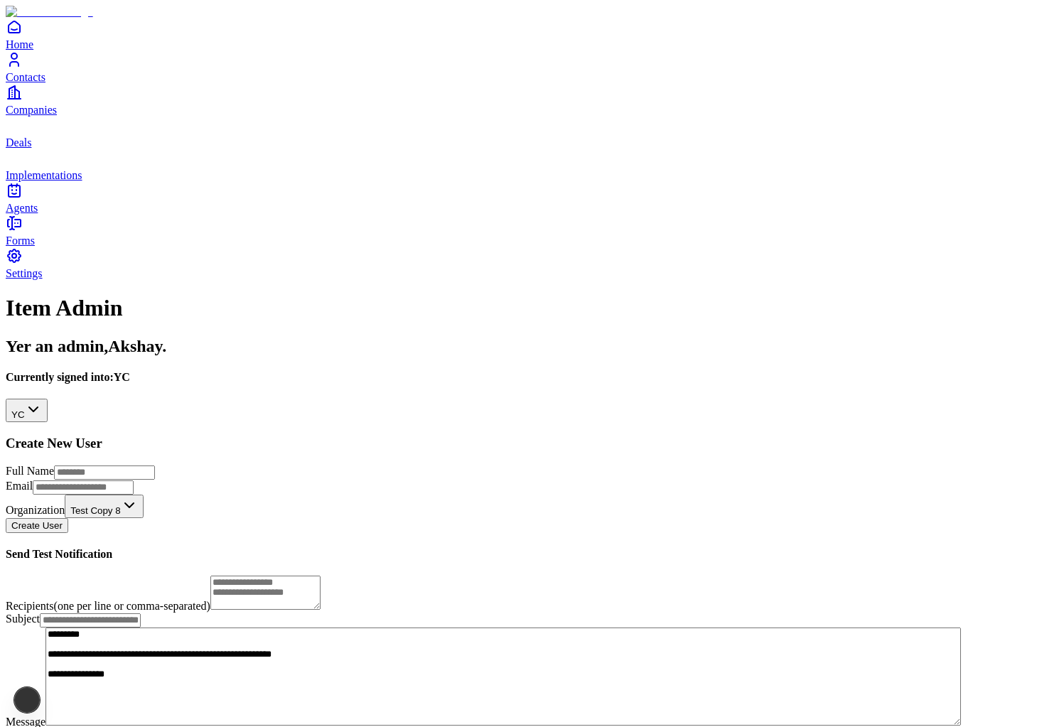
click at [18, 66] on icon "Contacts" at bounding box center [14, 64] width 9 height 4
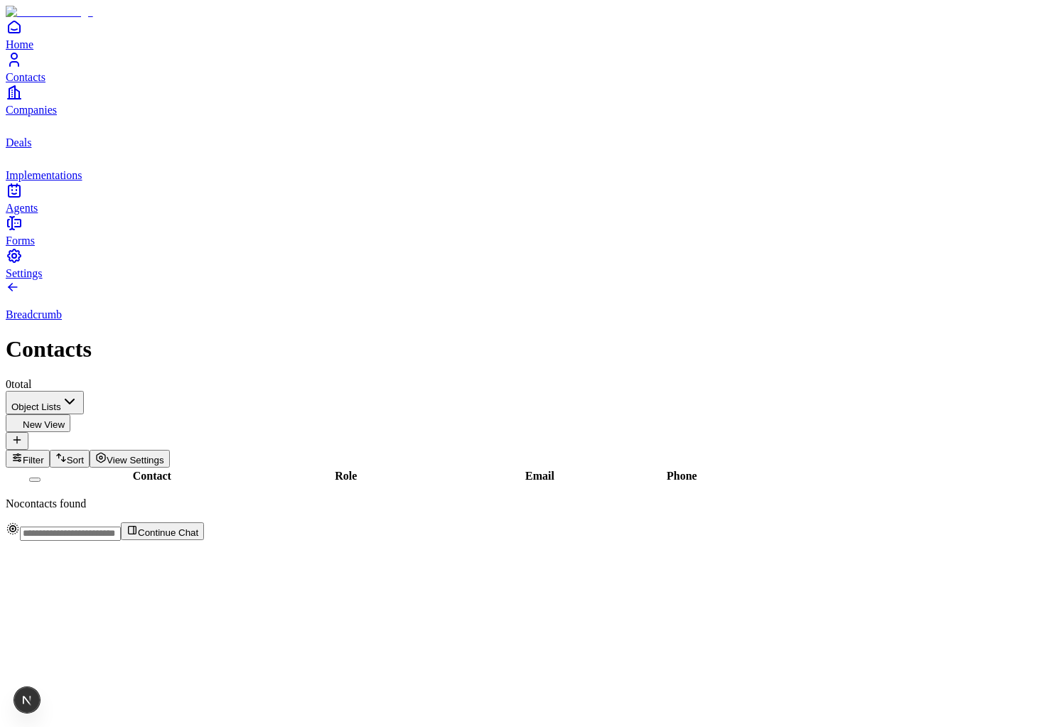
click at [16, 215] on div "Home Contacts Companies Deals Implementations Agents" at bounding box center [530, 116] width 1048 height 196
click at [54, 215] on div "Home Contacts Companies Deals Implementations Agents" at bounding box center [530, 116] width 1048 height 196
click at [38, 214] on span "Agents" at bounding box center [22, 208] width 32 height 12
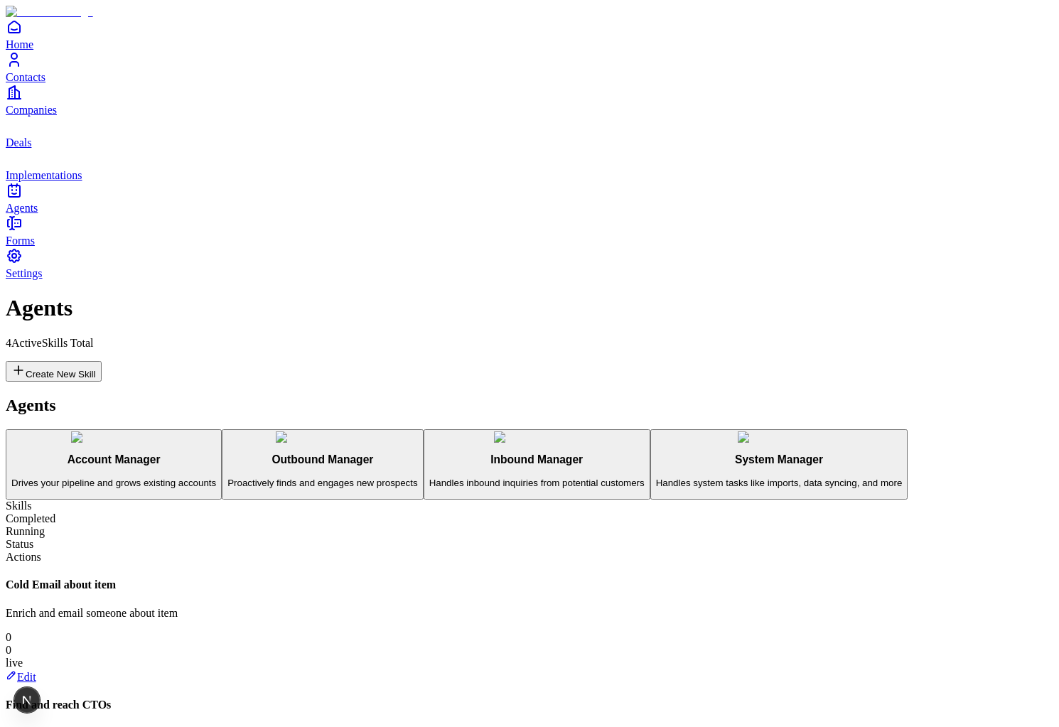
click at [36, 671] on link "Edit" at bounding box center [21, 677] width 31 height 12
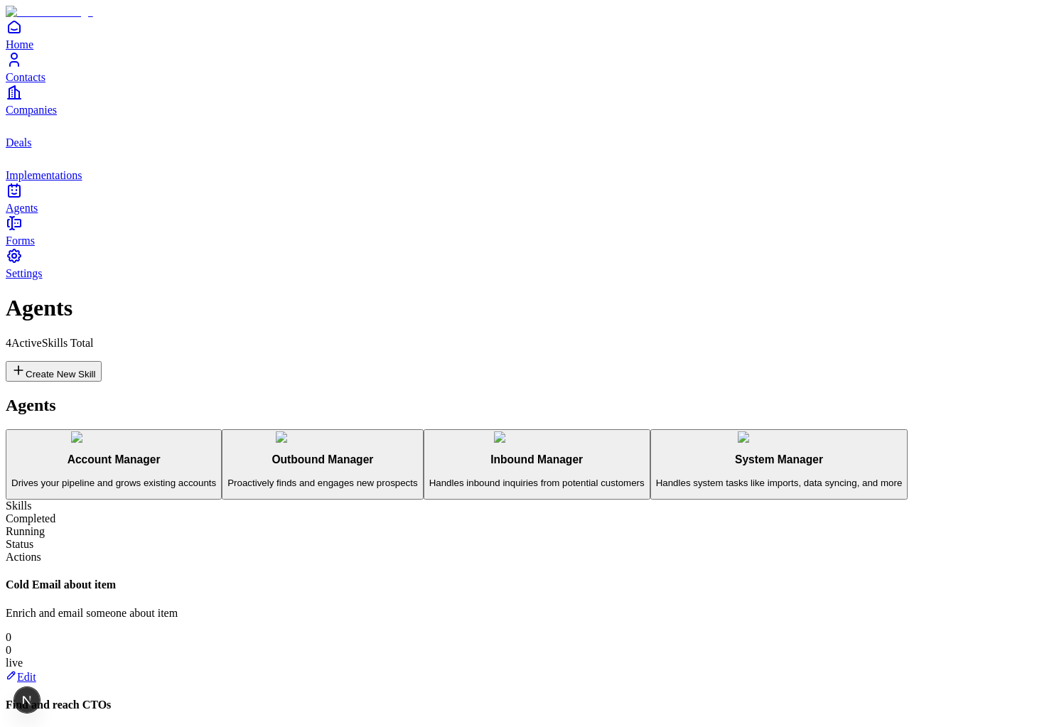
click at [429, 453] on h3 "Inbound Manager" at bounding box center [536, 459] width 215 height 13
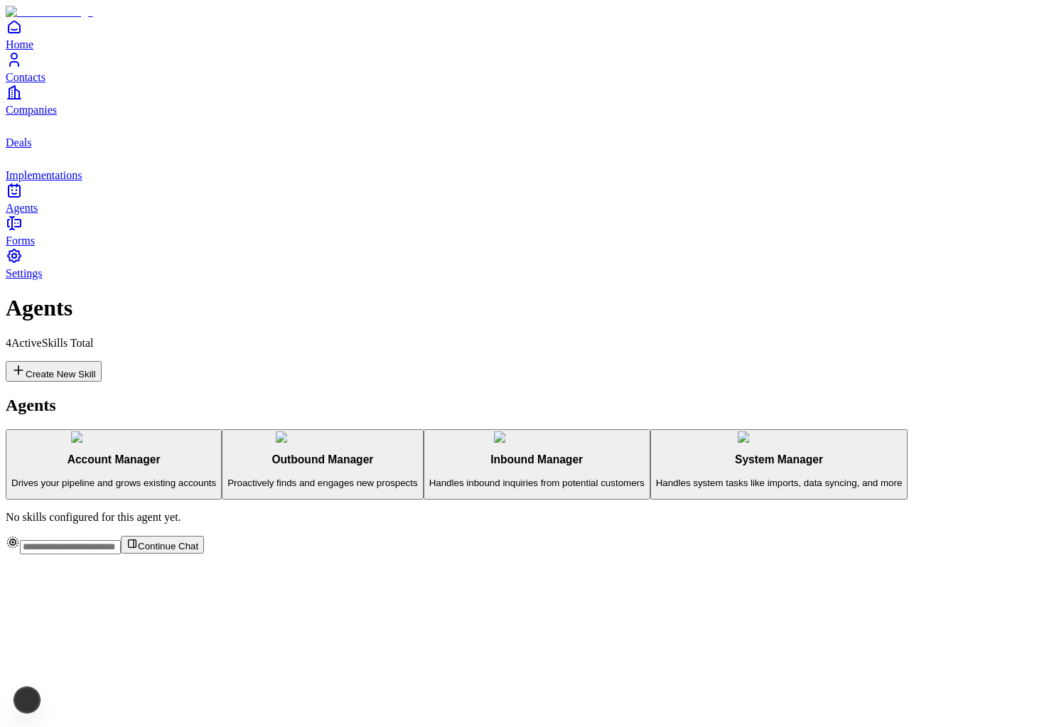
click at [186, 453] on h3 "Account Manager" at bounding box center [113, 459] width 205 height 13
click at [227, 453] on h3 "Outbound Manager" at bounding box center [322, 459] width 190 height 13
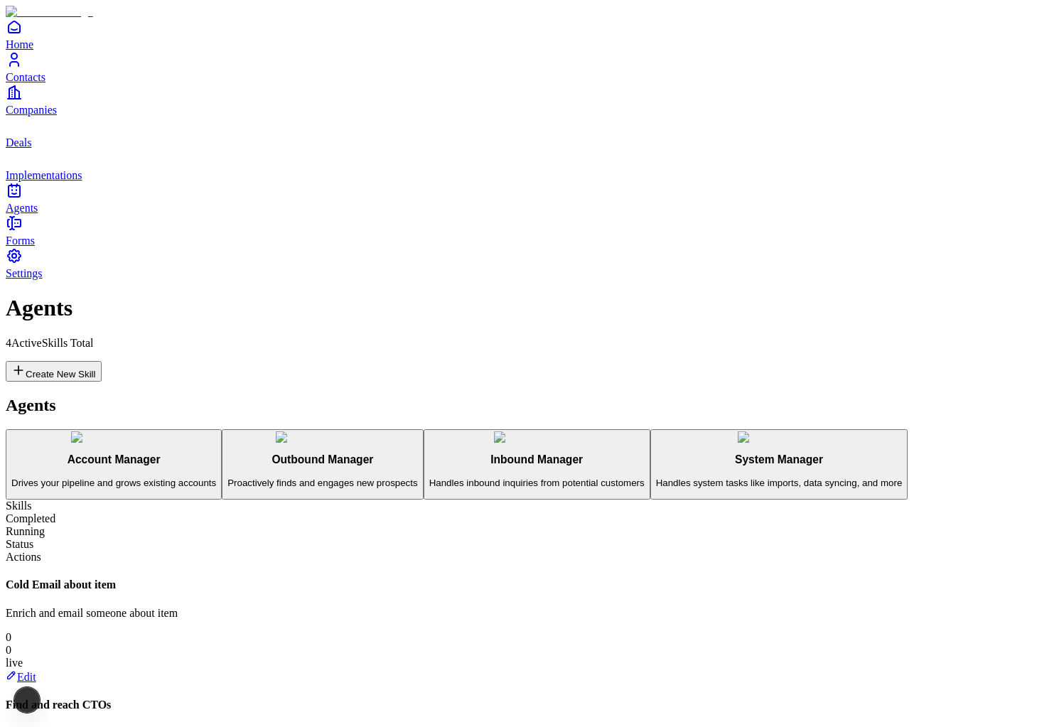
click at [429, 478] on p "Handles inbound inquiries from potential customers" at bounding box center [536, 483] width 215 height 11
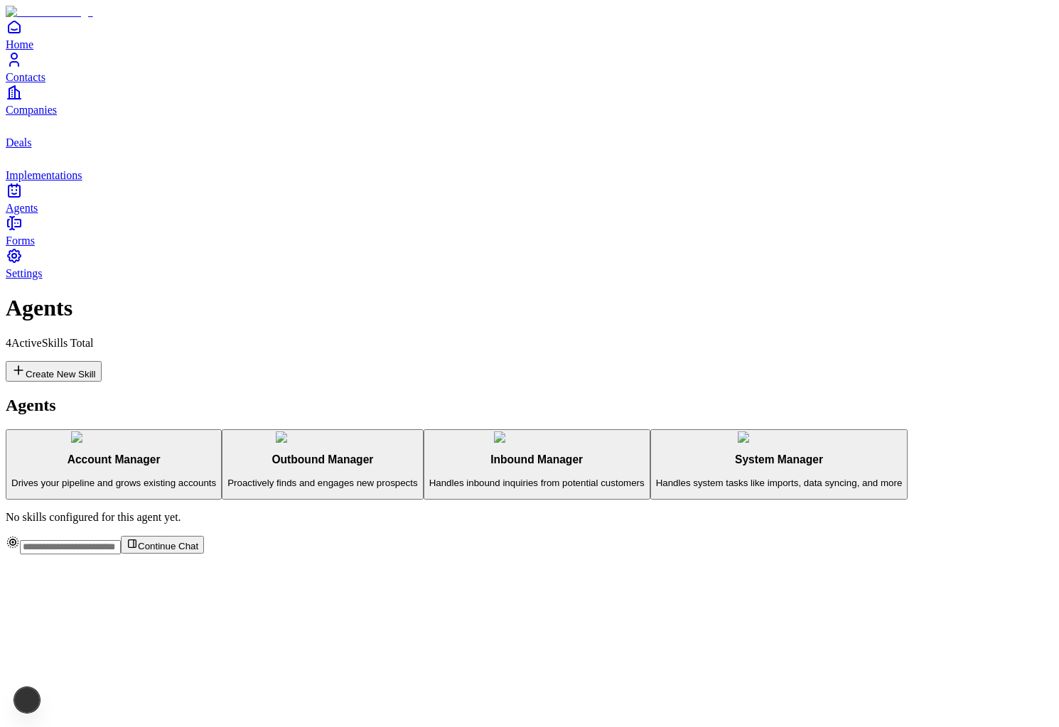
click at [656, 478] on p "Handles system tasks like imports, data syncing, and more" at bounding box center [779, 483] width 247 height 11
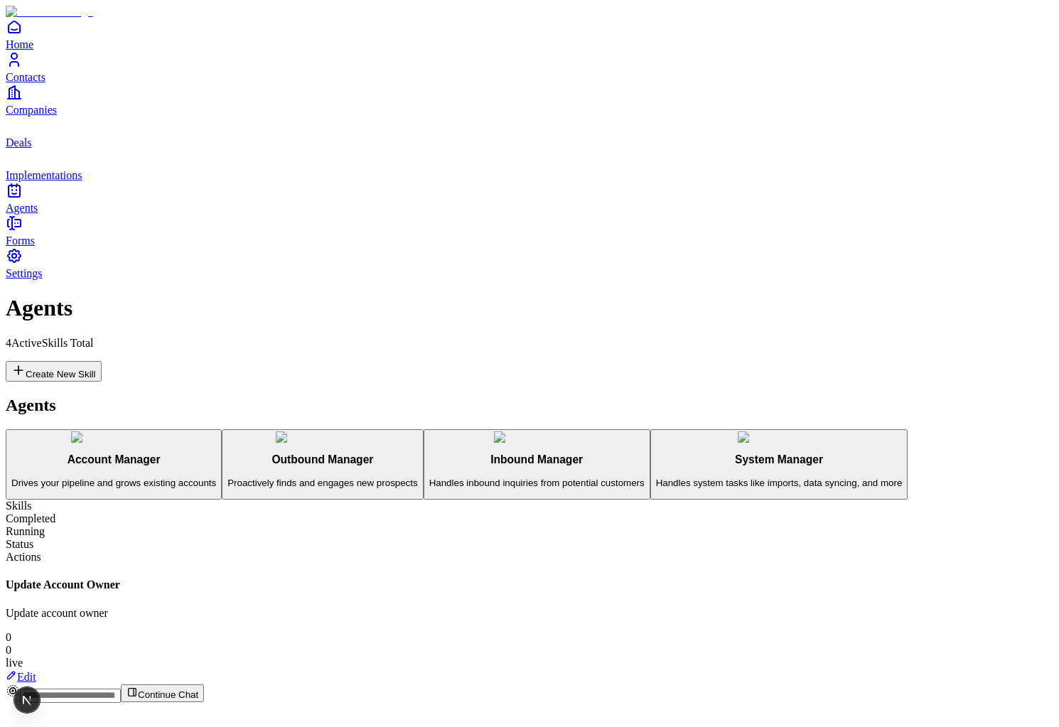
click at [36, 671] on link "Edit" at bounding box center [21, 677] width 31 height 12
click at [227, 453] on h3 "Outbound Manager" at bounding box center [322, 459] width 190 height 13
click at [36, 671] on link "Edit" at bounding box center [21, 677] width 31 height 12
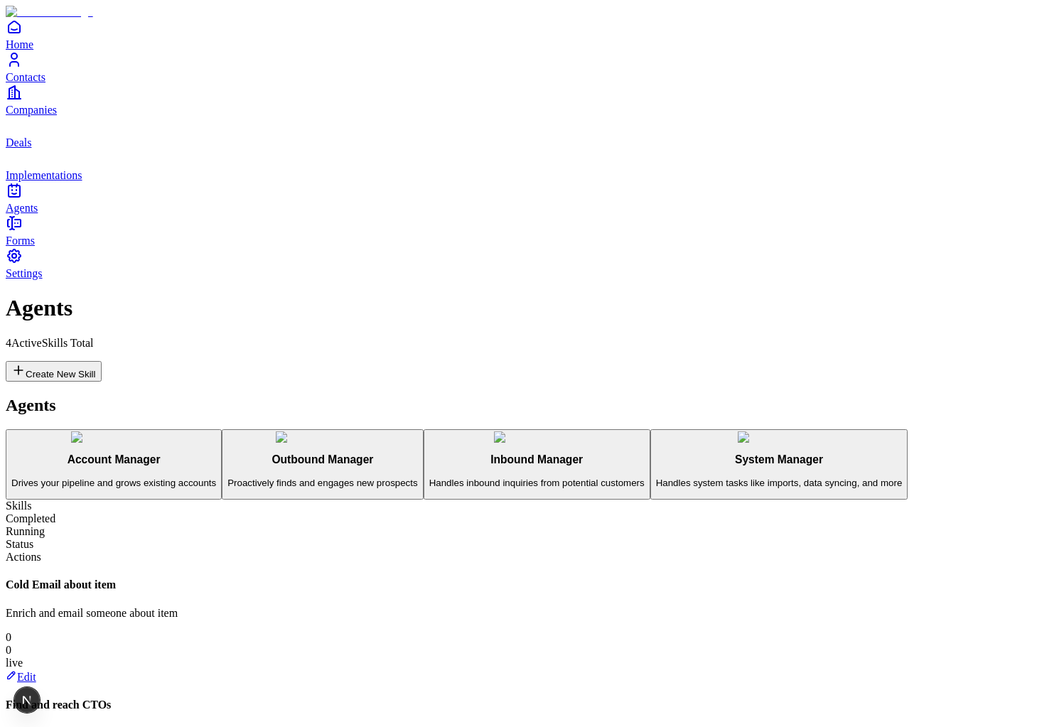
click at [424, 429] on button "Inbound Manager Handles inbound inquiries from potential customers" at bounding box center [537, 464] width 227 height 71
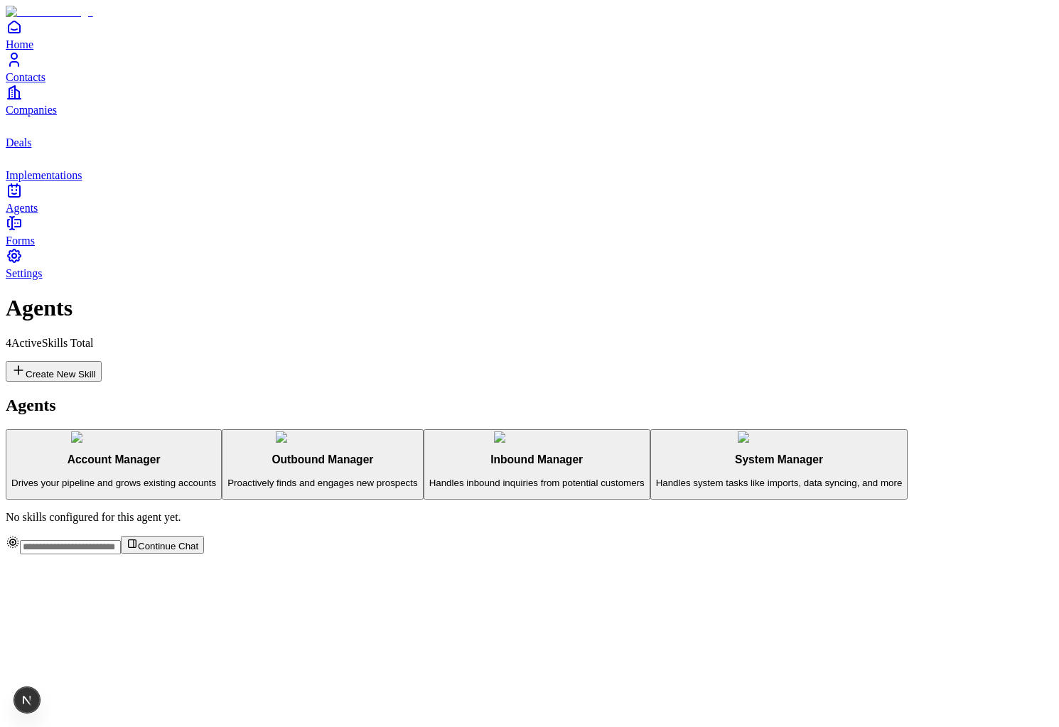
click at [227, 478] on p "Proactively finds and engages new prospects" at bounding box center [322, 483] width 190 height 11
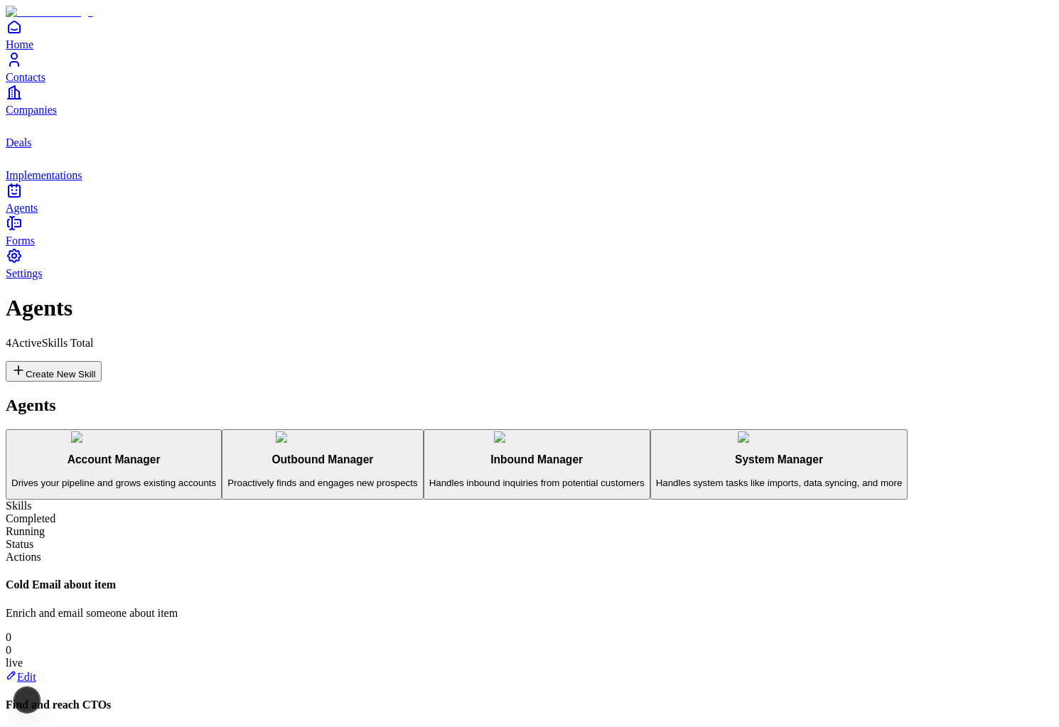
click at [203, 478] on p "Drives your pipeline and grows existing accounts" at bounding box center [113, 483] width 205 height 11
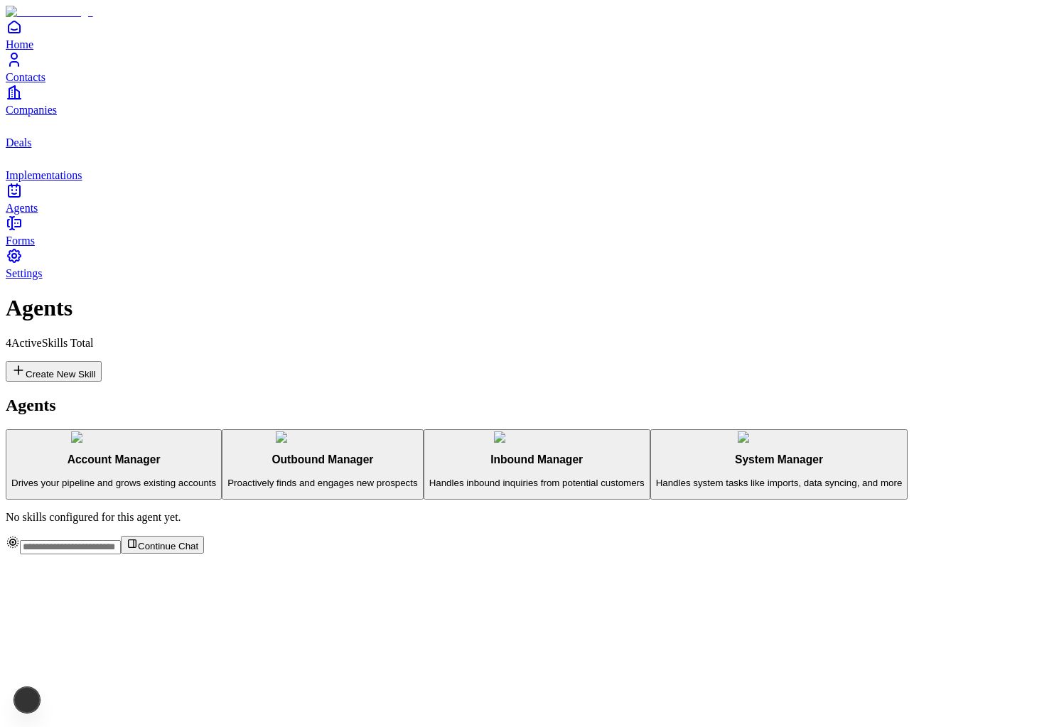
click at [227, 453] on h3 "Outbound Manager" at bounding box center [322, 459] width 190 height 13
click at [429, 478] on p "Handles inbound inquiries from potential customers" at bounding box center [536, 483] width 215 height 11
click at [227, 478] on p "Proactively finds and engages new prospects" at bounding box center [322, 483] width 190 height 11
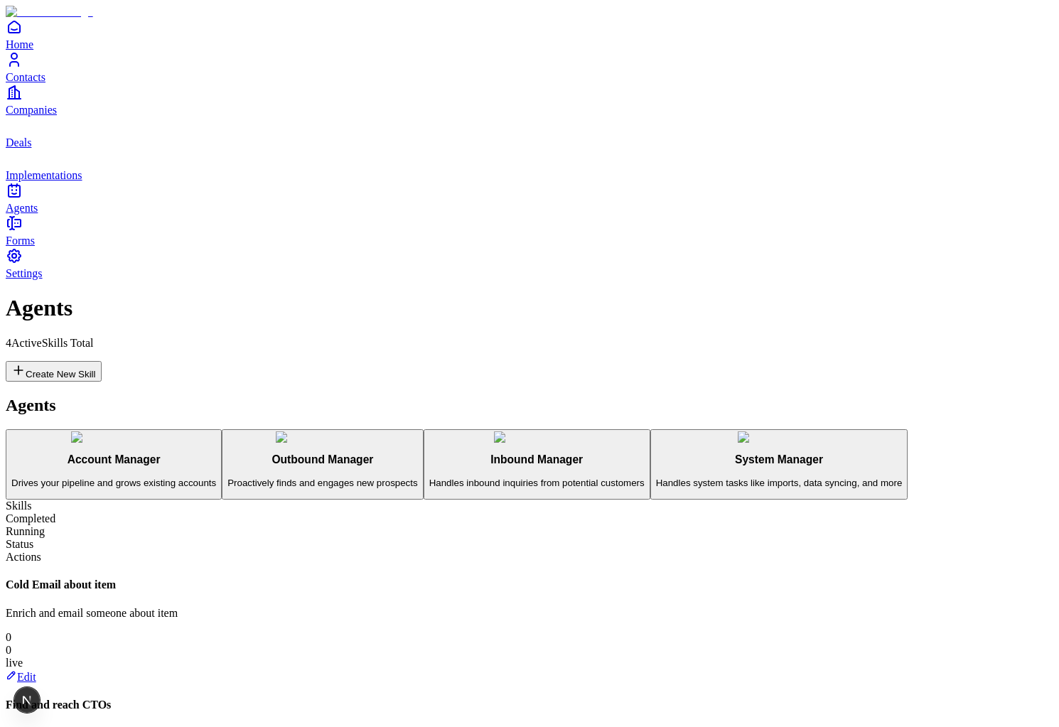
click at [36, 671] on link "Edit" at bounding box center [21, 677] width 31 height 12
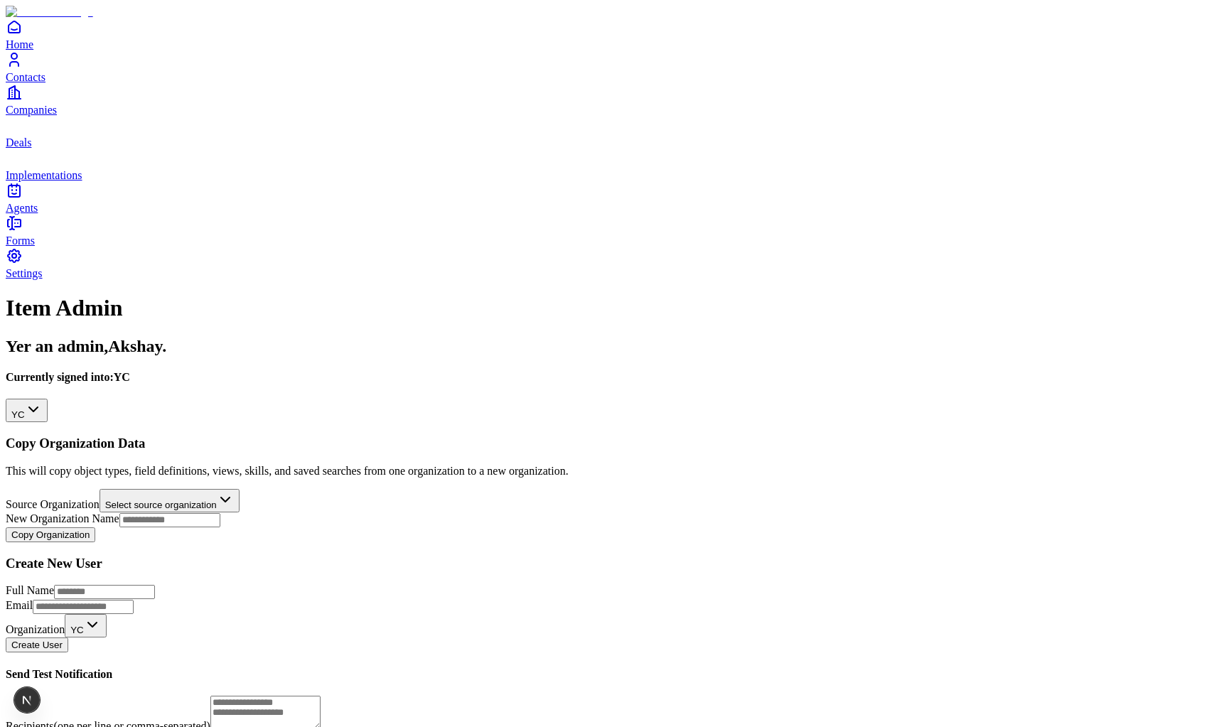
click at [259, 281] on html "**********" at bounding box center [607, 447] width 1214 height 894
click at [195, 513] on input "New Organization Name" at bounding box center [169, 520] width 101 height 14
type input "**********"
click at [195, 436] on div "**********" at bounding box center [607, 489] width 1202 height 107
click at [95, 527] on button "Copy Organization" at bounding box center [51, 534] width 90 height 15
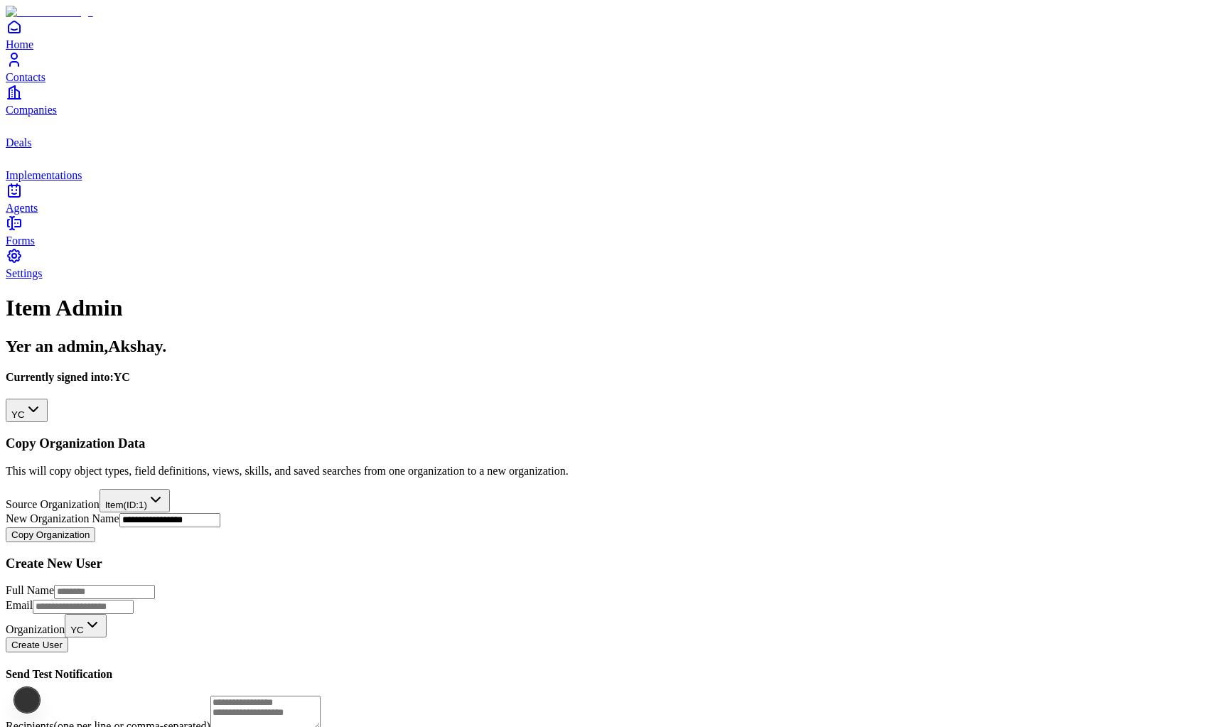
select select
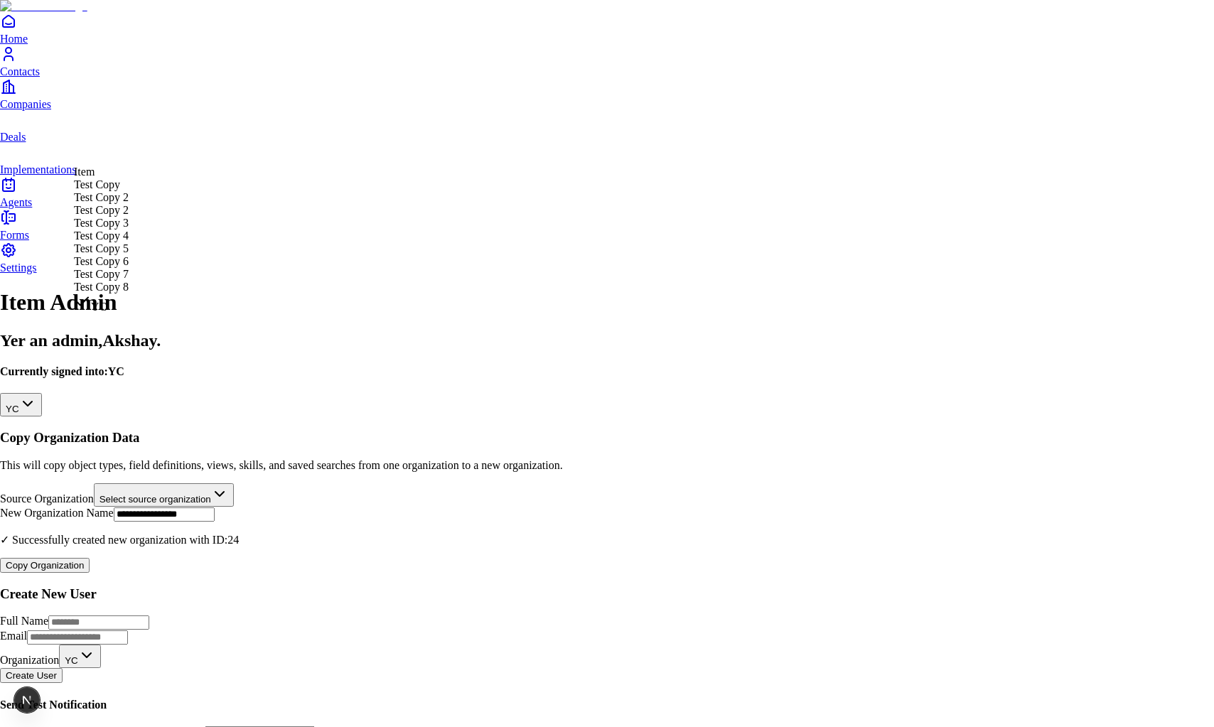
click at [210, 158] on html "**********" at bounding box center [607, 492] width 1214 height 985
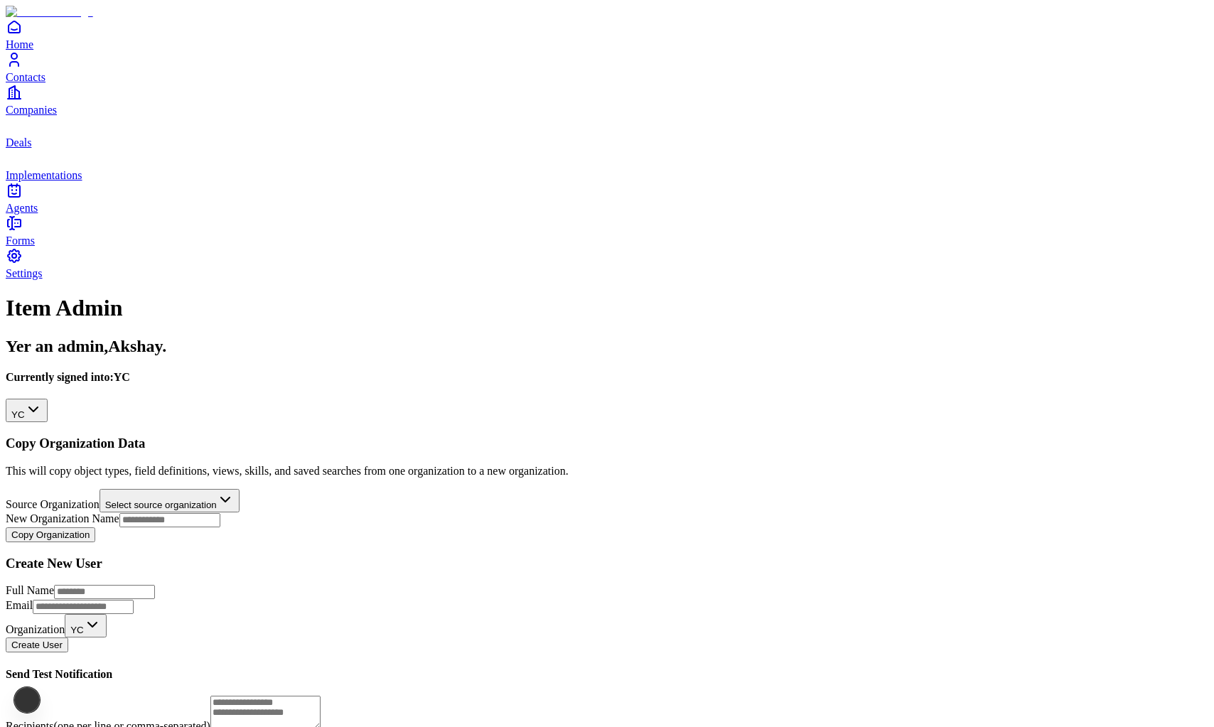
click at [195, 151] on html "**********" at bounding box center [607, 447] width 1214 height 894
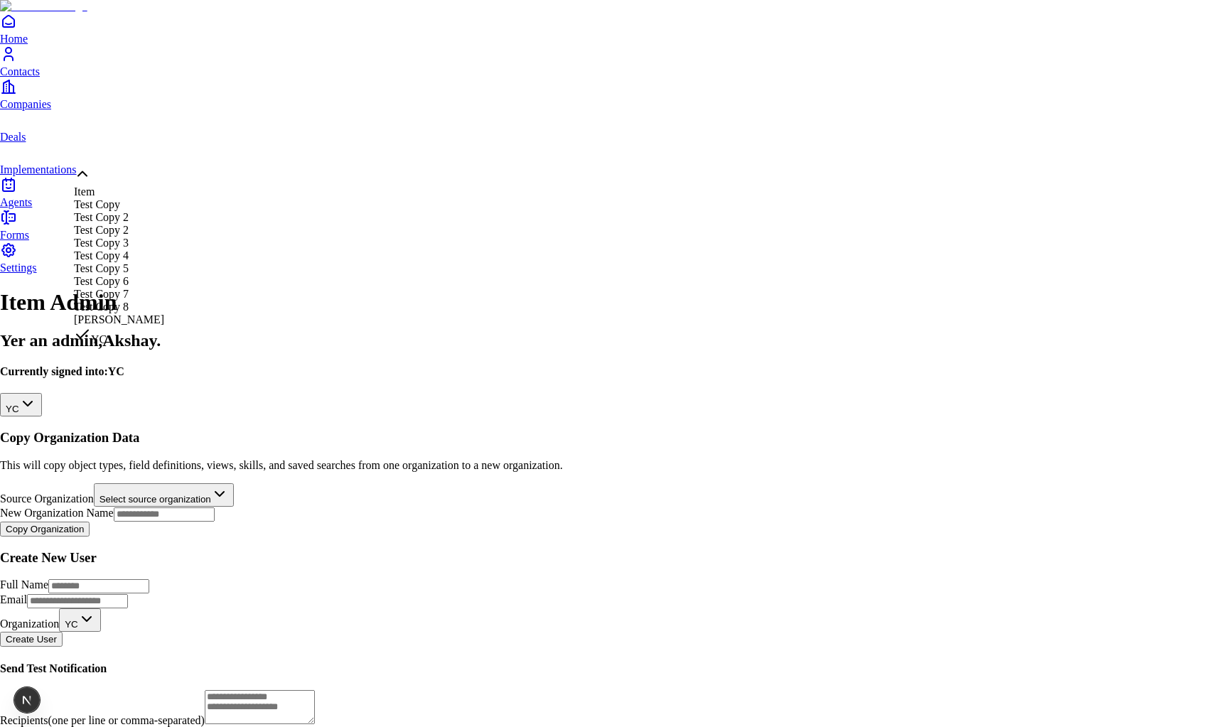
scroll to position [24, 0]
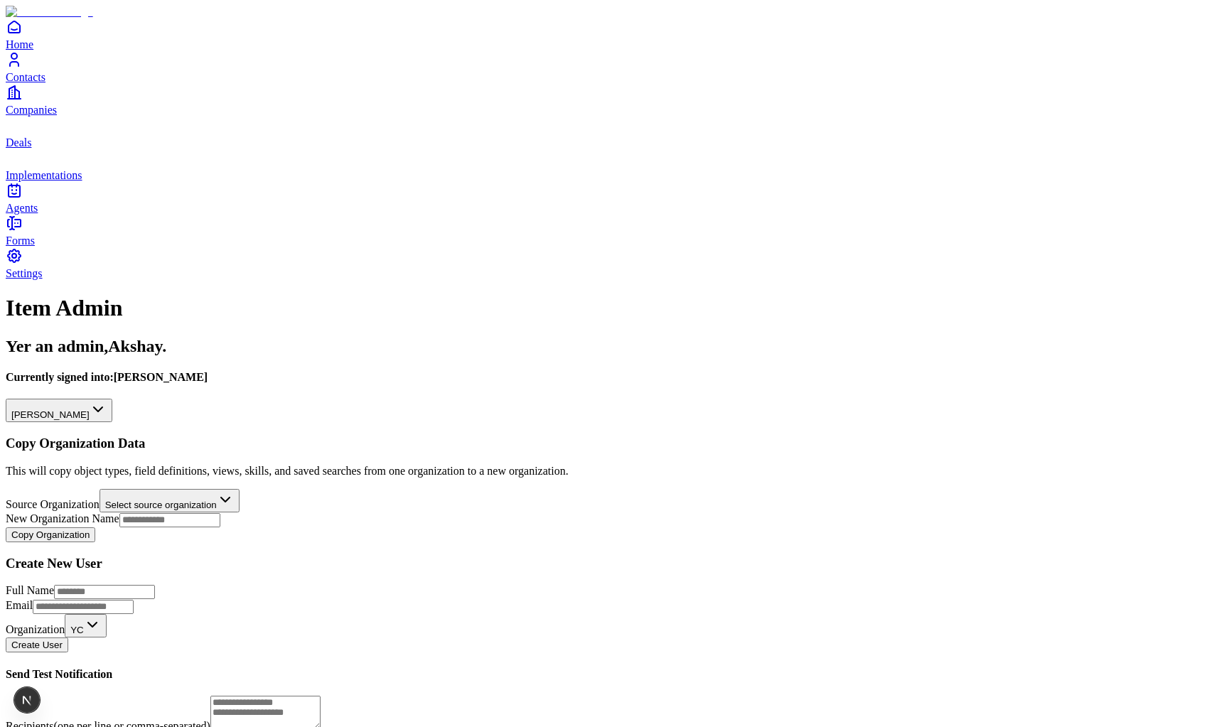
click at [23, 68] on icon "Contacts" at bounding box center [14, 59] width 17 height 17
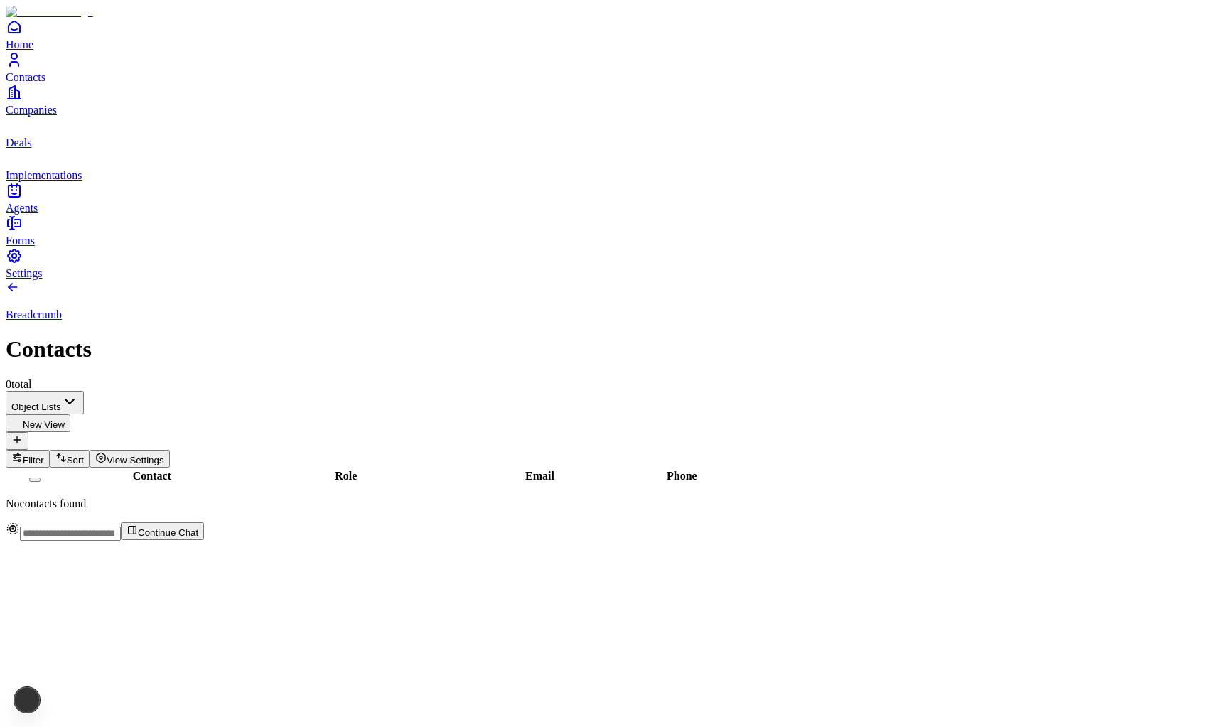
click at [38, 214] on span "Agents" at bounding box center [22, 208] width 32 height 12
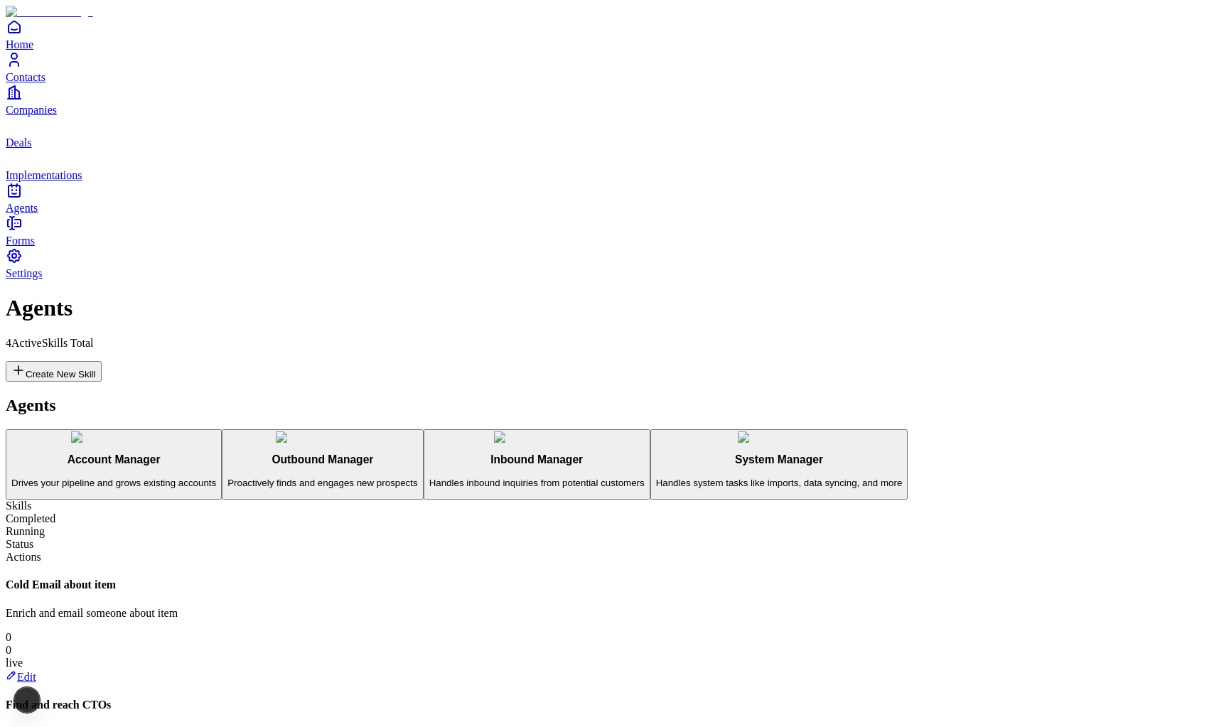
click at [60, 181] on link "Implementations" at bounding box center [607, 165] width 1202 height 32
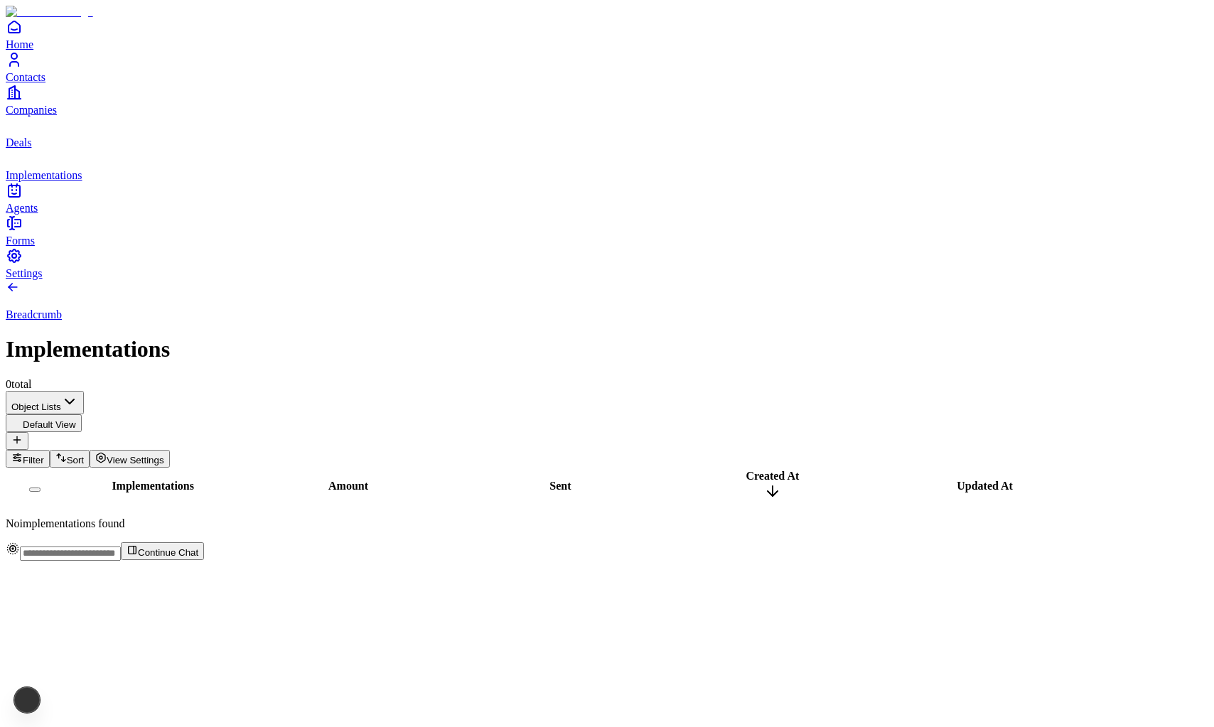
click at [31, 149] on span "Deals" at bounding box center [19, 142] width 26 height 12
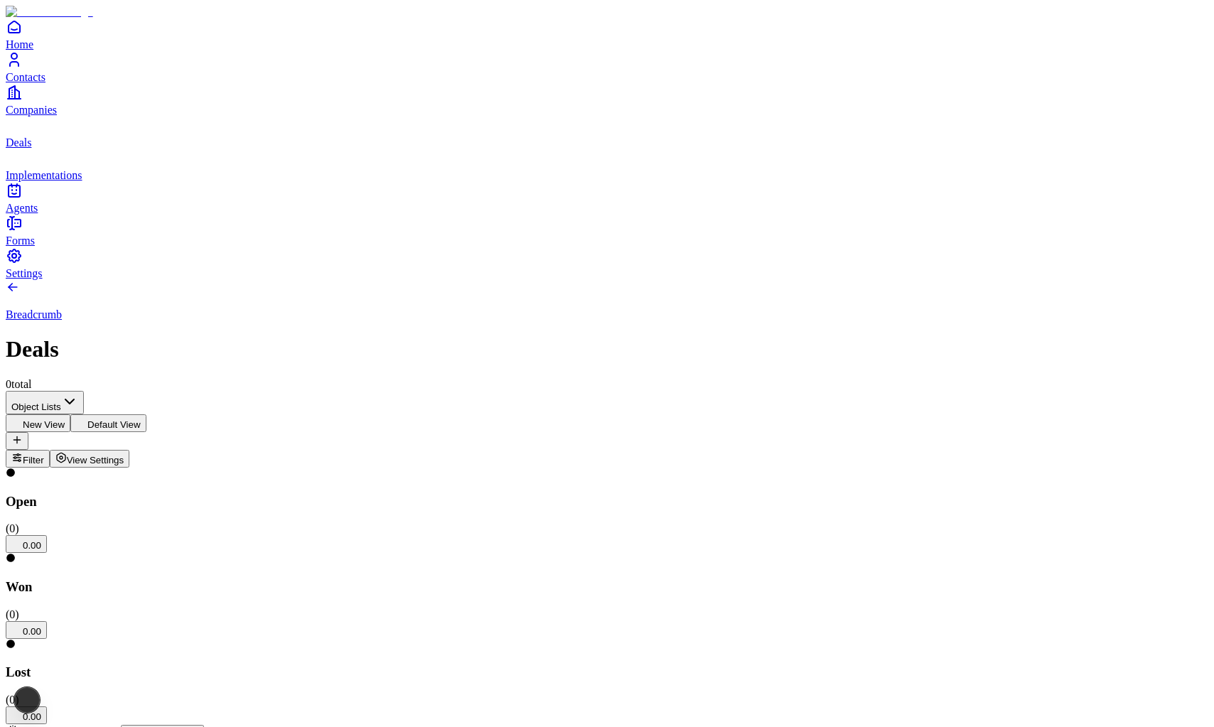
click at [56, 116] on span "Companies" at bounding box center [31, 110] width 51 height 12
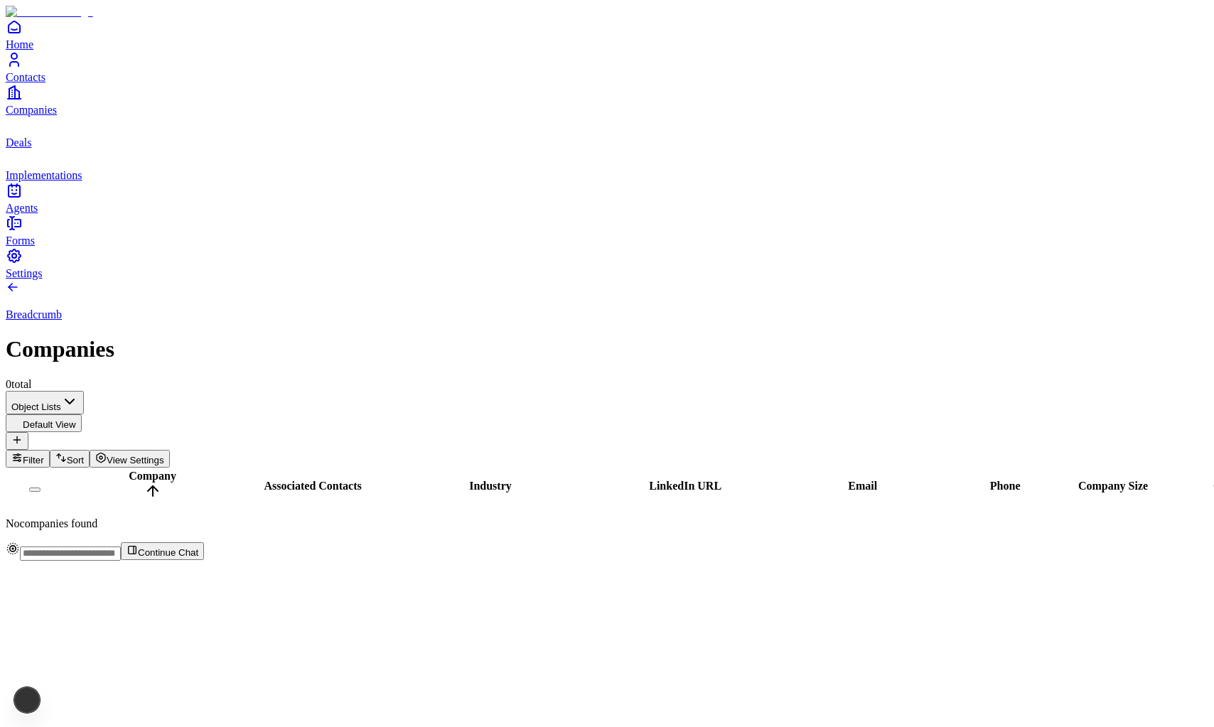
click at [43, 279] on span "Settings" at bounding box center [24, 273] width 37 height 12
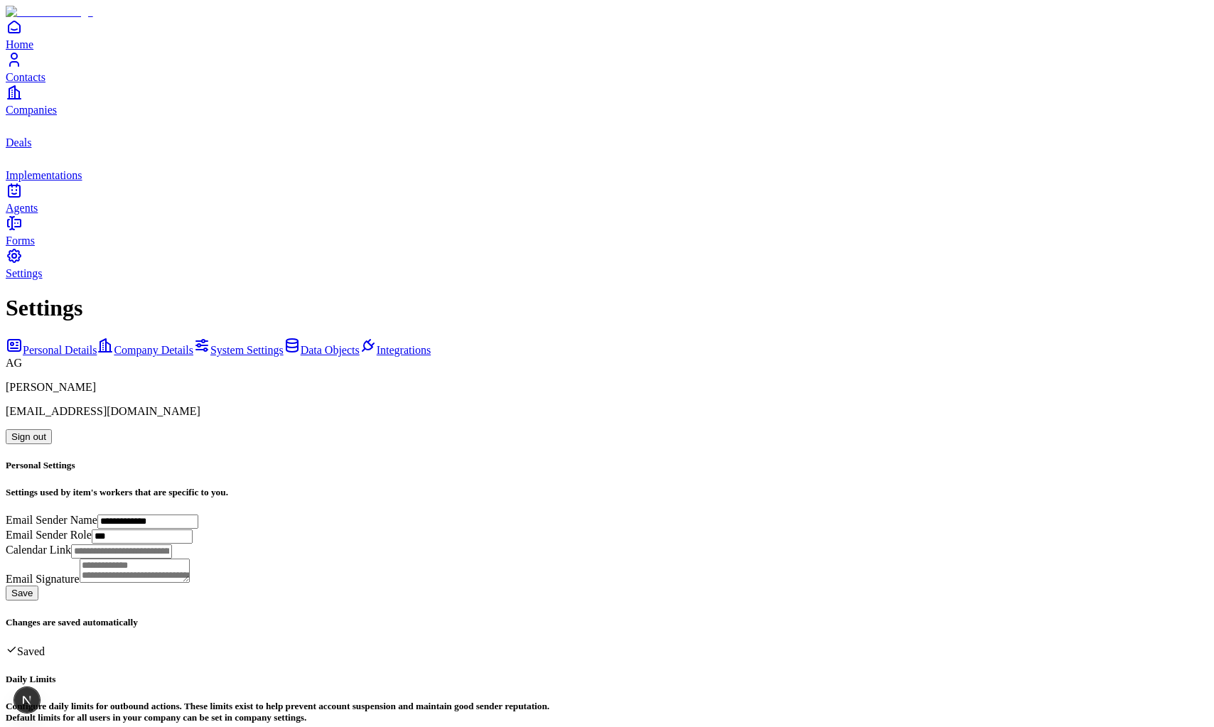
click at [158, 344] on link "Company Details" at bounding box center [145, 350] width 97 height 12
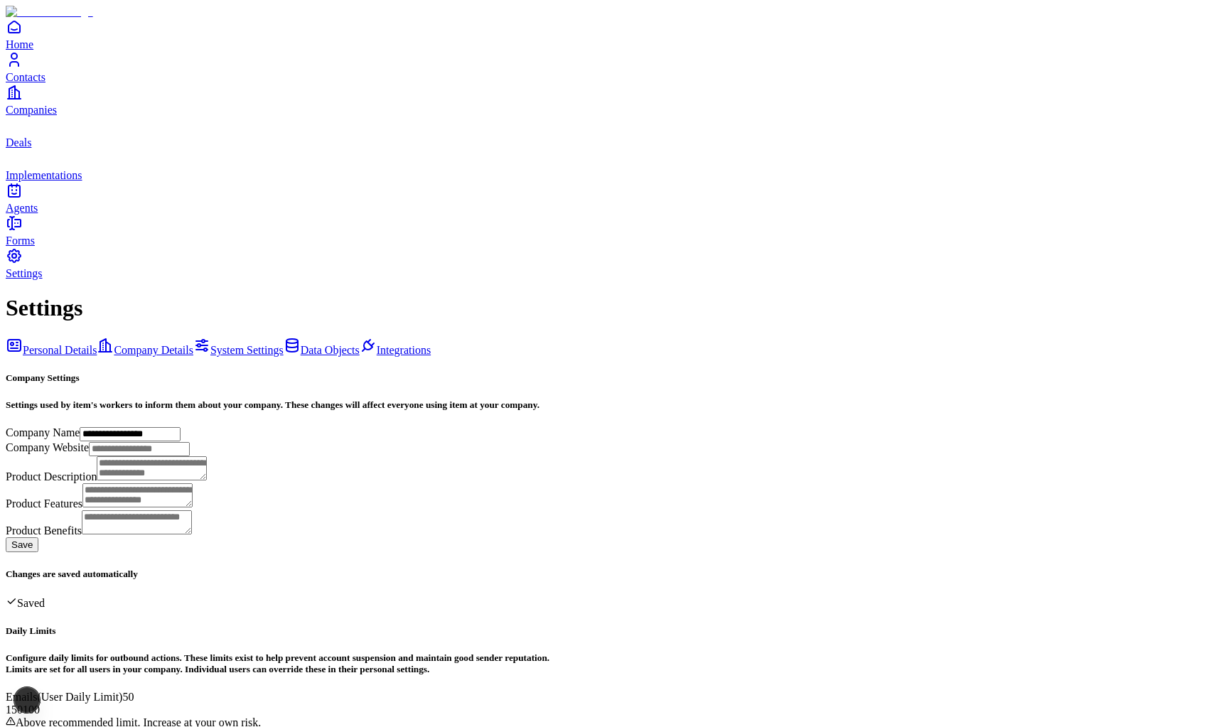
click at [210, 344] on span "System Settings" at bounding box center [246, 350] width 73 height 12
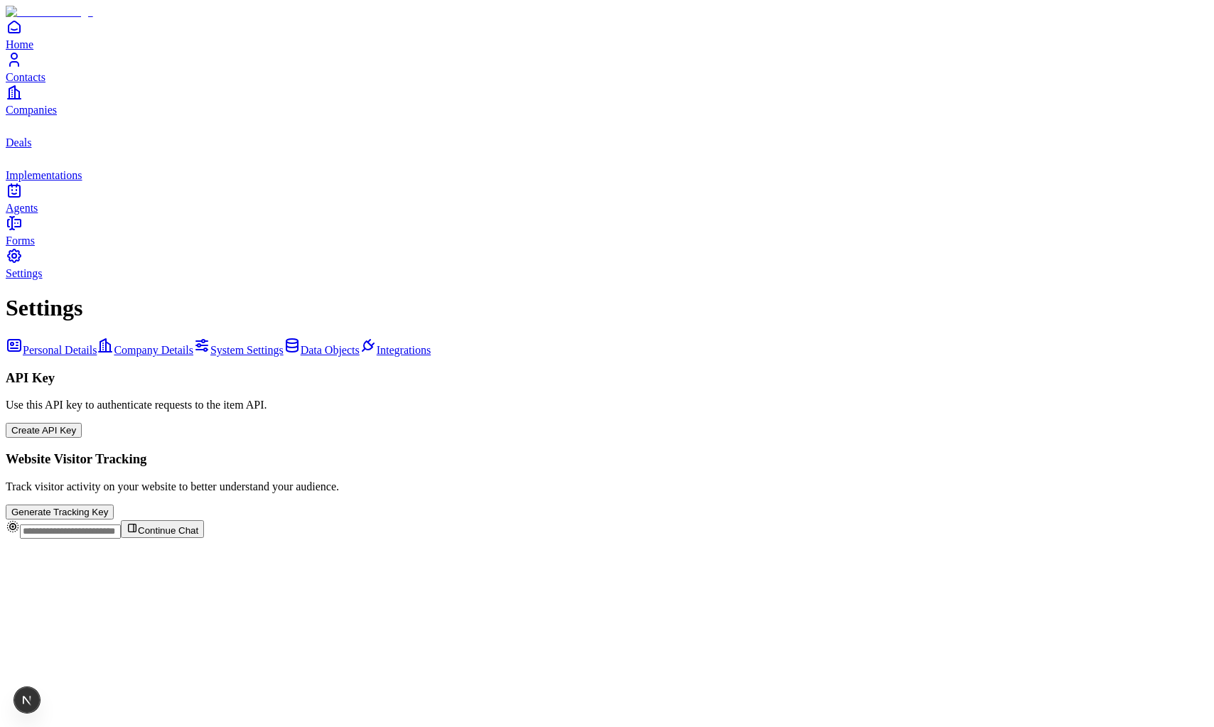
click at [144, 337] on div "Personal Details Company Details System Settings Data Objects Integrations" at bounding box center [607, 347] width 1202 height 20
click at [301, 344] on span "Data Objects" at bounding box center [330, 350] width 59 height 12
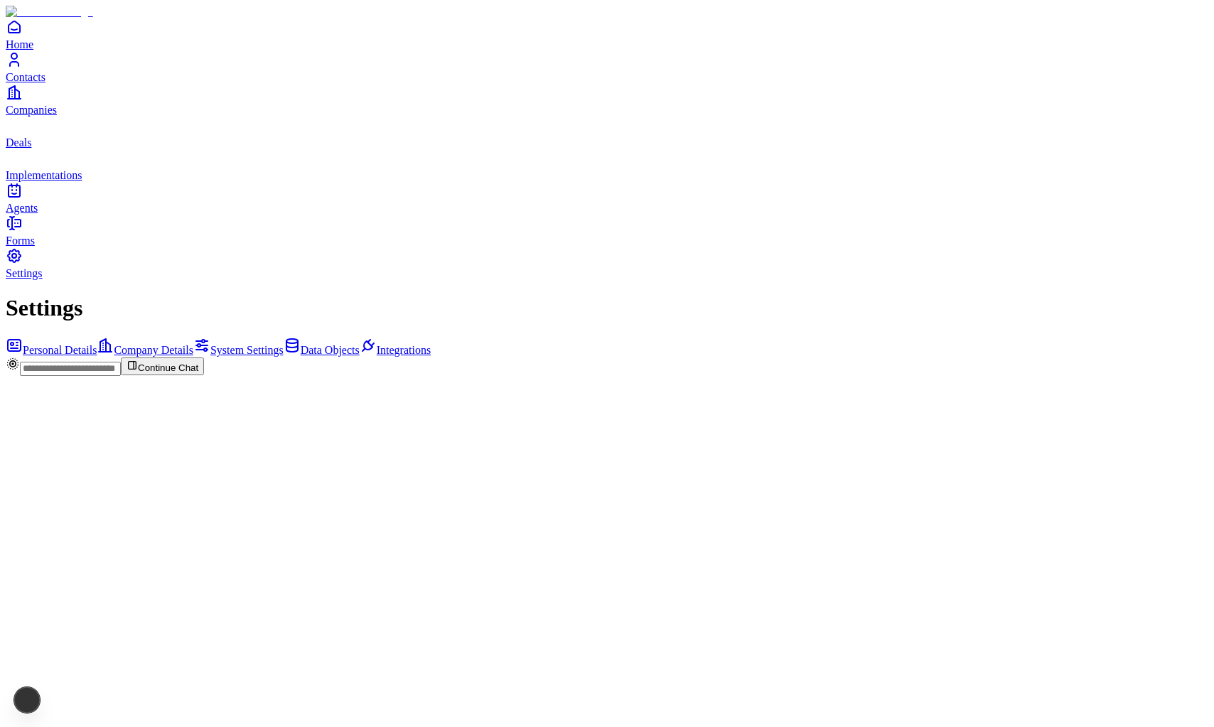
click at [377, 344] on span "Integrations" at bounding box center [404, 350] width 54 height 12
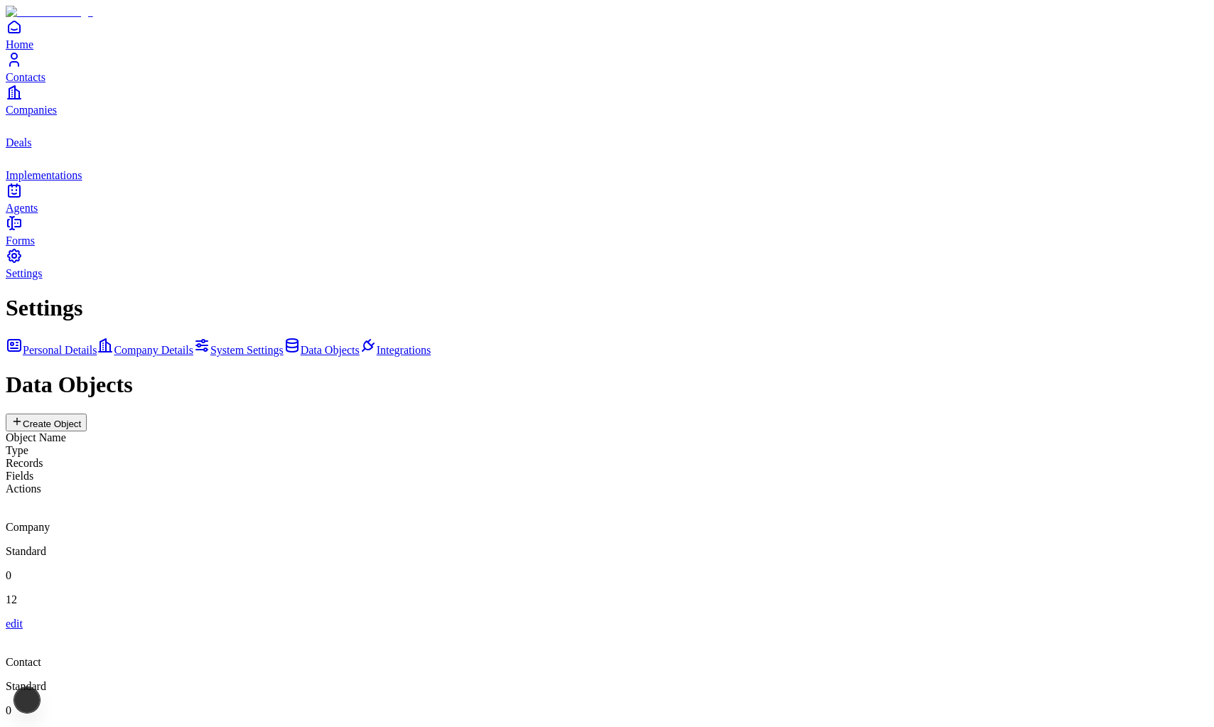
click at [144, 337] on div "Personal Details Company Details System Settings Data Objects Integrations" at bounding box center [607, 347] width 1202 height 20
click at [144, 295] on div "Settings Personal Details Company Details System Settings Data Objects Integrat…" at bounding box center [607, 325] width 1202 height 61
click at [97, 344] on span "Personal Details" at bounding box center [60, 350] width 74 height 12
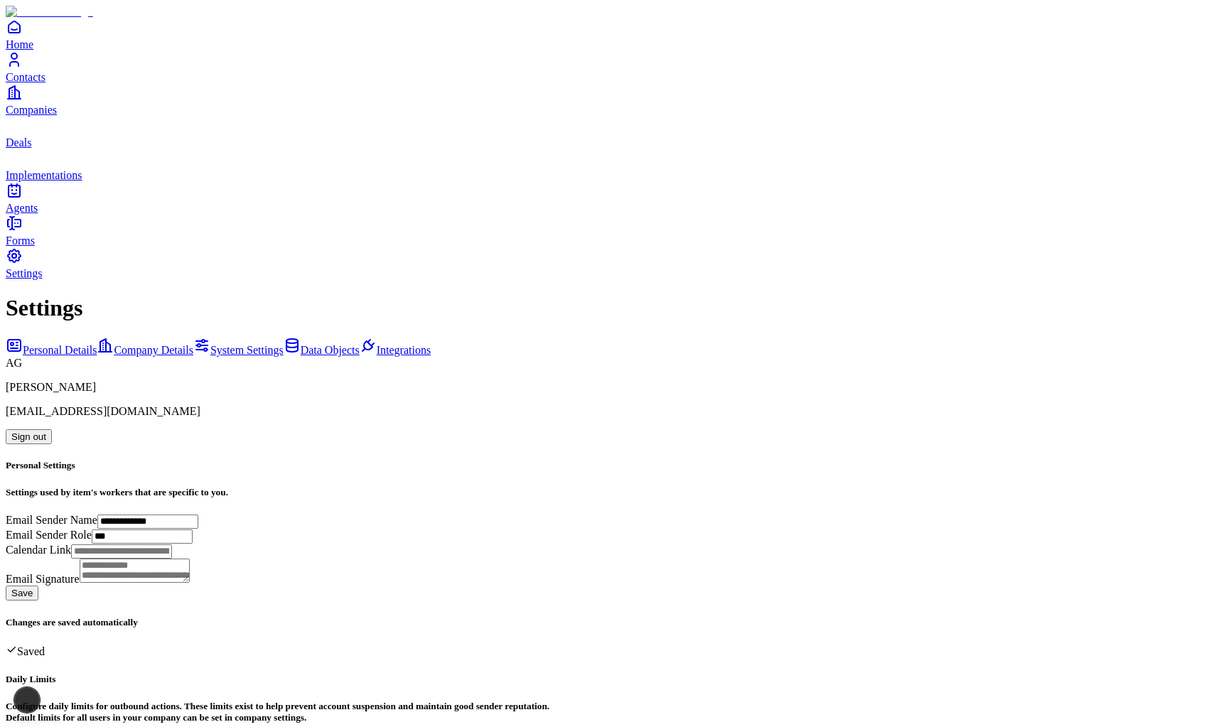
scroll to position [6, 0]
click at [141, 344] on span "Company Details" at bounding box center [154, 350] width 80 height 12
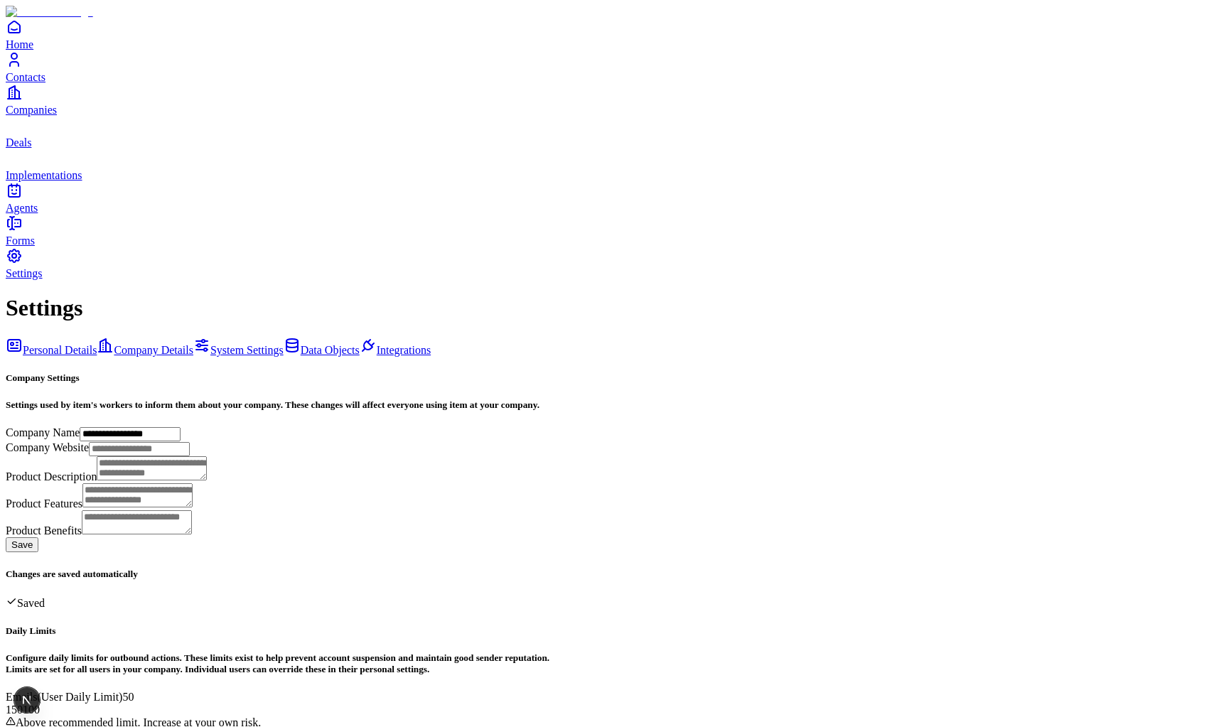
click at [210, 344] on span "System Settings" at bounding box center [246, 350] width 73 height 12
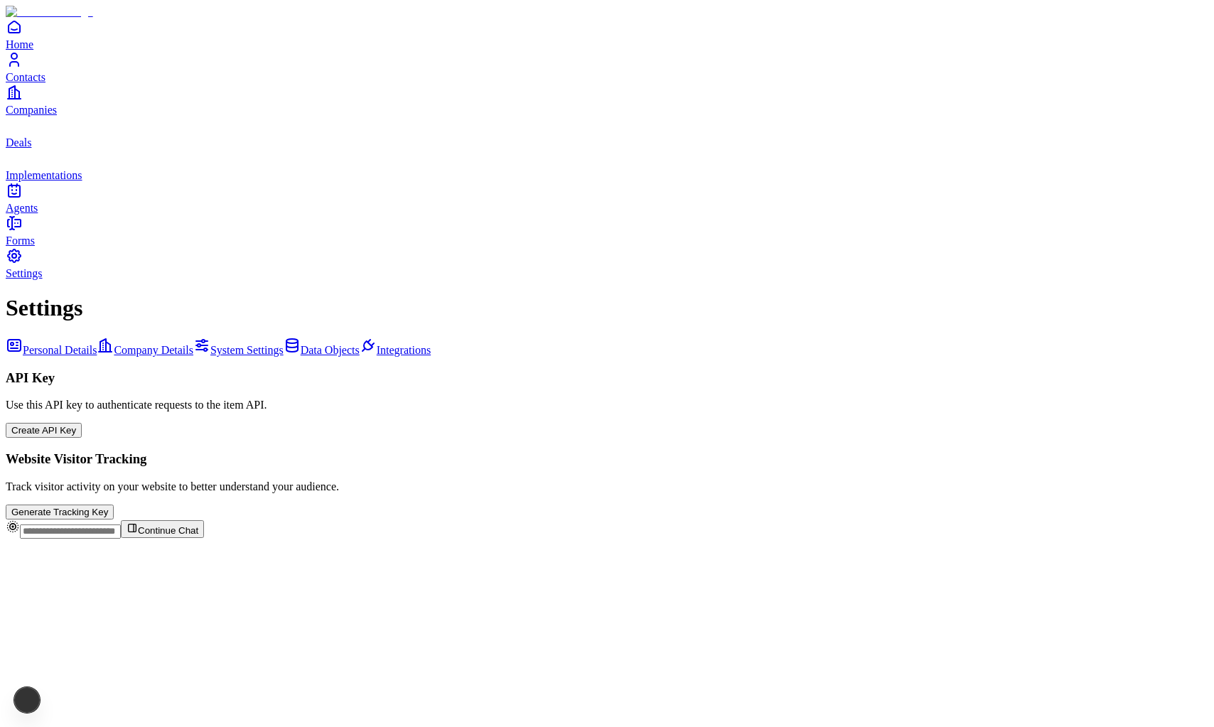
click at [284, 344] on link "Data Objects" at bounding box center [322, 350] width 76 height 12
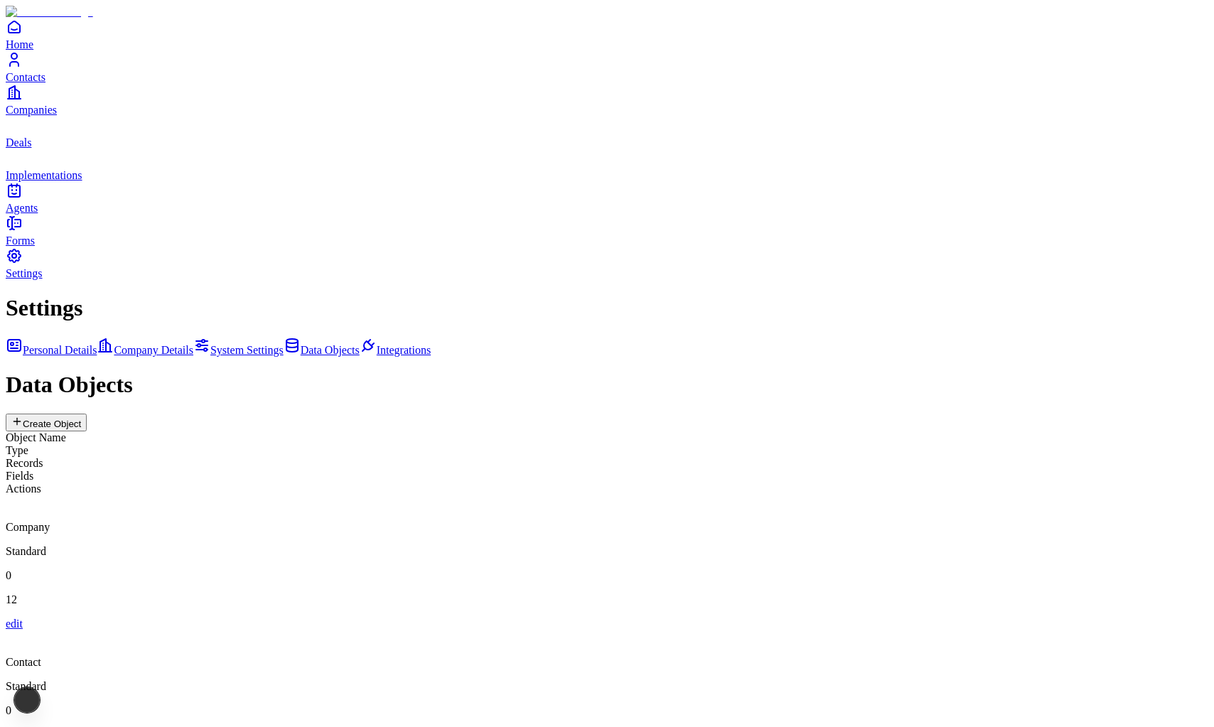
click at [377, 344] on span "Integrations" at bounding box center [404, 350] width 54 height 12
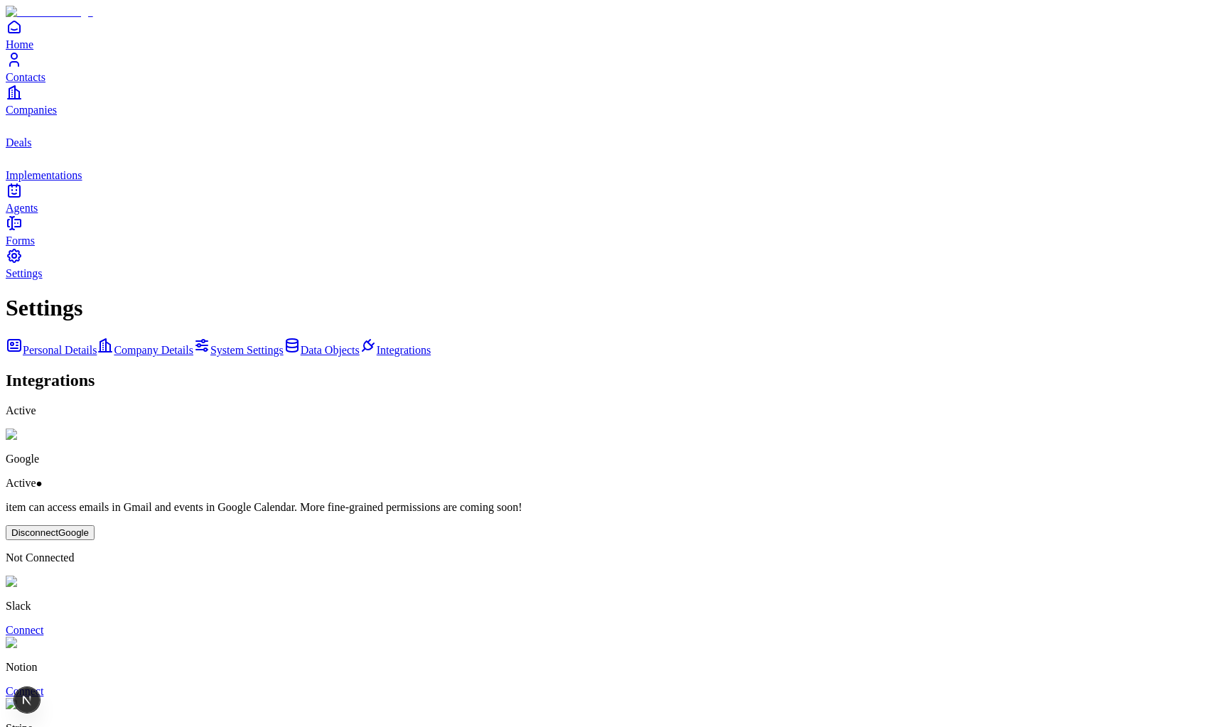
click at [301, 344] on span "Data Objects" at bounding box center [330, 350] width 59 height 12
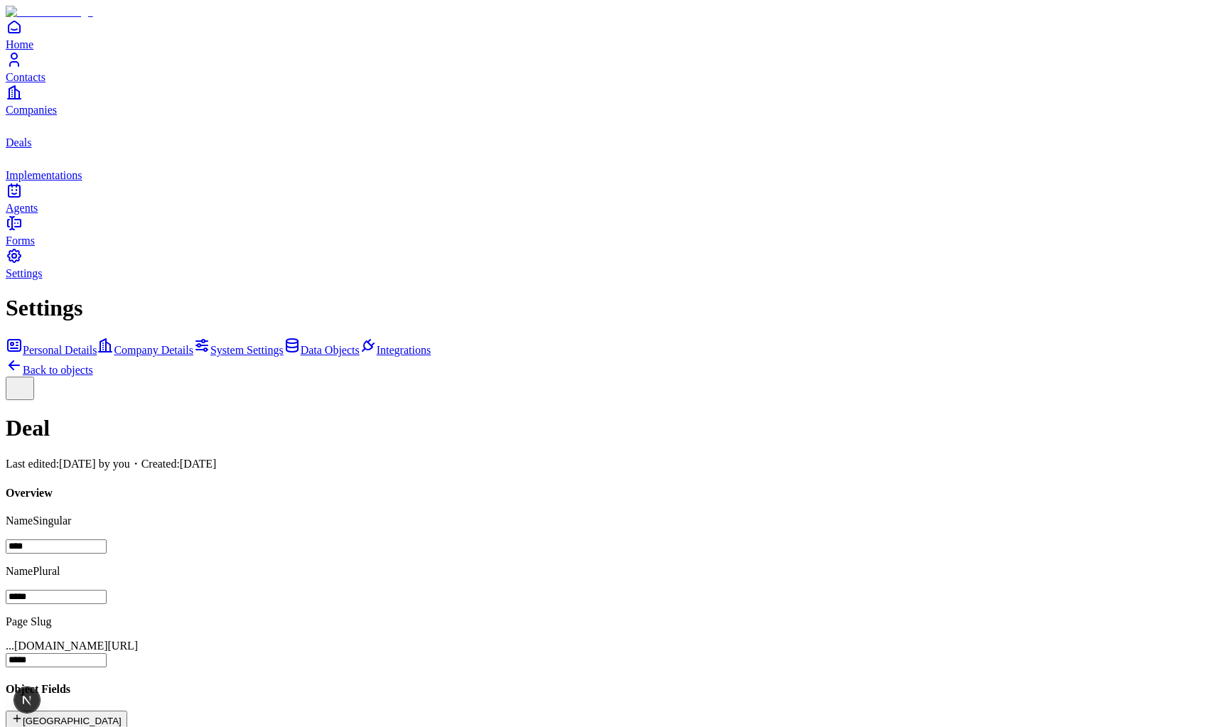
scroll to position [163, 0]
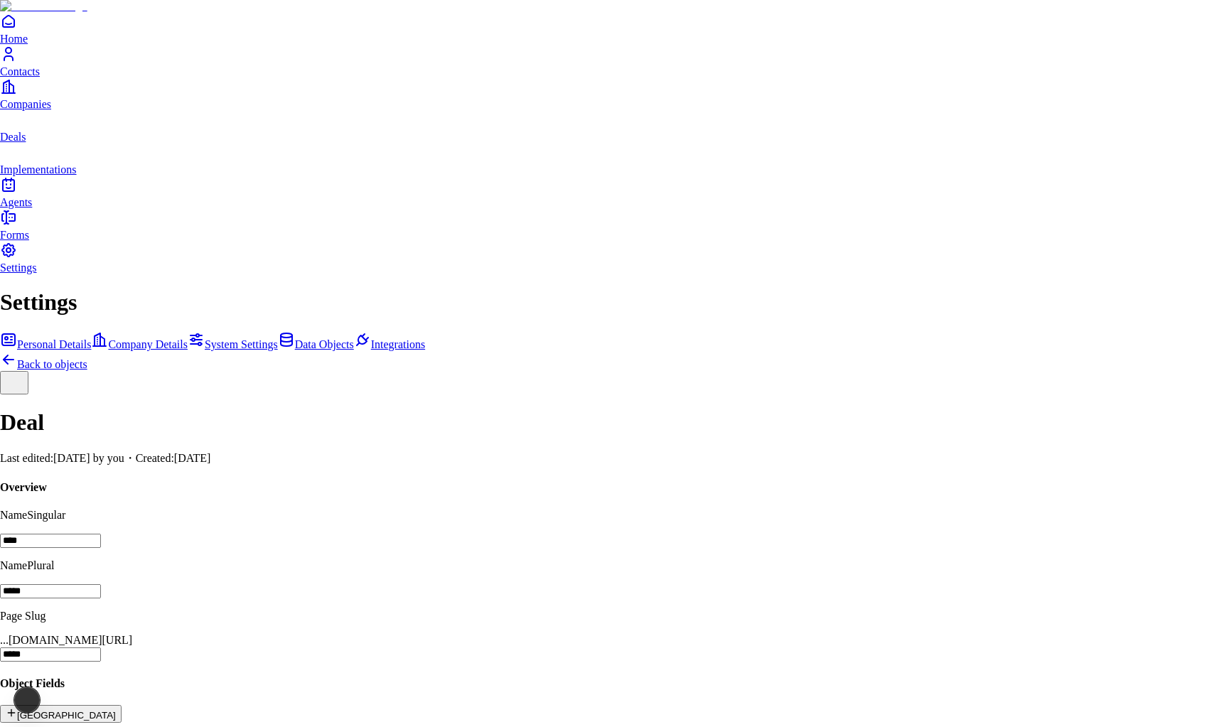
type input "****"
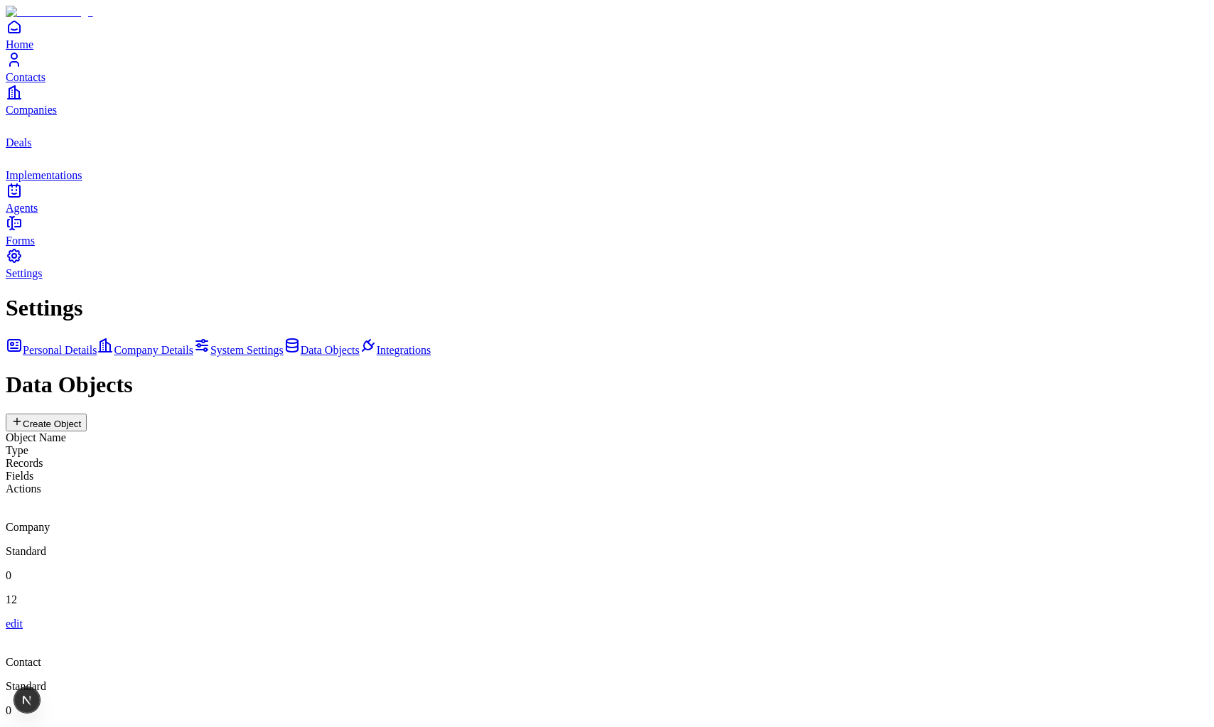
click at [495, 630] on div "Contact" at bounding box center [607, 649] width 1202 height 38
click at [475, 630] on div "Contact" at bounding box center [607, 649] width 1202 height 38
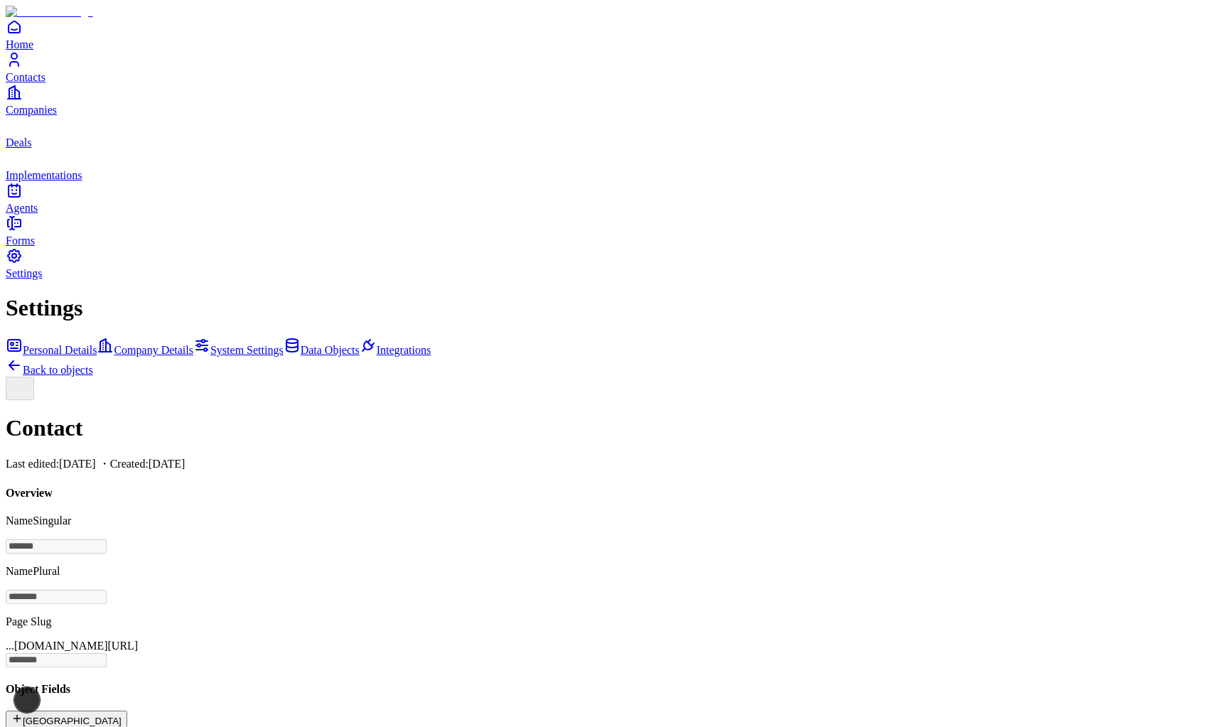
scroll to position [249, 0]
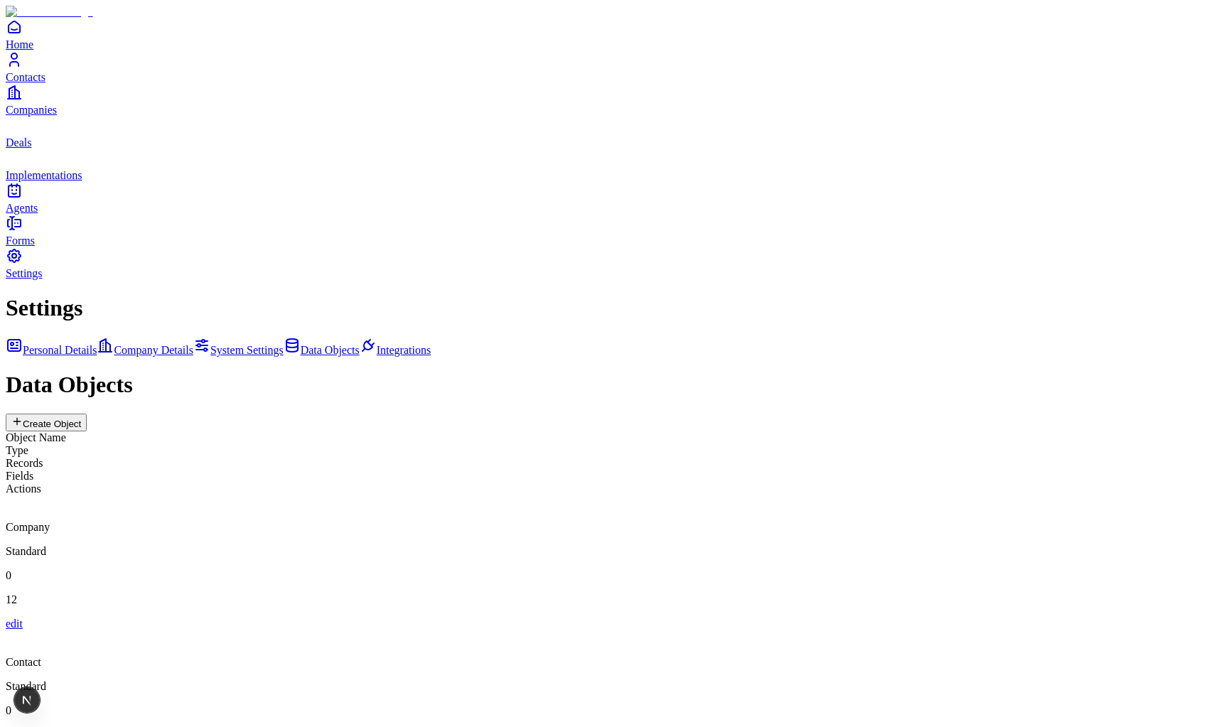
click at [176, 344] on span "Company Details" at bounding box center [154, 350] width 80 height 12
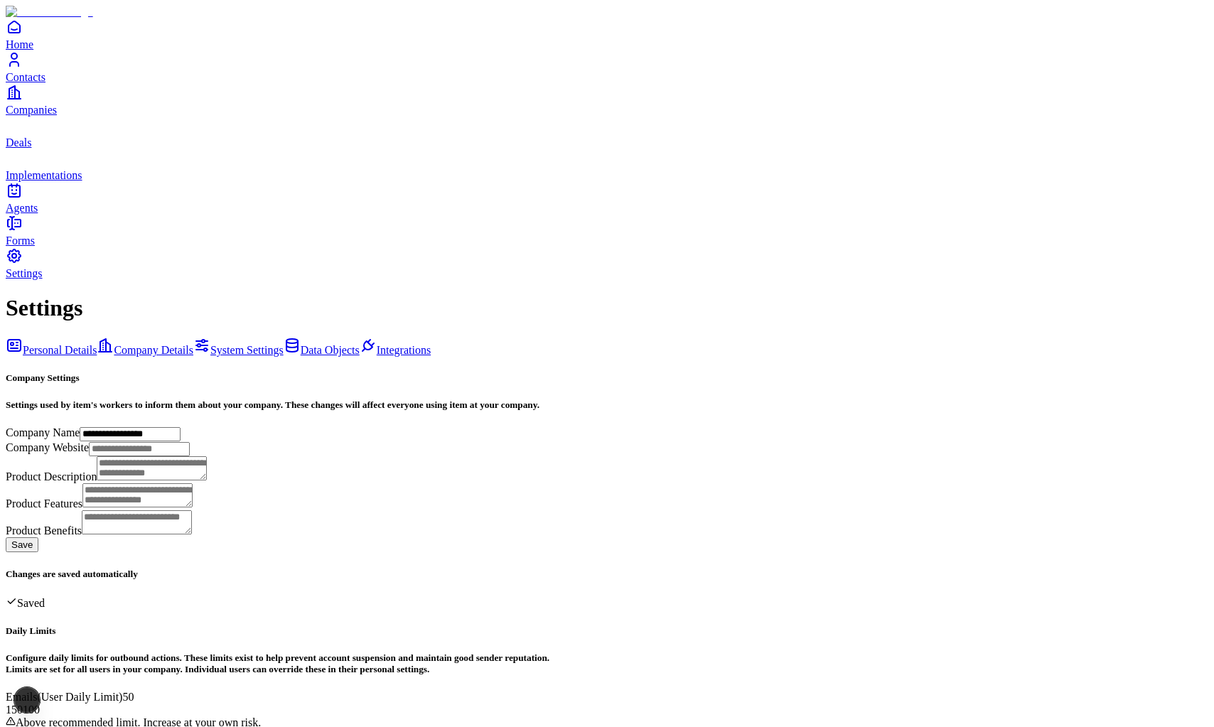
click at [97, 344] on span "Personal Details" at bounding box center [60, 350] width 74 height 12
